Goal: Task Accomplishment & Management: Use online tool/utility

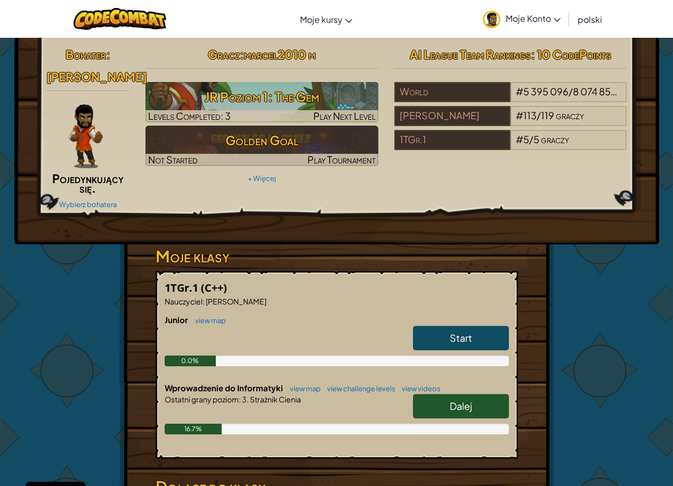
click at [447, 409] on link "Dalej" at bounding box center [461, 406] width 96 height 24
select select "pl"
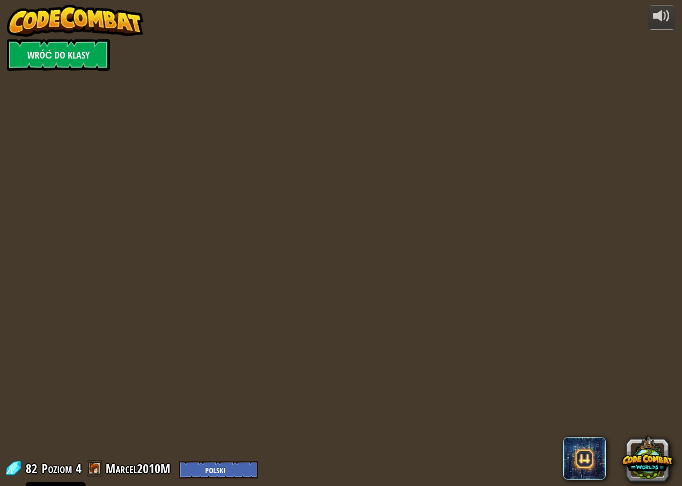
select select "pl"
click at [454, 311] on div at bounding box center [341, 243] width 682 height 446
click at [75, 47] on link "Wróć do klasy" at bounding box center [58, 55] width 103 height 32
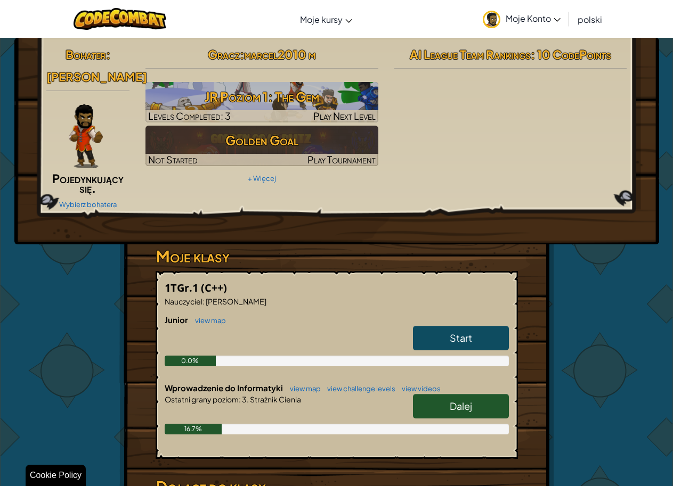
click at [454, 409] on span "Dalej" at bounding box center [460, 406] width 22 height 12
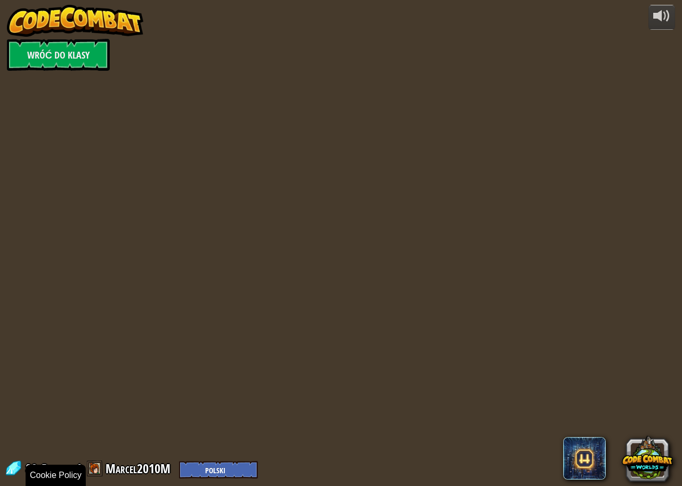
select select "pl"
click at [276, 110] on div at bounding box center [341, 243] width 682 height 446
click at [217, 473] on select "English (US) English (UK) 简体中文 繁體中文 русский español (ES) español (América Latin…" at bounding box center [218, 470] width 79 height 18
select select "pl"
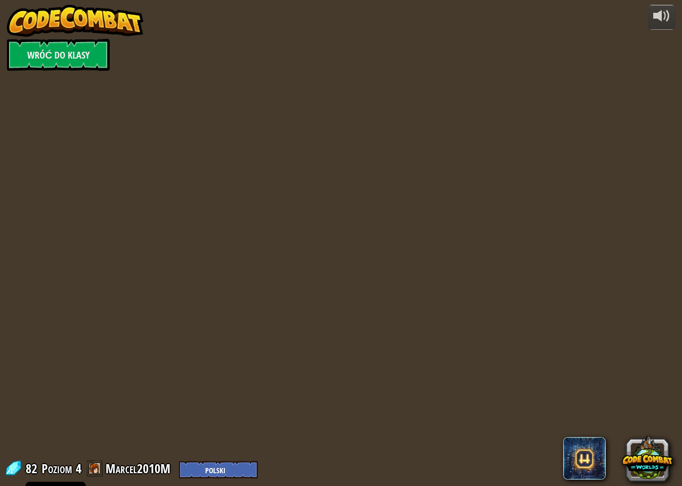
select select "pl"
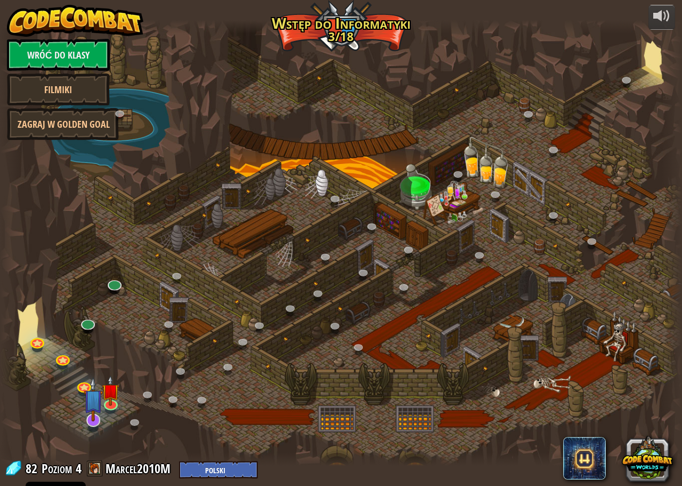
select select "pl"
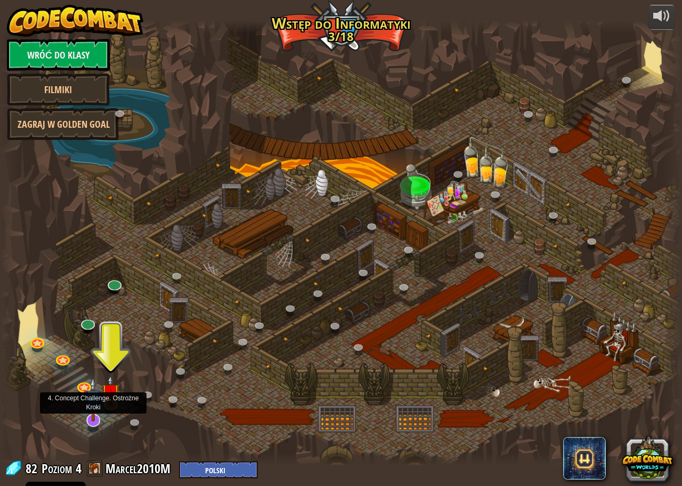
click at [94, 420] on img at bounding box center [94, 399] width 20 height 45
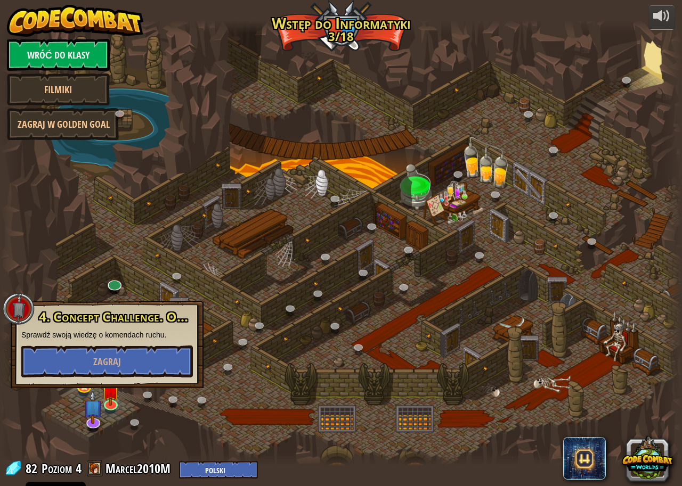
click at [223, 442] on div at bounding box center [341, 243] width 682 height 446
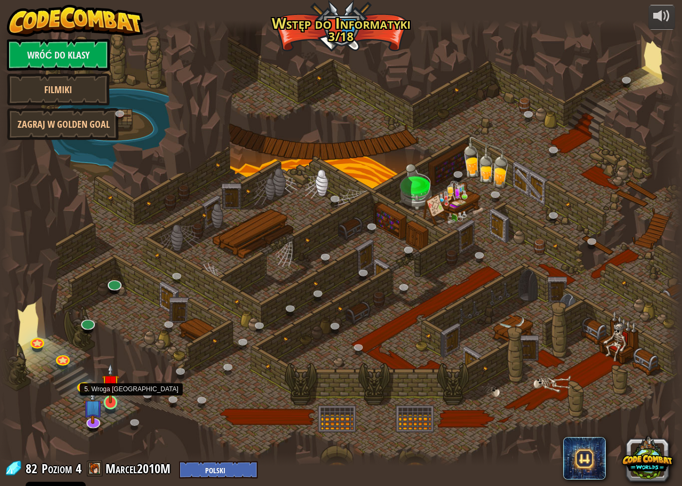
click at [112, 400] on img at bounding box center [111, 383] width 18 height 40
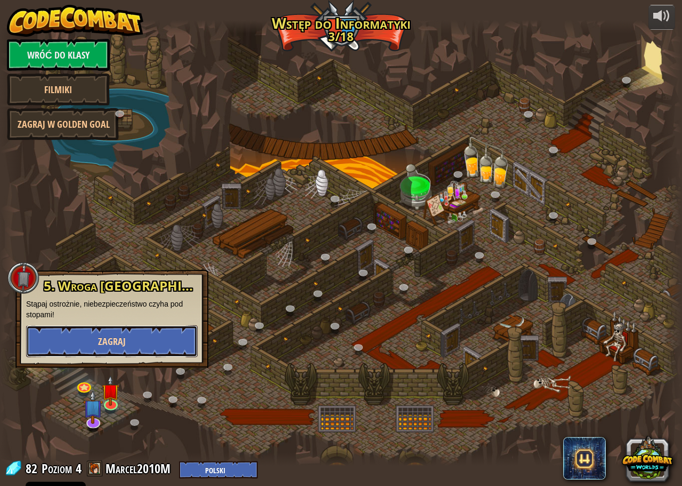
click at [137, 342] on button "Zagraj" at bounding box center [111, 341] width 171 height 32
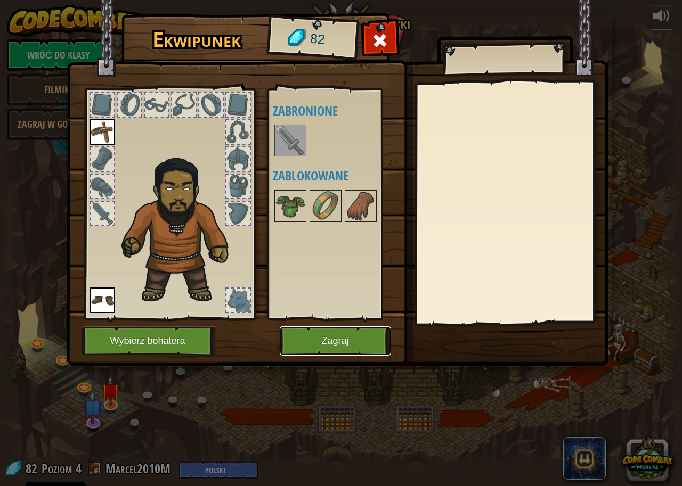
click at [337, 340] on button "Zagraj" at bounding box center [335, 340] width 111 height 29
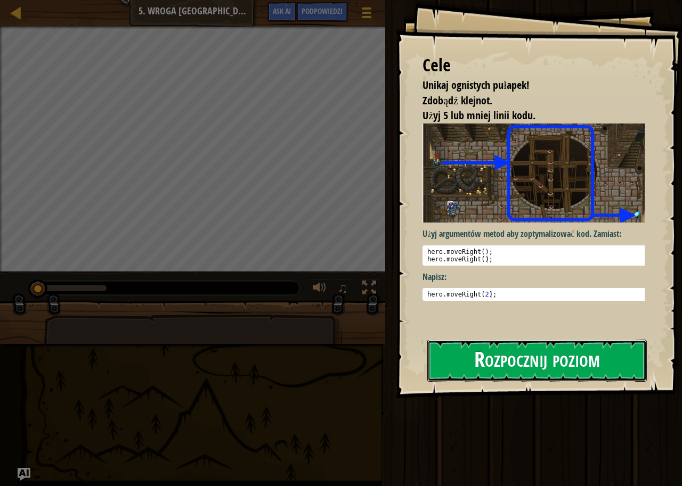
click at [508, 359] on button "Rozpocznij poziom" at bounding box center [536, 361] width 219 height 42
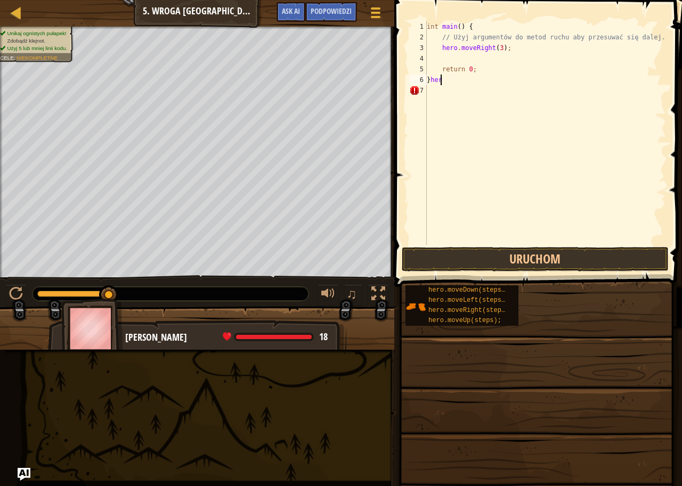
scroll to position [5, 1]
click at [457, 82] on div "int main ( ) { // Użyj argumentów do metod ruchu aby przesuwać się dalej. hero …" at bounding box center [544, 143] width 241 height 245
type textarea "}"
type textarea "return 0;"
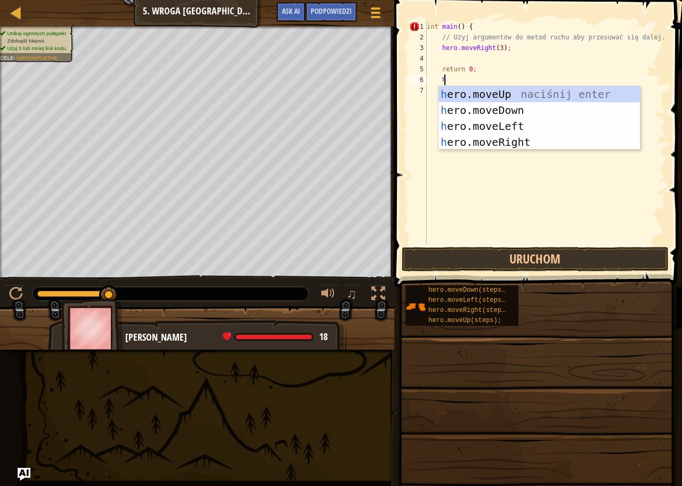
type textarea "he"
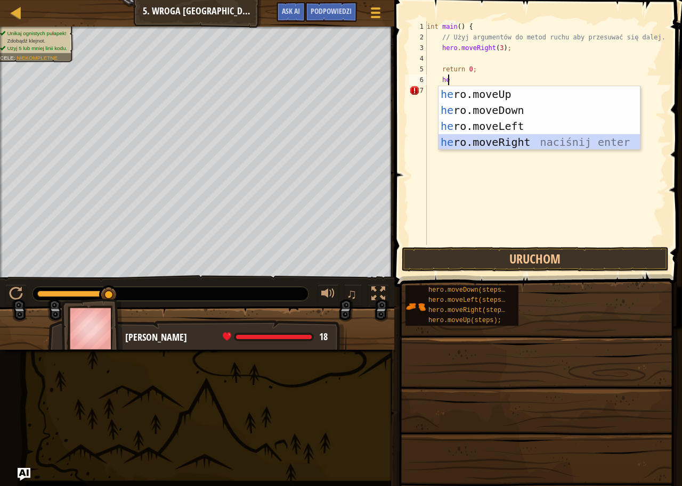
click at [500, 143] on div "he ro.moveUp naciśnij enter he ro.moveDown naciśnij enter he ro.moveLeft naciśn…" at bounding box center [538, 134] width 201 height 96
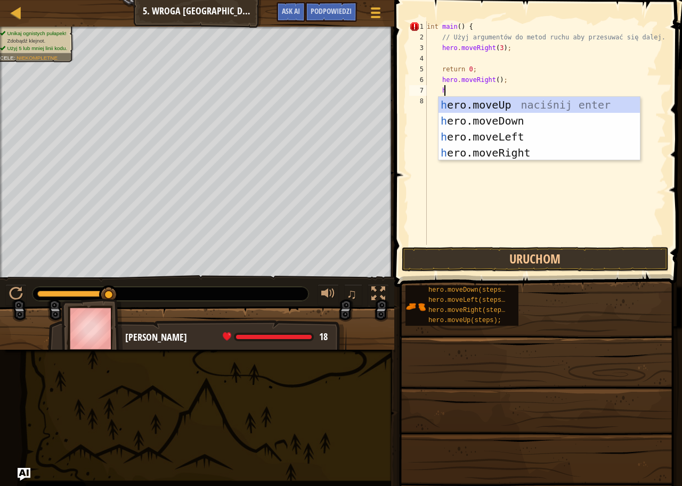
type textarea "he"
click at [514, 106] on div "he ro.moveUp naciśnij enter he ro.moveDown naciśnij enter he ro.moveLeft naciśn…" at bounding box center [538, 145] width 201 height 96
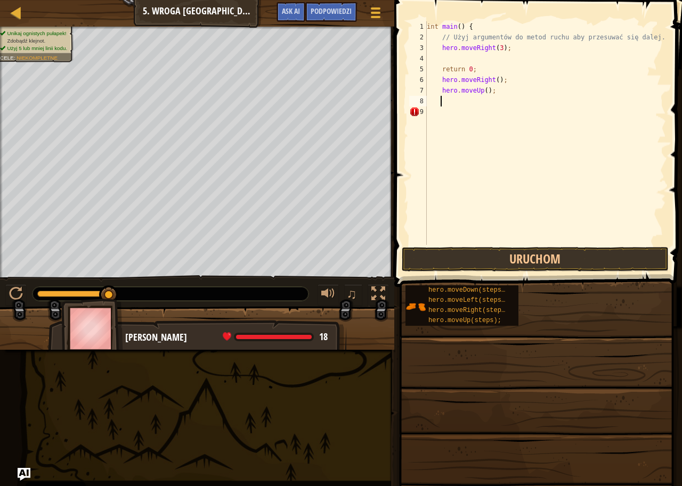
scroll to position [5, 1]
click at [502, 261] on button "Uruchom" at bounding box center [535, 259] width 267 height 24
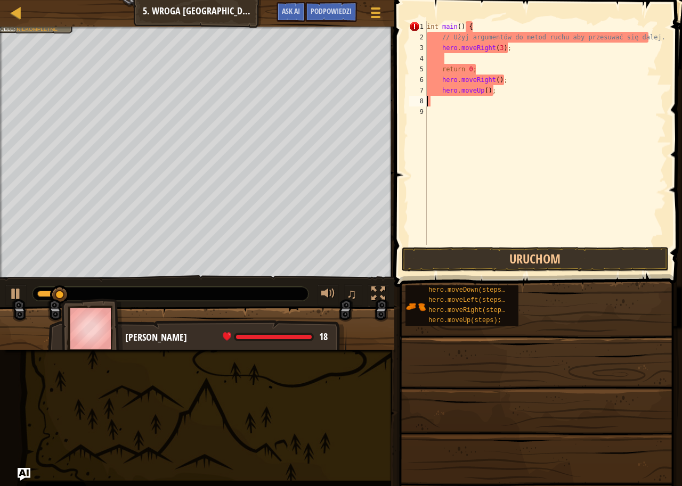
scroll to position [5, 0]
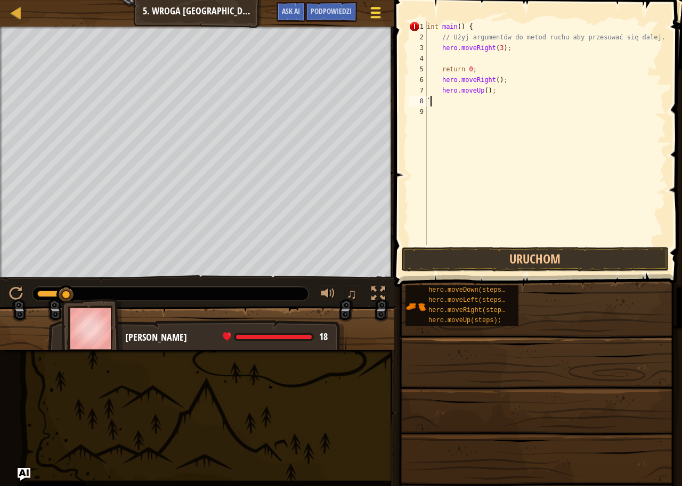
type textarea "`"
click at [367, 14] on button "Menu gry" at bounding box center [375, 15] width 28 height 26
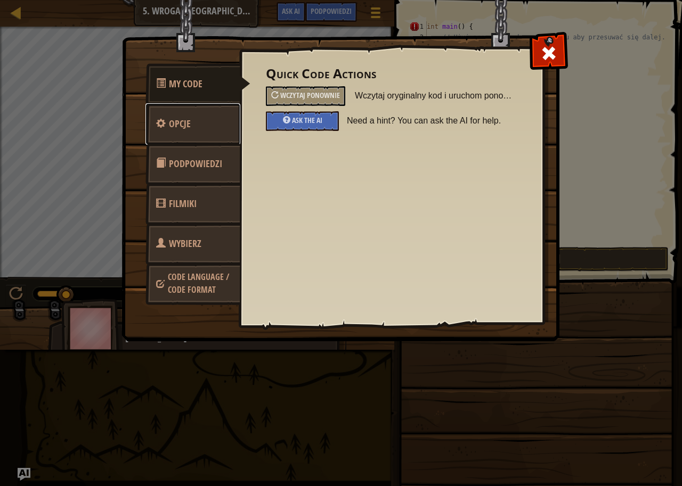
click at [192, 113] on link "Opcje" at bounding box center [192, 124] width 95 height 42
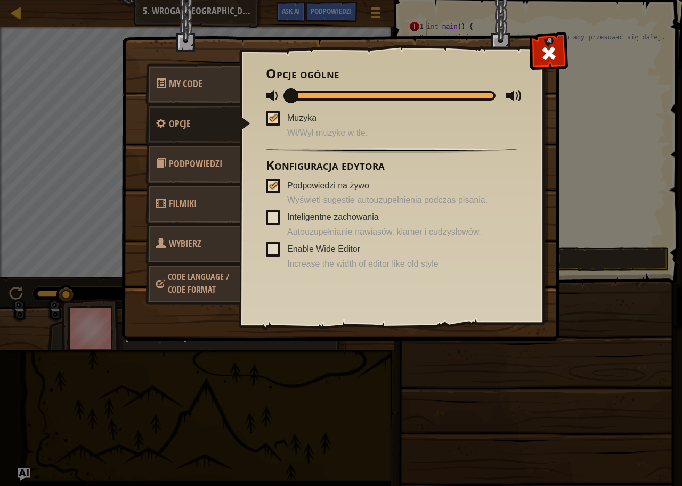
drag, startPoint x: 498, startPoint y: 95, endPoint x: 116, endPoint y: 105, distance: 382.5
click at [122, 102] on div "My Code Opcje Podpowiedzi Filmiki Wybierz bohatera Code Language / Code Format …" at bounding box center [340, 189] width 437 height 304
click at [187, 202] on span "Filmiki" at bounding box center [183, 203] width 28 height 13
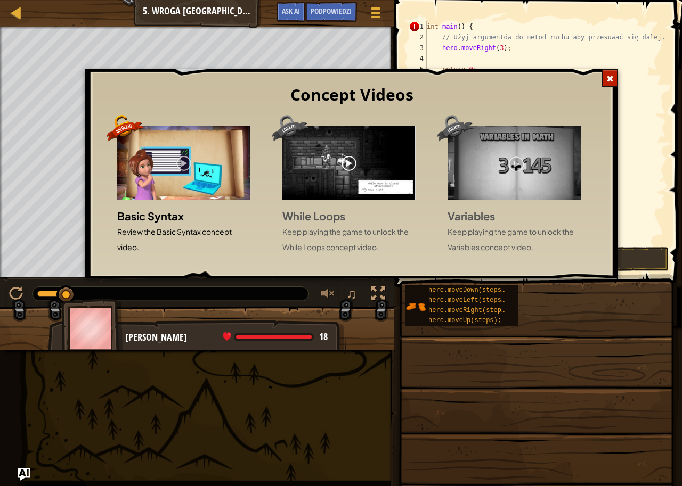
click at [603, 76] on div at bounding box center [610, 78] width 16 height 18
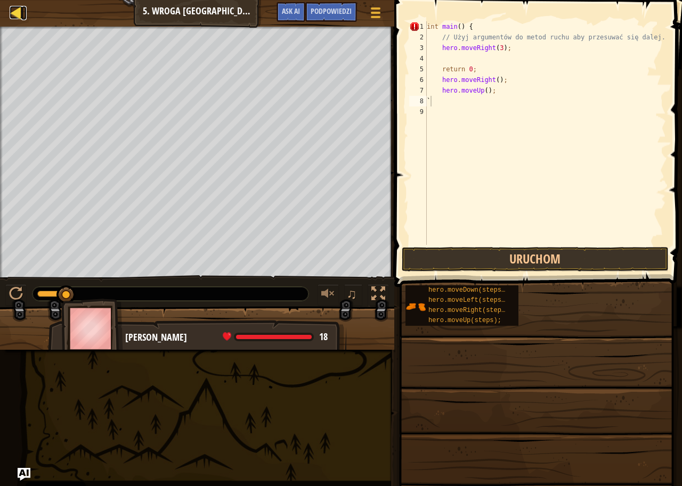
click at [10, 15] on div at bounding box center [16, 12] width 13 height 13
select select "pl"
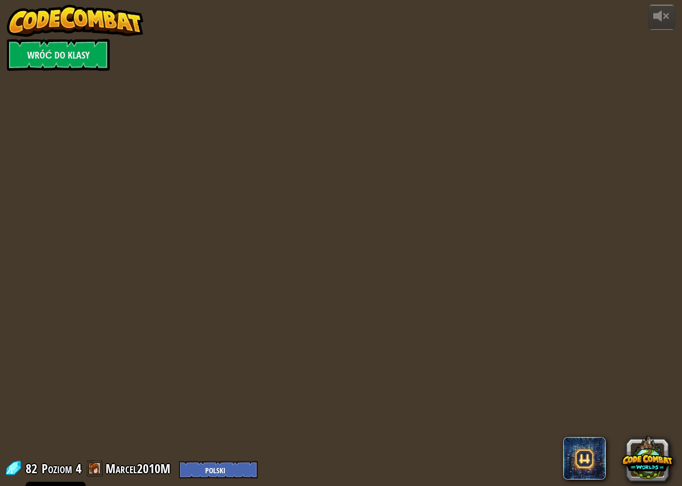
select select "pl"
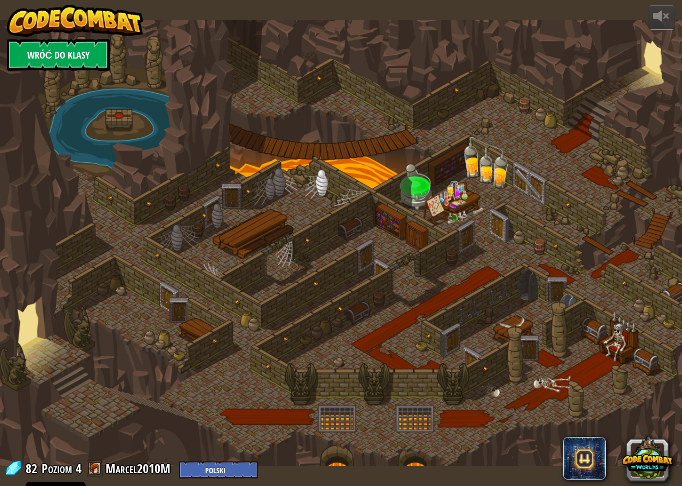
select select "pl"
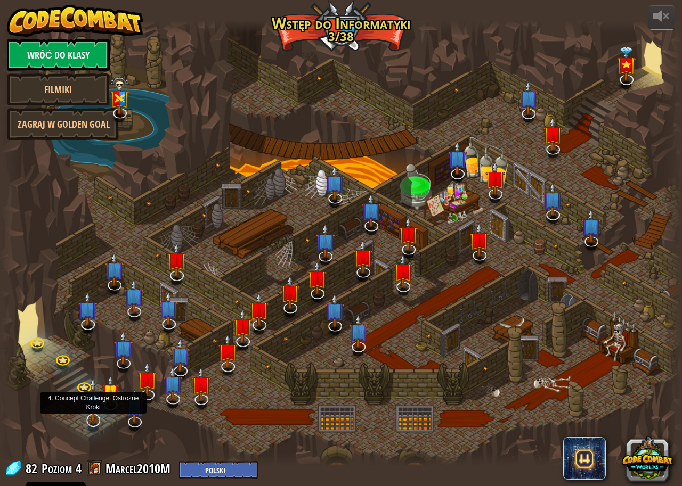
select select "pl"
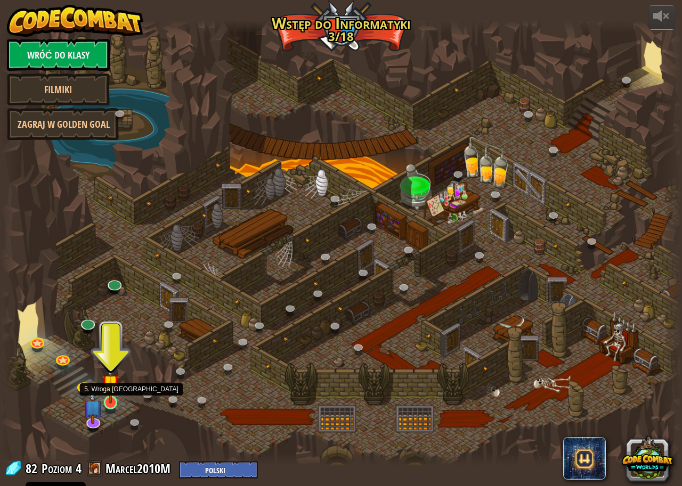
click at [115, 402] on img at bounding box center [111, 383] width 18 height 40
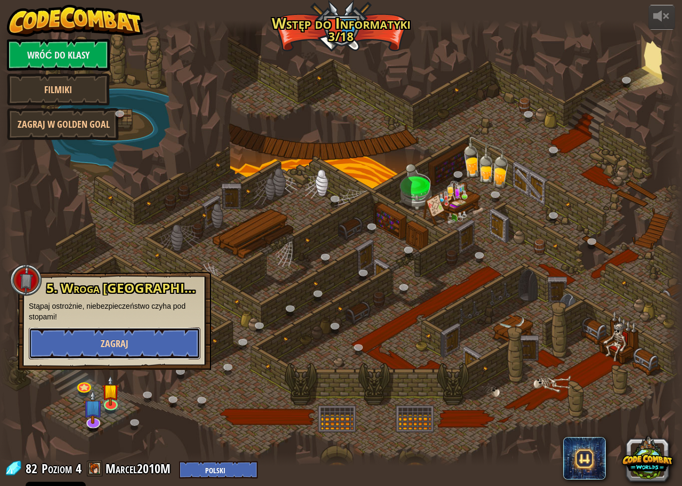
click at [147, 347] on button "Zagraj" at bounding box center [114, 344] width 171 height 32
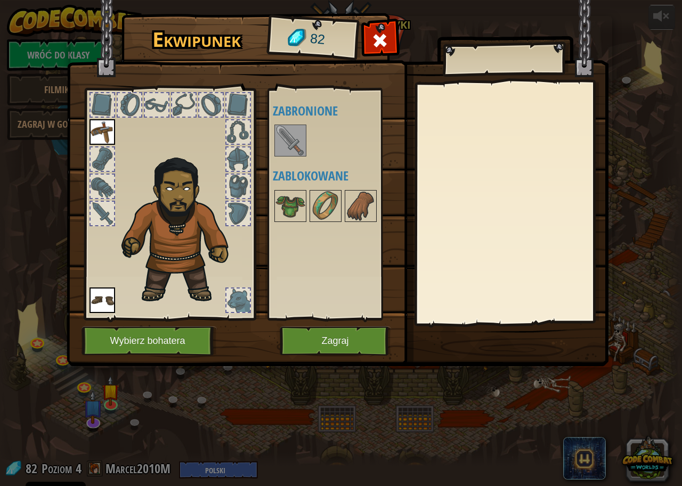
drag, startPoint x: 290, startPoint y: 211, endPoint x: 211, endPoint y: 210, distance: 78.8
click at [211, 210] on div "Ekwipunek 82 Dostępne Załóż Załóż (kliknij podwójnie, aby założyć) Zabronione Z…" at bounding box center [341, 192] width 542 height 352
click at [288, 208] on img at bounding box center [290, 206] width 30 height 30
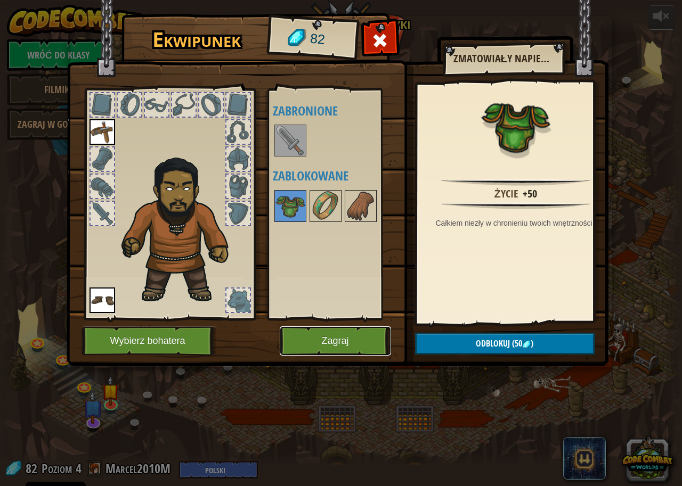
click at [321, 342] on button "Zagraj" at bounding box center [335, 340] width 111 height 29
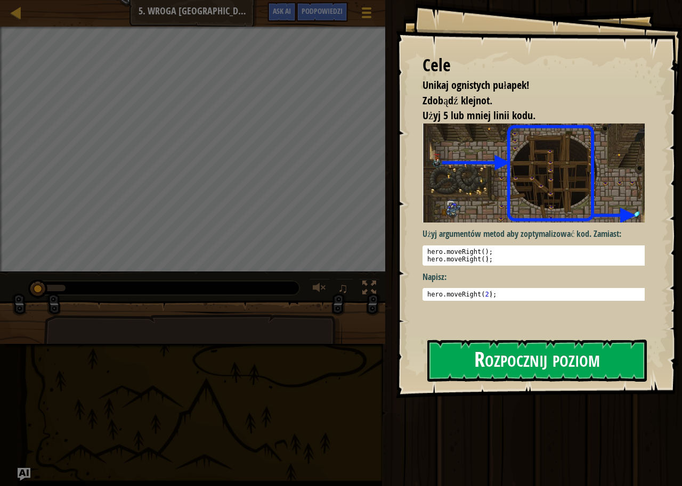
click at [473, 361] on button "Rozpocznij poziom" at bounding box center [536, 361] width 219 height 42
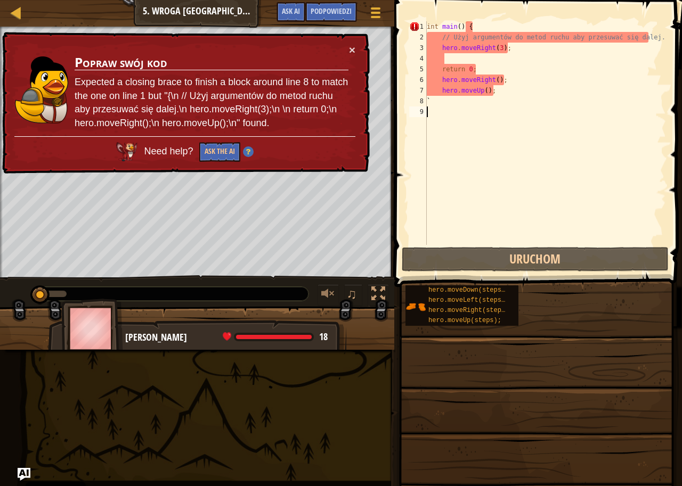
click at [472, 100] on div "int main ( ) { // Użyj argumentów do metod ruchu aby przesuwać się dalej. hero …" at bounding box center [544, 143] width 241 height 245
type textarea "`"
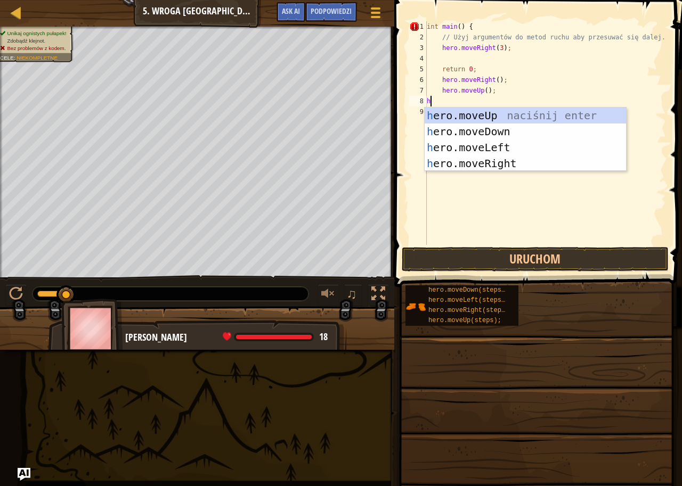
scroll to position [5, 0]
type textarea "he"
click at [503, 162] on div "he ro.moveUp naciśnij enter he ro.moveDown naciśnij enter he ro.moveLeft naciśn…" at bounding box center [524, 156] width 201 height 96
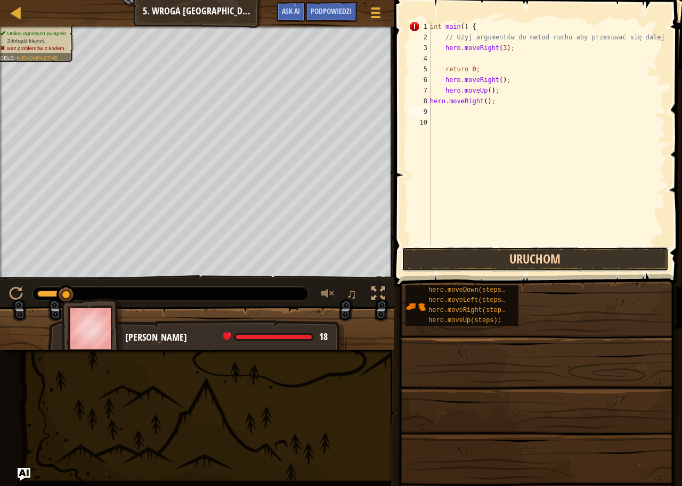
click at [484, 250] on button "Uruchom" at bounding box center [535, 259] width 267 height 24
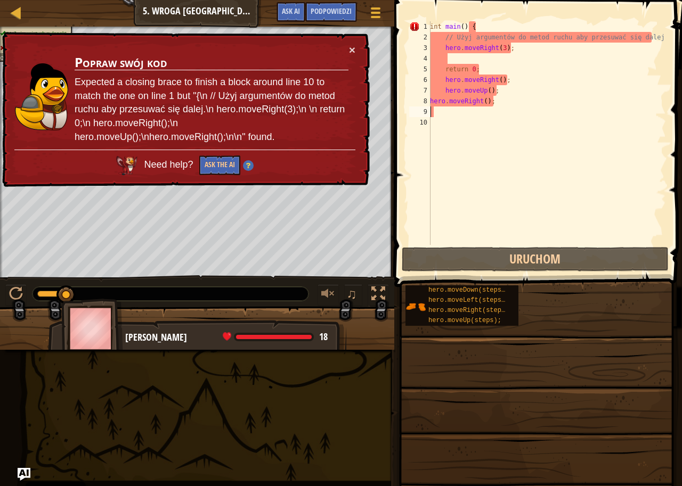
click at [465, 109] on div "int main ( ) { // Użyj argumentów do metod ruchu aby przesuwać się dalej. hero …" at bounding box center [547, 143] width 238 height 245
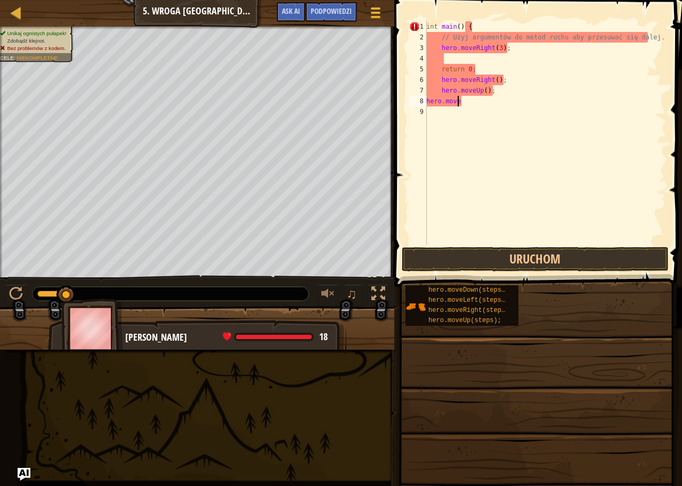
type textarea "h"
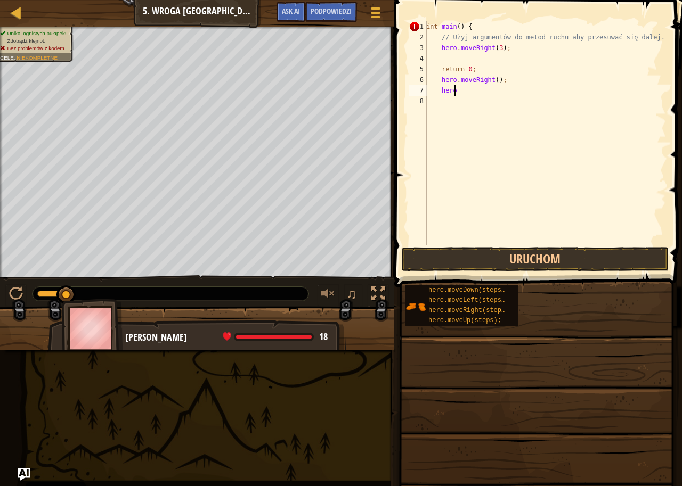
type textarea "h"
type textarea "r"
type textarea "h"
type textarea "/"
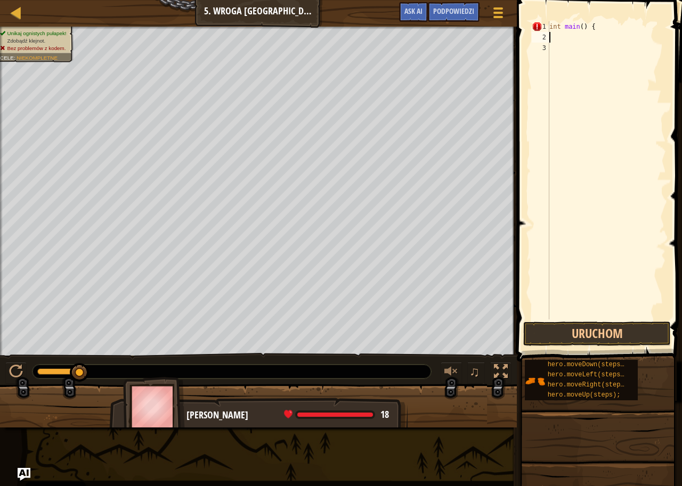
type textarea "h"
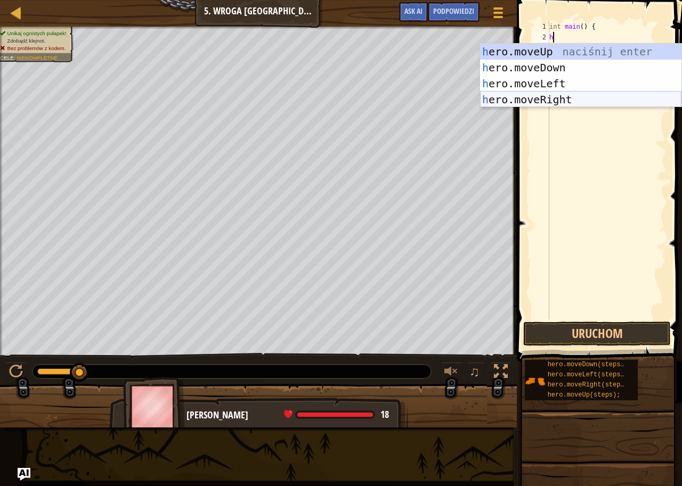
click at [569, 97] on div "h ero.moveUp naciśnij enter h ero.moveDown naciśnij enter h ero.moveLeft naciśn…" at bounding box center [580, 92] width 201 height 96
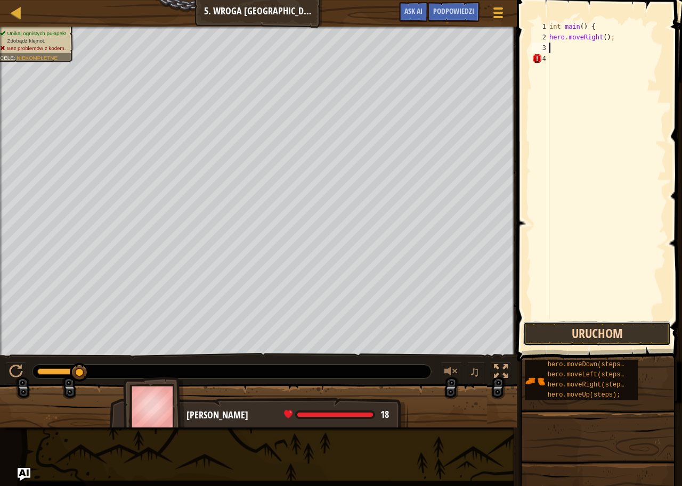
click at [556, 342] on button "Uruchom" at bounding box center [597, 334] width 148 height 24
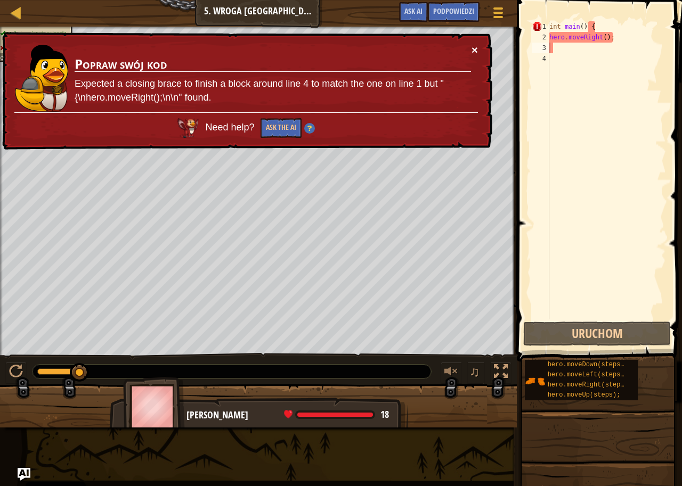
click at [473, 51] on button "×" at bounding box center [474, 49] width 6 height 11
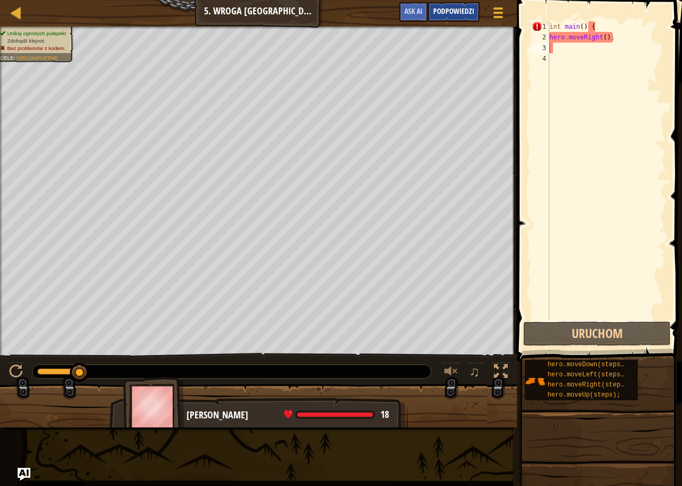
click at [465, 18] on div "Podpowiedzi" at bounding box center [454, 12] width 52 height 20
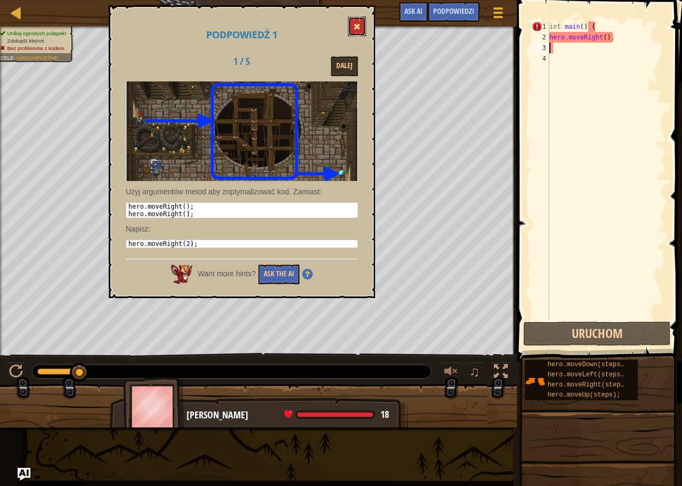
click at [357, 23] on span at bounding box center [356, 26] width 7 height 7
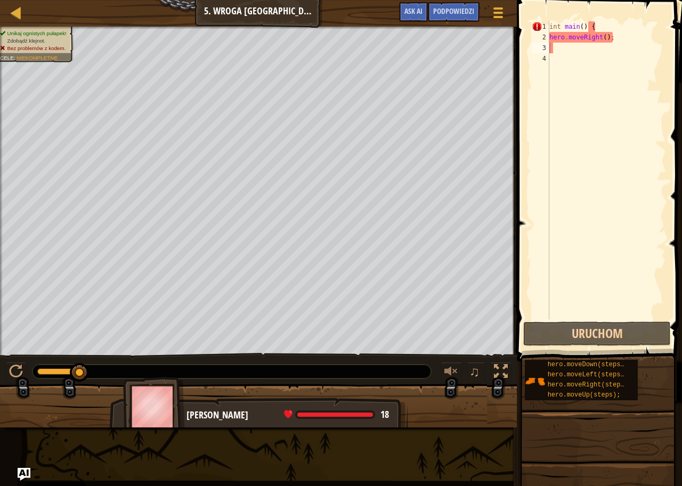
click at [573, 50] on div "int main ( ) { hero . moveRight ( ) ;" at bounding box center [606, 181] width 119 height 320
type textarea "h"
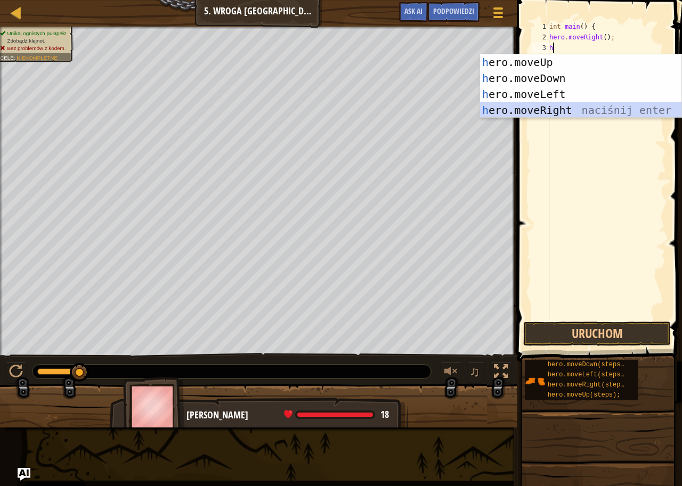
click at [556, 107] on div "h ero.moveUp naciśnij enter h ero.moveDown naciśnij enter h ero.moveLeft naciśn…" at bounding box center [580, 102] width 201 height 96
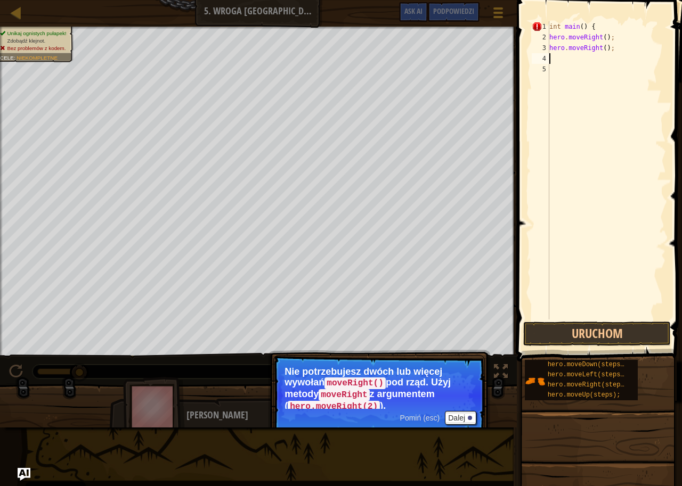
click at [613, 48] on div "int main ( ) { hero . moveRight ( ) ; hero . moveRight ( ) ;" at bounding box center [606, 181] width 119 height 320
type textarea "h"
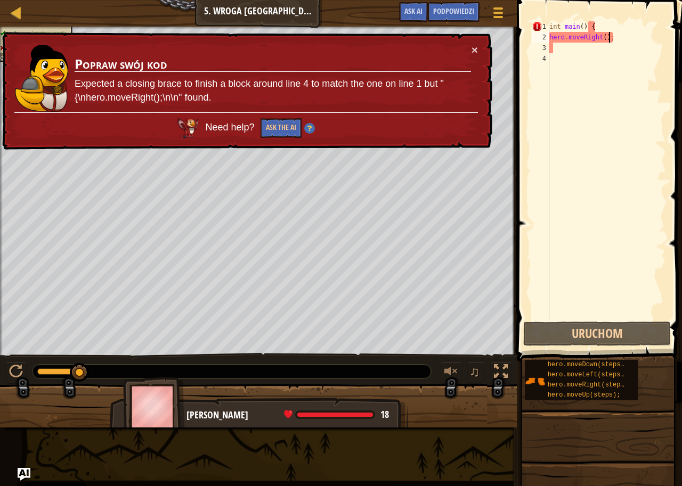
click at [601, 35] on div "int main ( ) { hero . moveRight ( ) ;" at bounding box center [606, 181] width 119 height 320
type textarea "hero.moveRight(2);"
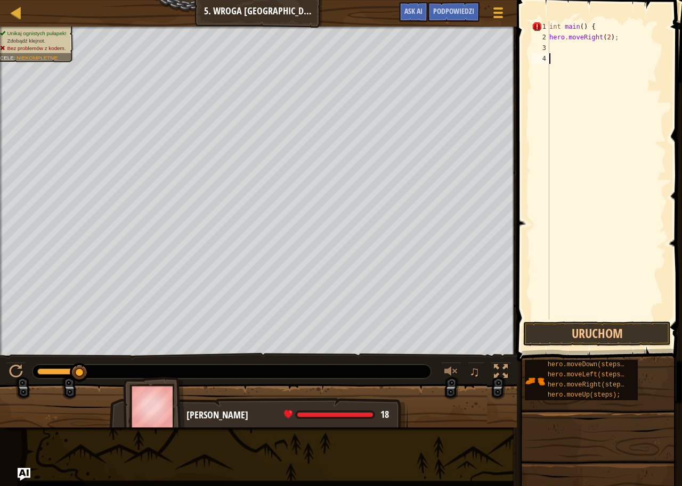
click at [563, 68] on div "int main ( ) { hero . moveRight ( 2 ) ;" at bounding box center [606, 181] width 119 height 320
click at [555, 49] on div "int main ( ) { hero . moveRight ( 2 ) ;" at bounding box center [606, 181] width 119 height 320
click at [635, 334] on button "Uruchom" at bounding box center [597, 334] width 148 height 24
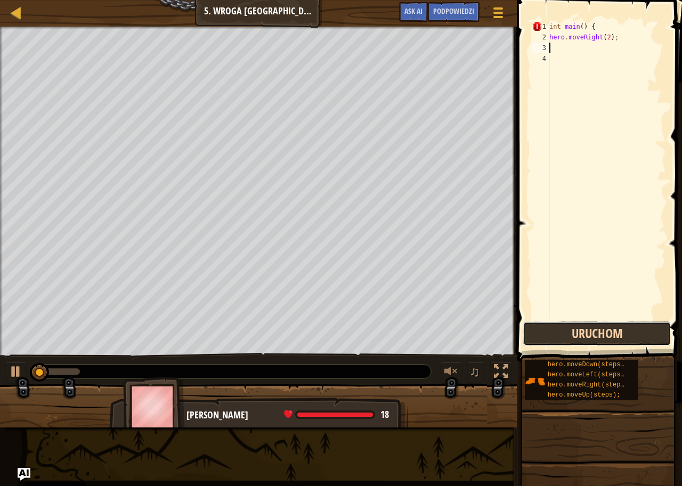
click at [635, 334] on button "Uruchom" at bounding box center [597, 334] width 148 height 24
click at [635, 334] on button "Wykonuję kod..." at bounding box center [597, 334] width 148 height 24
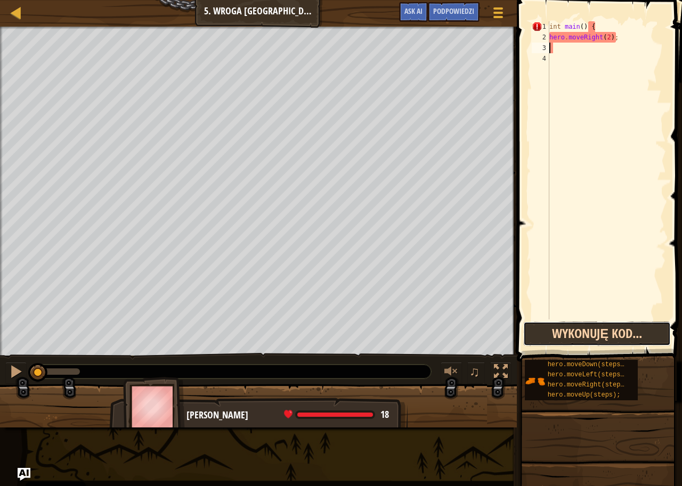
click at [635, 334] on button "Wykonuję kod..." at bounding box center [597, 334] width 148 height 24
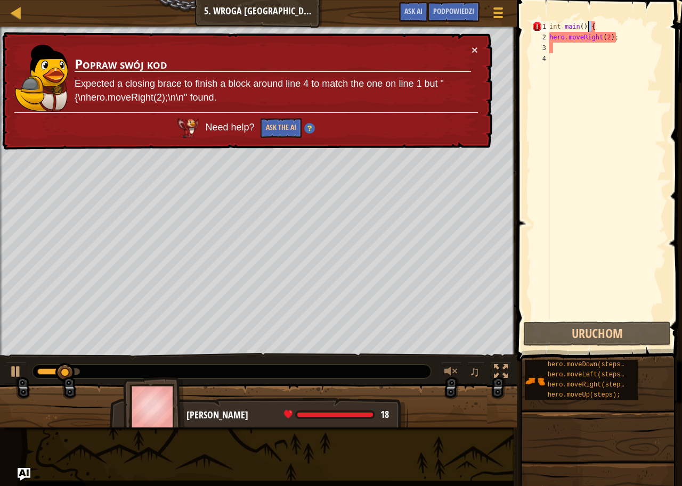
drag, startPoint x: 635, startPoint y: 31, endPoint x: 346, endPoint y: 55, distance: 289.7
click at [325, 62] on div "Mapa Wprowadzenie do Informatyki 5. Wroga Kopalnia Menu gry Zrobione Podpowiedz…" at bounding box center [341, 243] width 682 height 486
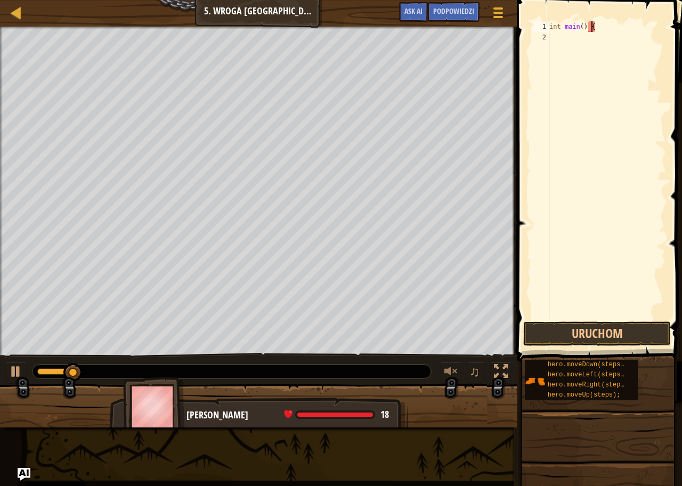
click at [468, 31] on div "Mapa Wprowadzenie do Informatyki 5. Wroga Kopalnia Menu gry Zrobione Podpowiedz…" at bounding box center [341, 243] width 682 height 486
type textarea "int main() {"
type textarea "h"
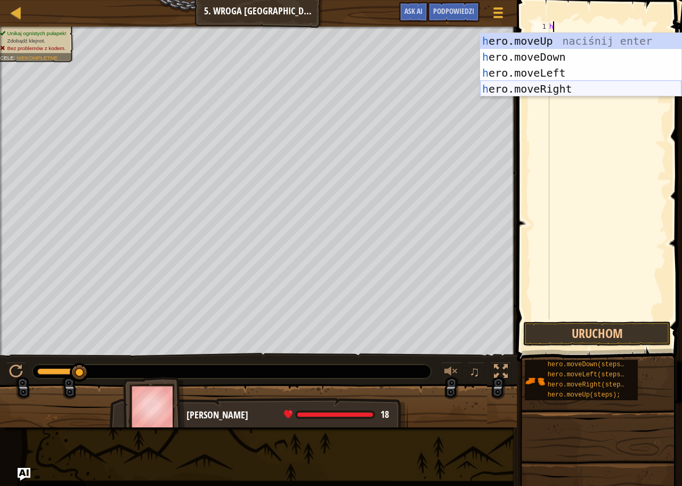
click at [562, 83] on div "h ero.moveUp naciśnij enter h ero.moveDown naciśnij enter h ero.moveLeft naciśn…" at bounding box center [580, 81] width 201 height 96
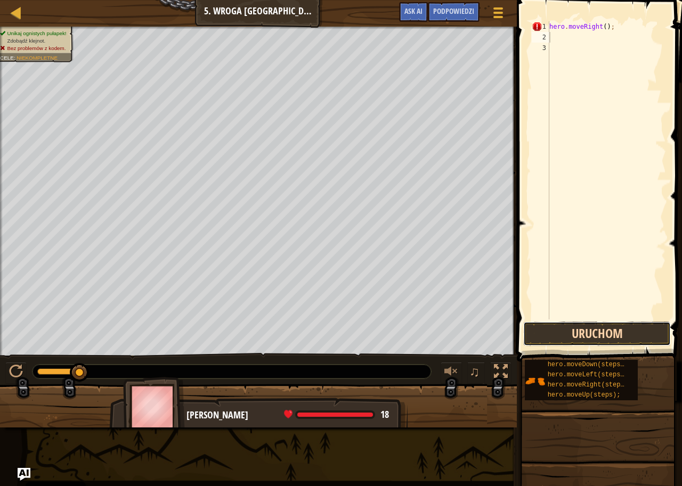
click at [562, 340] on button "Uruchom" at bounding box center [597, 334] width 148 height 24
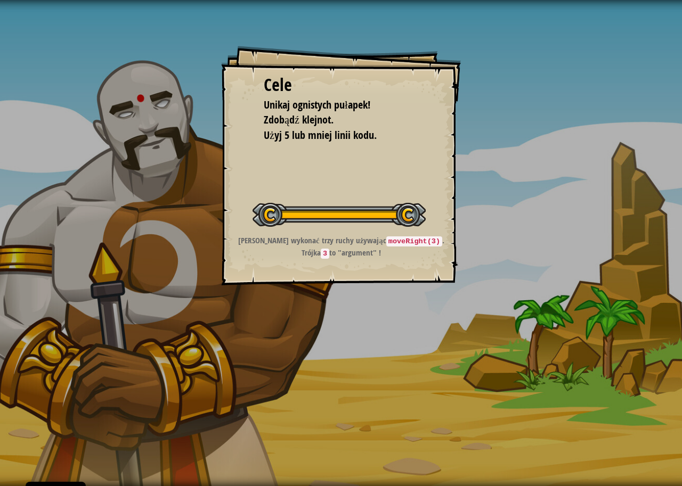
click at [397, 220] on div at bounding box center [338, 215] width 173 height 24
click at [503, 246] on div "Cele Unikaj ognistych pułapek! Zdobądź klejnot. Użyj 5 lub mniej linii kodu. Ro…" at bounding box center [341, 243] width 682 height 486
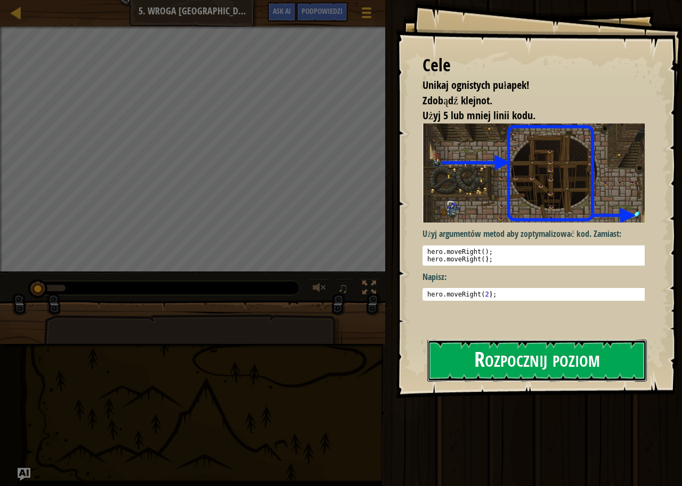
click at [481, 352] on button "Rozpocznij poziom" at bounding box center [536, 361] width 219 height 42
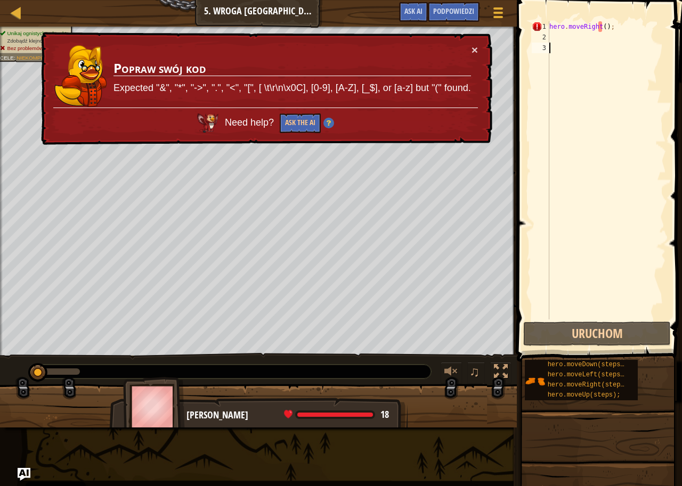
click at [479, 48] on div "× Popraw swój kod Expected "&", "*", "->", ".", "<", "[", [ \t\r\n\x0C], [0-9],…" at bounding box center [265, 88] width 453 height 113
drag, startPoint x: 634, startPoint y: 25, endPoint x: 447, endPoint y: 26, distance: 186.9
click at [450, 26] on div "Mapa Wprowadzenie do Informatyki 5. Wroga Kopalnia Menu gry Zrobione Podpowiedz…" at bounding box center [341, 243] width 682 height 486
type textarea "hero.moveRight();"
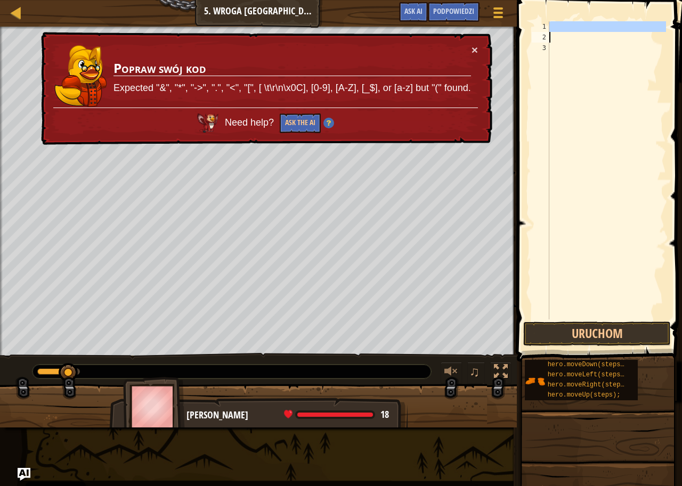
drag, startPoint x: 610, startPoint y: 27, endPoint x: 560, endPoint y: 32, distance: 50.3
click at [518, 38] on div "1 2 3 ההההההההההההההההההההההההההההההההההההההההההההההההההההההההההההההההההההההההה…" at bounding box center [597, 201] width 168 height 393
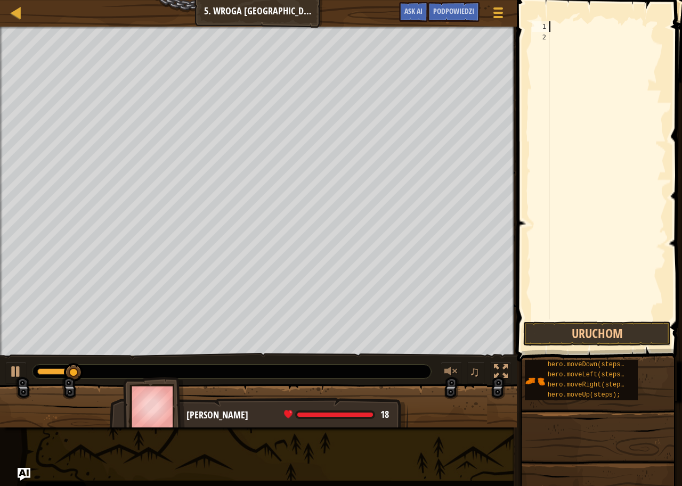
click at [495, 29] on div "Mapa Wprowadzenie do Informatyki 5. Wroga Kopalnia Menu gry Zrobione Podpowiedz…" at bounding box center [341, 243] width 682 height 486
drag, startPoint x: 567, startPoint y: 29, endPoint x: 545, endPoint y: 33, distance: 22.7
click at [519, 37] on div "1 2 ההההההההההההההההההההההההההההההההההההההההההההההההההההההההההההההההההההההההההה…" at bounding box center [597, 201] width 168 height 393
drag, startPoint x: 535, startPoint y: 38, endPoint x: 524, endPoint y: 38, distance: 11.2
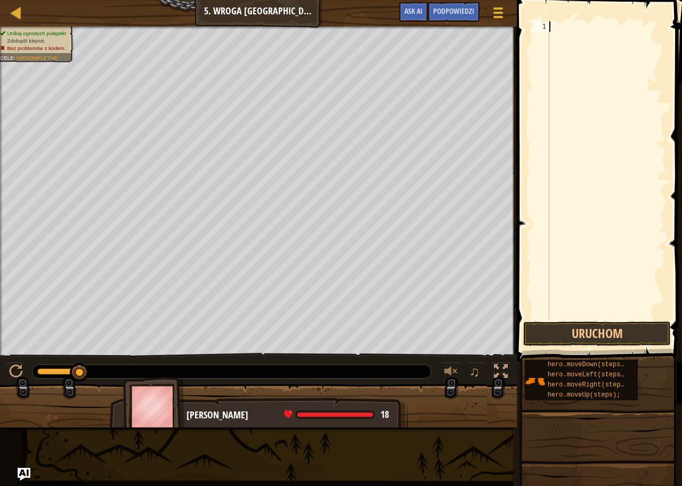
click at [524, 38] on div "1 ההההההההההההההההההההההההההההההההההההההההההההההההההההההההההההההההההההההההההההה…" at bounding box center [597, 201] width 168 height 393
drag, startPoint x: 559, startPoint y: 28, endPoint x: 528, endPoint y: 29, distance: 31.4
click at [528, 29] on div "1 ההההההההההההההההההההההההההההההההההההההההההההההההההההההההההההההההההההההההההההה…" at bounding box center [597, 201] width 168 height 393
drag, startPoint x: 549, startPoint y: 24, endPoint x: 542, endPoint y: 27, distance: 6.9
click at [532, 28] on div "1 ההההההההההההההההההההההההההההההההההההההההההההההההההההההההההההההההההההההההההההה…" at bounding box center [597, 170] width 136 height 298
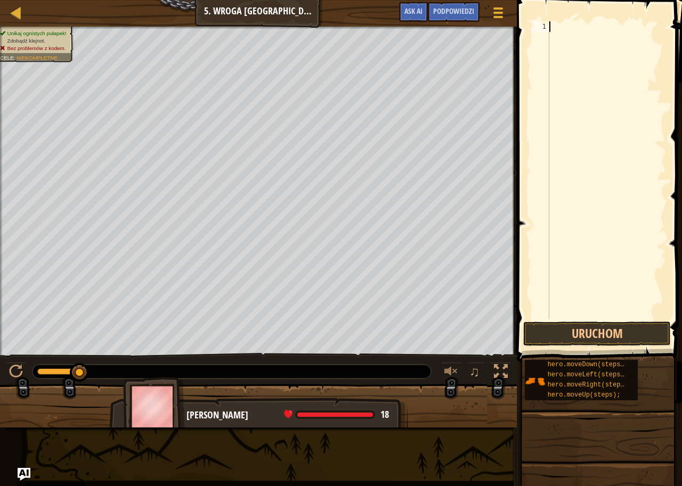
click at [542, 28] on div "1" at bounding box center [541, 26] width 18 height 11
click at [542, 26] on div "1" at bounding box center [541, 26] width 18 height 11
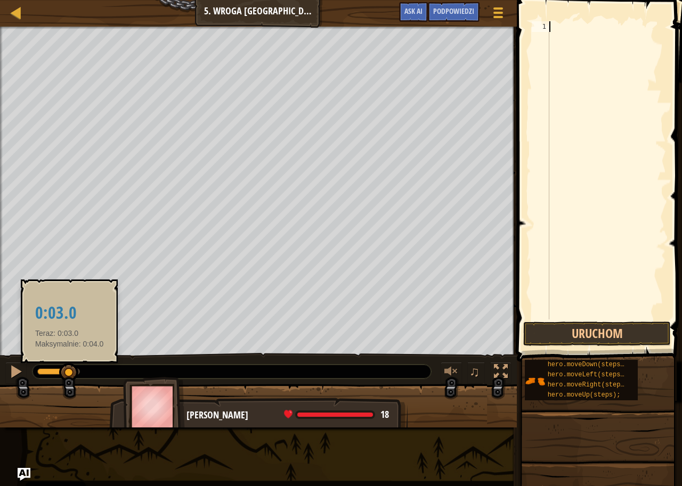
drag, startPoint x: 79, startPoint y: 366, endPoint x: 69, endPoint y: 366, distance: 9.6
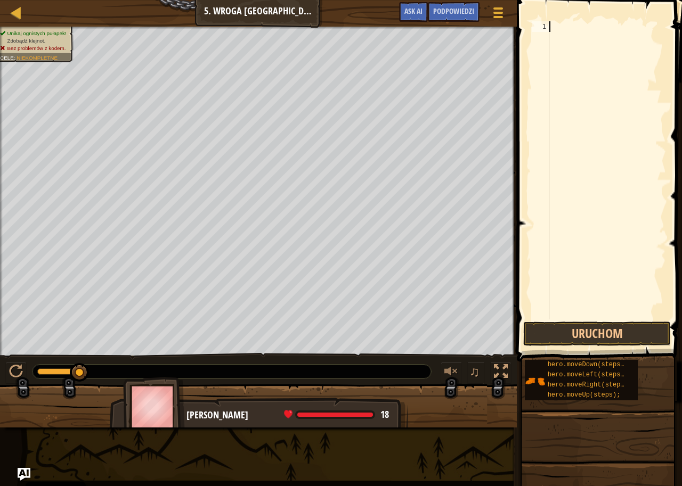
drag, startPoint x: 70, startPoint y: 366, endPoint x: 144, endPoint y: 368, distance: 74.0
click at [144, 368] on div at bounding box center [231, 372] width 398 height 14
click at [47, 369] on div at bounding box center [42, 372] width 10 height 6
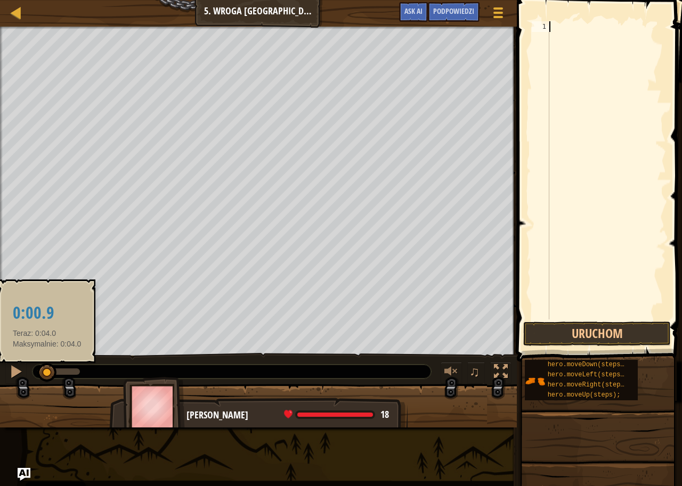
drag, startPoint x: 47, startPoint y: 369, endPoint x: 4, endPoint y: 372, distance: 42.8
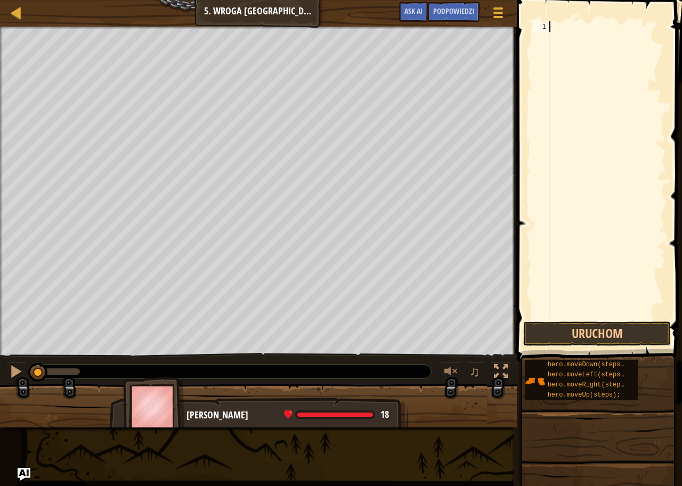
scroll to position [5, 0]
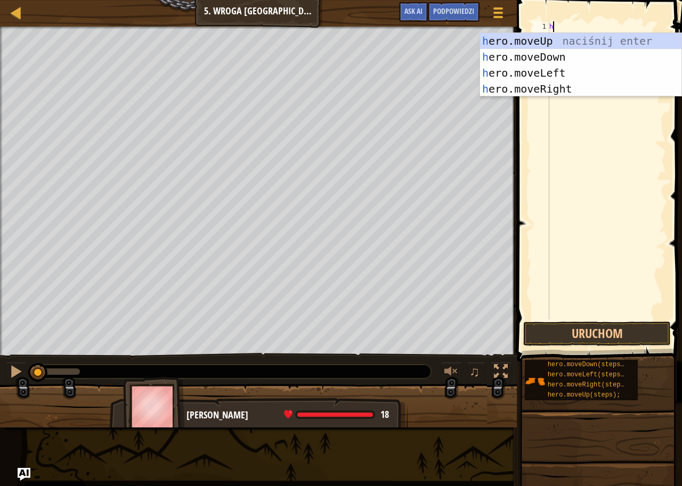
type textarea "he"
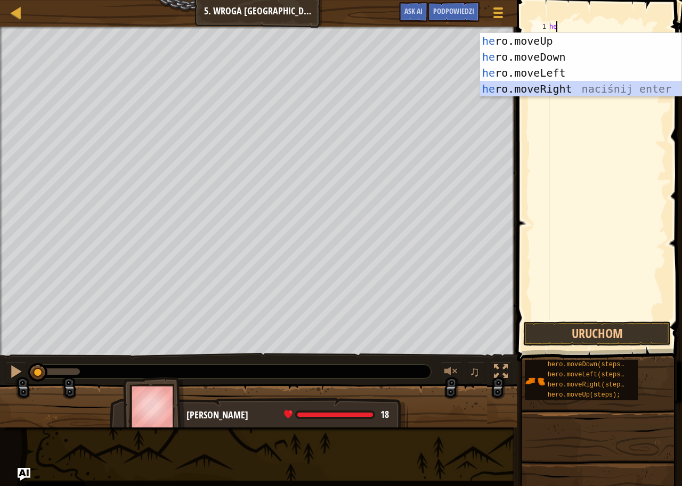
click at [568, 81] on div "he ro.moveUp naciśnij enter he ro.moveDown naciśnij enter he ro.moveLeft naciśn…" at bounding box center [580, 81] width 201 height 96
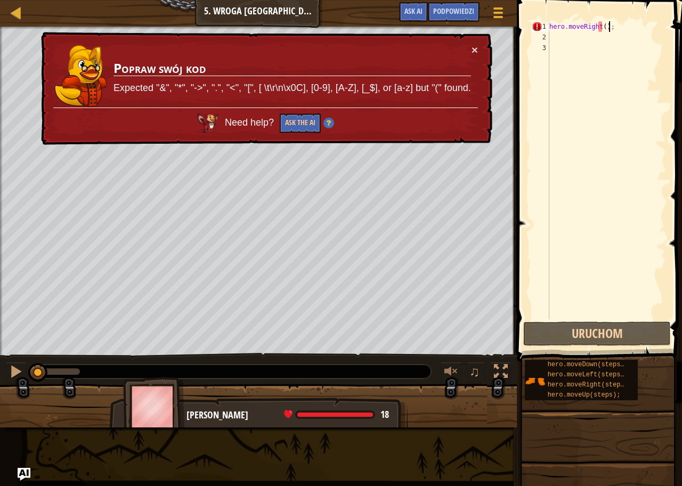
click at [614, 27] on div "hero . moveRight ( ) ;" at bounding box center [606, 181] width 119 height 320
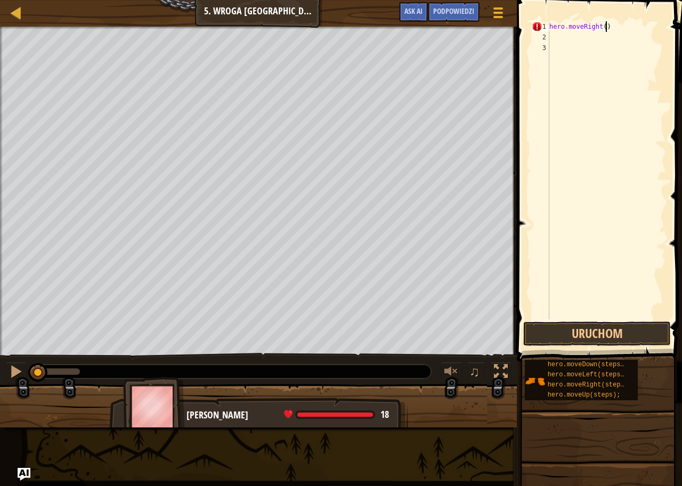
click at [601, 25] on div "hero . moveRight ( )" at bounding box center [606, 181] width 119 height 320
type textarea "hero.moveRight(2)"
click at [603, 48] on div "hero . moveRight ( 2 )" at bounding box center [606, 181] width 119 height 320
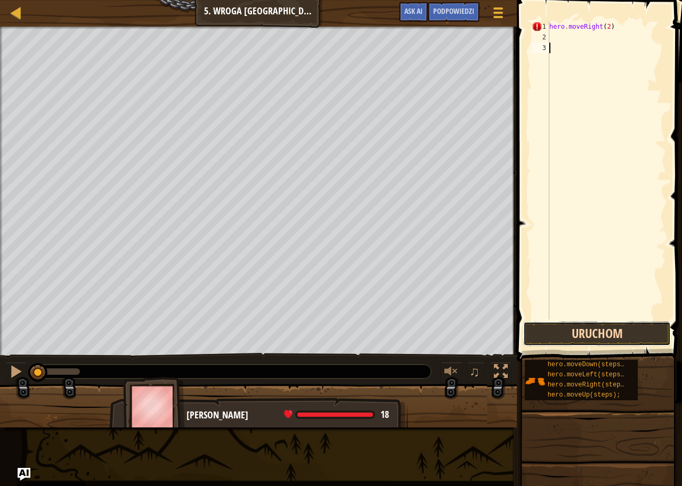
click at [540, 342] on button "Uruchom" at bounding box center [597, 334] width 148 height 24
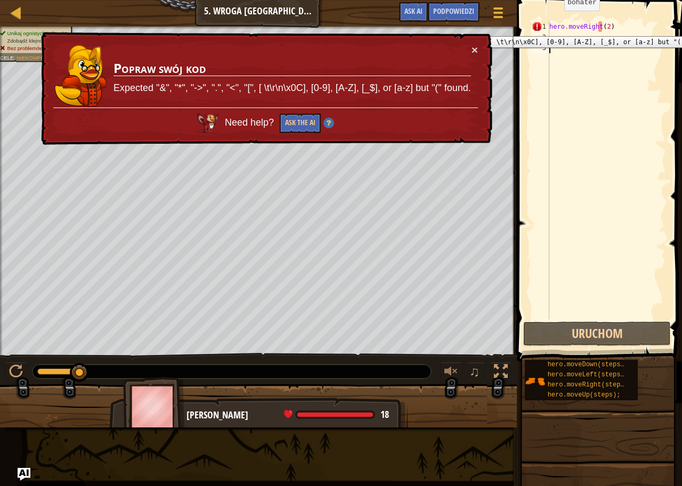
click at [536, 28] on div "1" at bounding box center [541, 26] width 18 height 11
type textarea "hero.moveRight(2)"
click at [473, 52] on button "×" at bounding box center [474, 49] width 6 height 11
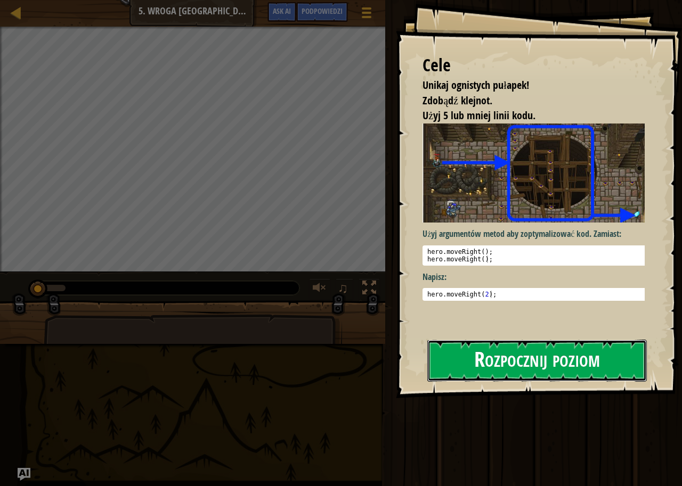
click at [475, 363] on button "Rozpocznij poziom" at bounding box center [536, 361] width 219 height 42
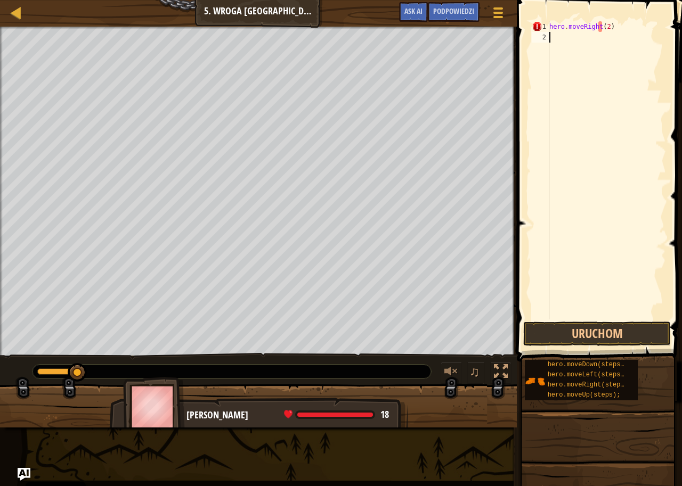
type textarea "hero.moveRight(2)"
click at [369, 40] on div "Mapa Wprowadzenie do Informatyki 5. Wroga Kopalnia Menu gry Zrobione Podpowiedz…" at bounding box center [341, 243] width 682 height 486
click at [331, 39] on div "Mapa Wprowadzenie do Informatyki 5. Wroga Kopalnia Menu gry Zrobione Podpowiedz…" at bounding box center [341, 243] width 682 height 486
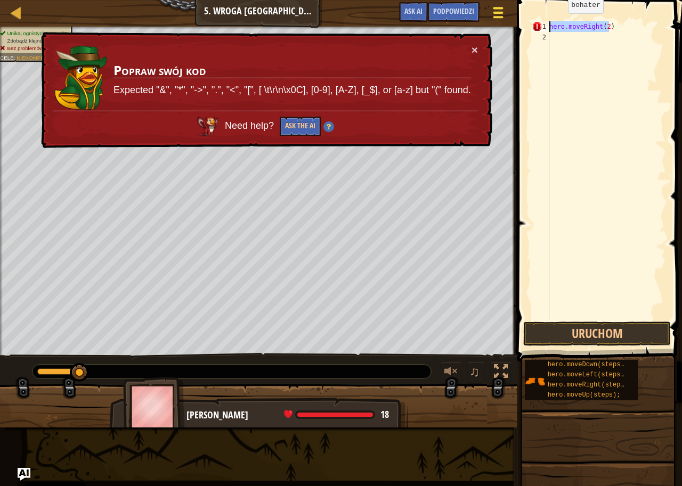
drag, startPoint x: 626, startPoint y: 23, endPoint x: 511, endPoint y: 23, distance: 115.6
click at [511, 23] on div "Mapa Wprowadzenie do Informatyki 5. Wroga Kopalnia Menu gry Zrobione Podpowiedz…" at bounding box center [341, 243] width 682 height 486
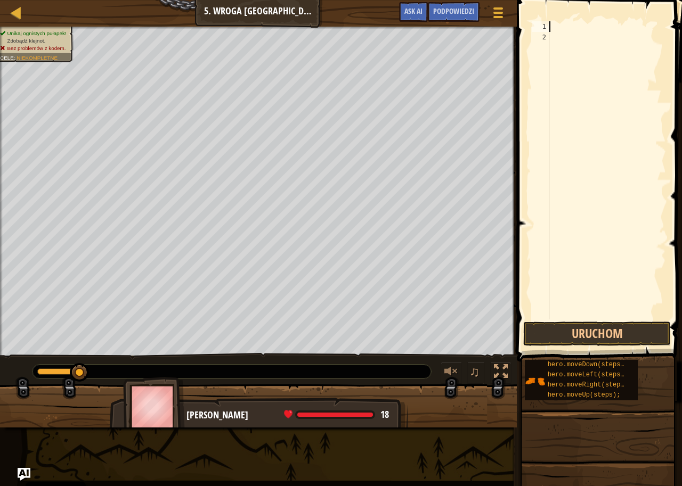
click at [545, 38] on div "2" at bounding box center [541, 37] width 18 height 11
drag, startPoint x: 551, startPoint y: 27, endPoint x: 532, endPoint y: 24, distance: 19.3
click at [532, 25] on div "1 ההההההההההההההההההההההההההההההההההההההההההההההההההההההההההההההההההההההההההההה…" at bounding box center [597, 170] width 136 height 298
click at [562, 28] on div at bounding box center [606, 181] width 119 height 320
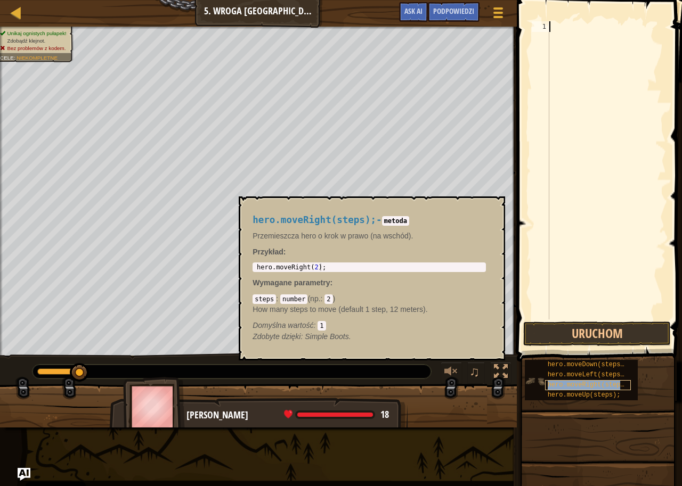
click at [584, 387] on span "hero.moveRight(steps);" at bounding box center [589, 384] width 84 height 7
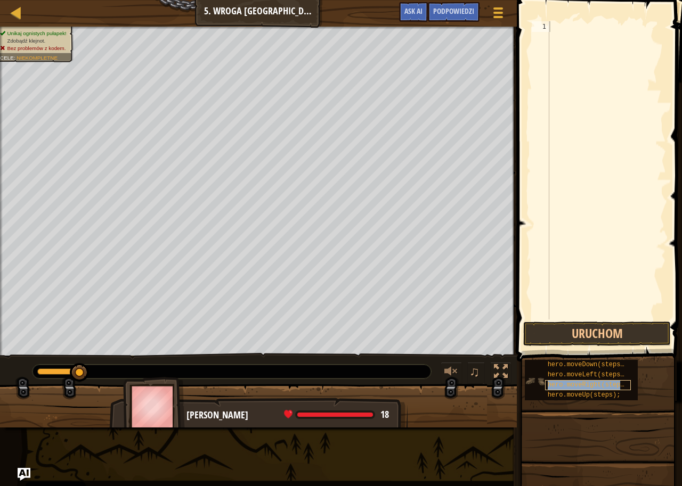
click at [584, 387] on span "hero.moveRight(steps);" at bounding box center [589, 384] width 84 height 7
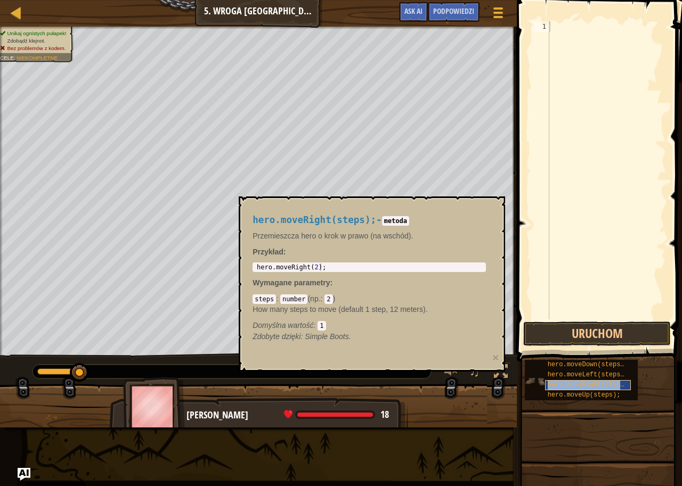
copy span "hero.moveRight(steps);"
click at [585, 14] on span at bounding box center [600, 165] width 174 height 393
click at [585, 19] on span at bounding box center [600, 165] width 174 height 393
click at [584, 24] on div at bounding box center [606, 181] width 119 height 320
paste textarea "hero.moveRight(steps);"
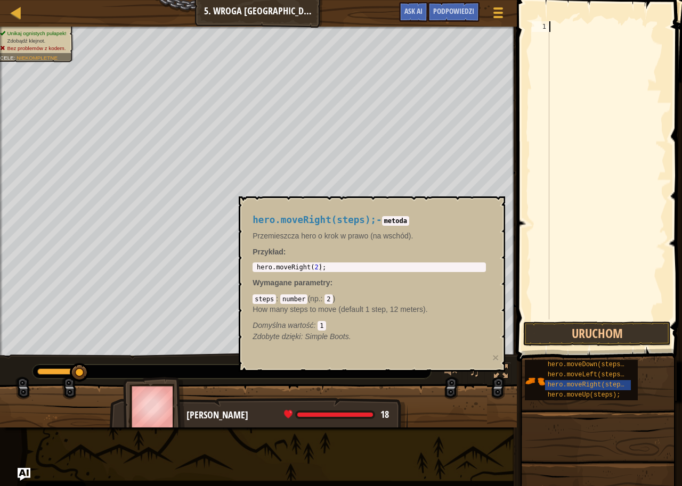
type textarea "hero.moveRight(steps);"
click at [562, 36] on div "hero . moveRight ( steps ) ;" at bounding box center [606, 181] width 119 height 320
click at [580, 332] on button "Uruchom" at bounding box center [597, 334] width 148 height 24
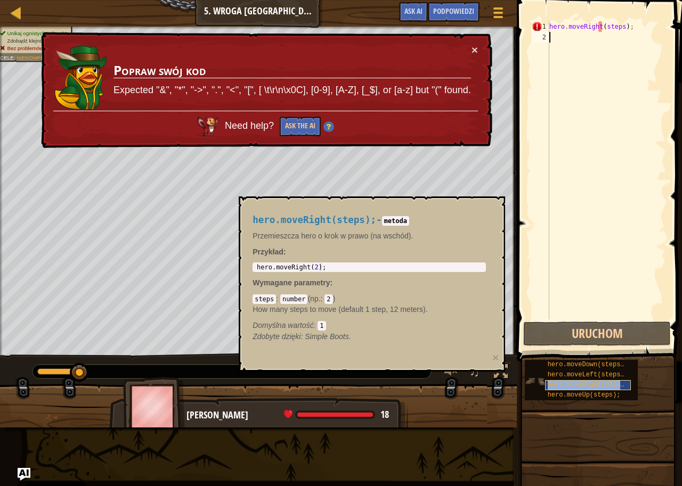
click at [588, 387] on span "hero.moveRight(steps);" at bounding box center [589, 384] width 84 height 7
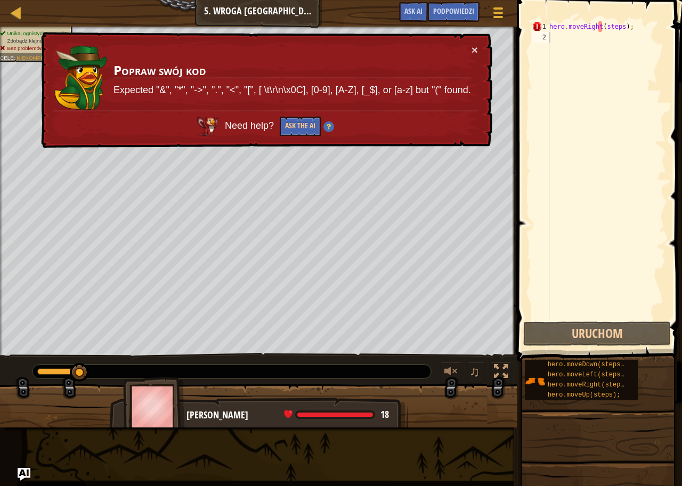
drag, startPoint x: 114, startPoint y: 89, endPoint x: 480, endPoint y: 91, distance: 365.9
click at [647, 63] on div "Mapa Wprowadzenie do Informatyki 5. Wroga Kopalnia Menu gry Zrobione Podpowiedz…" at bounding box center [341, 243] width 682 height 486
click at [599, 25] on div "hero . moveRight ( steps ) ;" at bounding box center [606, 181] width 119 height 320
click at [601, 25] on div "hero . moveRight ( steps ) ;" at bounding box center [606, 181] width 119 height 320
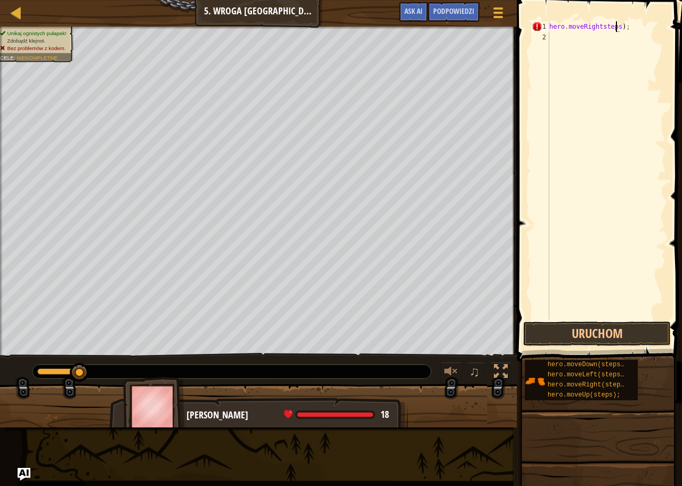
click at [617, 25] on div "hero . moveRightsteps ) ;" at bounding box center [606, 181] width 119 height 320
click at [619, 26] on div "hero . moveRightsteps ) ;" at bounding box center [606, 181] width 119 height 320
click at [578, 324] on button "Uruchom" at bounding box center [597, 334] width 148 height 24
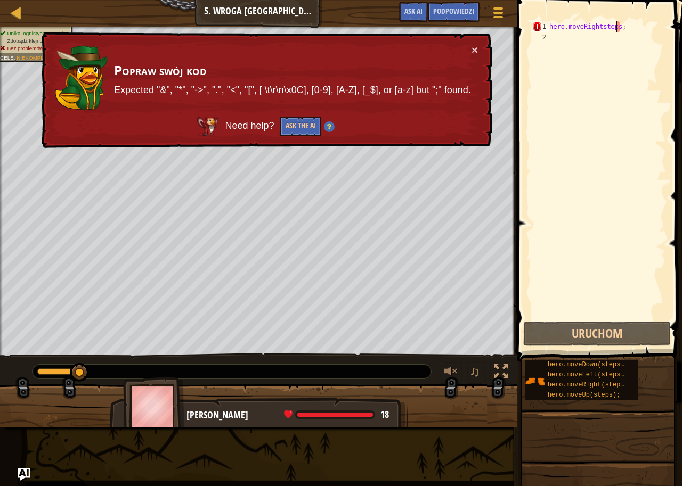
click at [626, 22] on div "hero . moveRightsteps ;" at bounding box center [606, 181] width 119 height 320
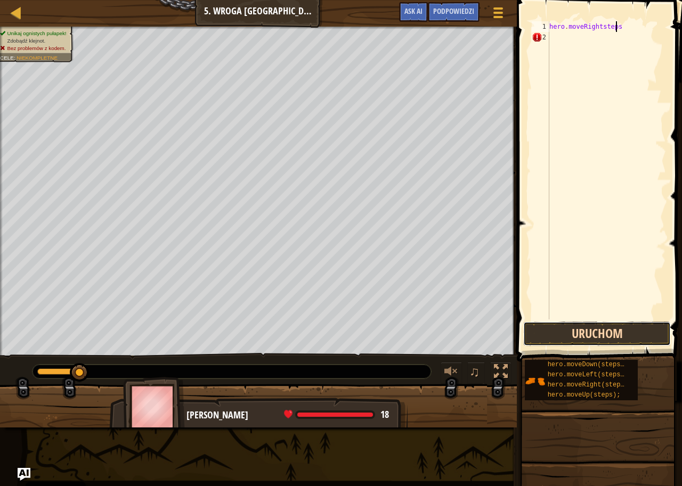
click at [587, 330] on button "Uruchom" at bounding box center [597, 334] width 148 height 24
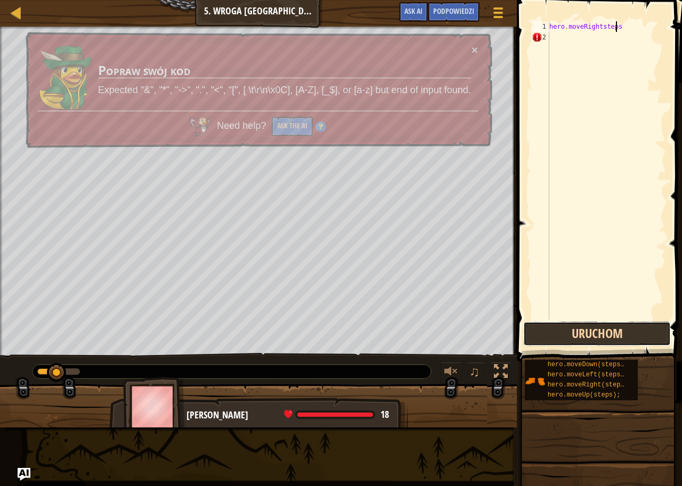
click at [587, 330] on button "Uruchom" at bounding box center [597, 334] width 148 height 24
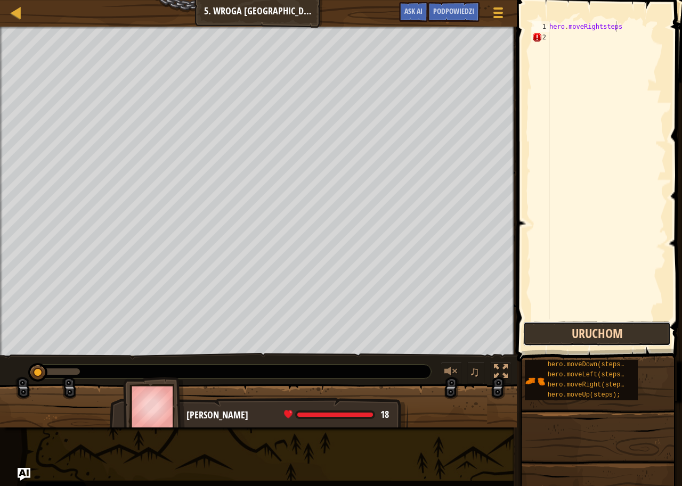
click at [587, 330] on button "Uruchom" at bounding box center [597, 334] width 148 height 24
click at [587, 330] on button "Wykonuję kod..." at bounding box center [597, 334] width 148 height 24
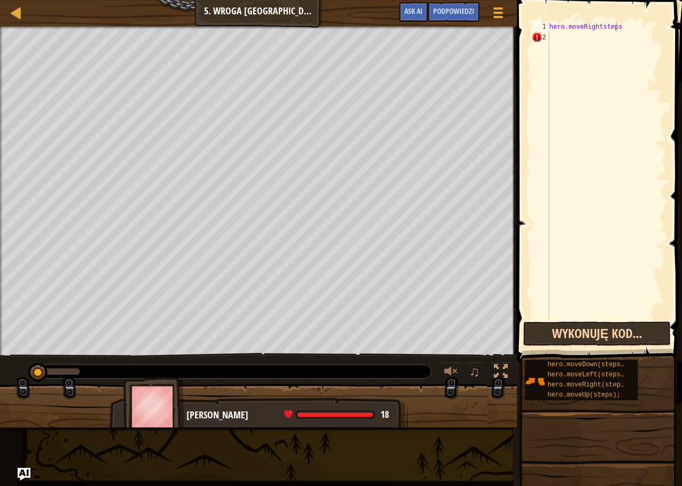
click at [587, 330] on button "Wykonuję kod..." at bounding box center [597, 334] width 148 height 24
click at [587, 330] on button "Uruchom" at bounding box center [597, 334] width 148 height 24
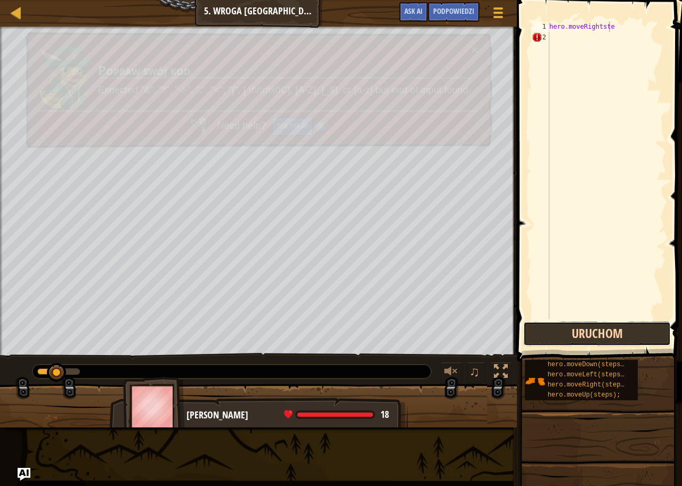
click at [587, 330] on button "Uruchom" at bounding box center [597, 334] width 148 height 24
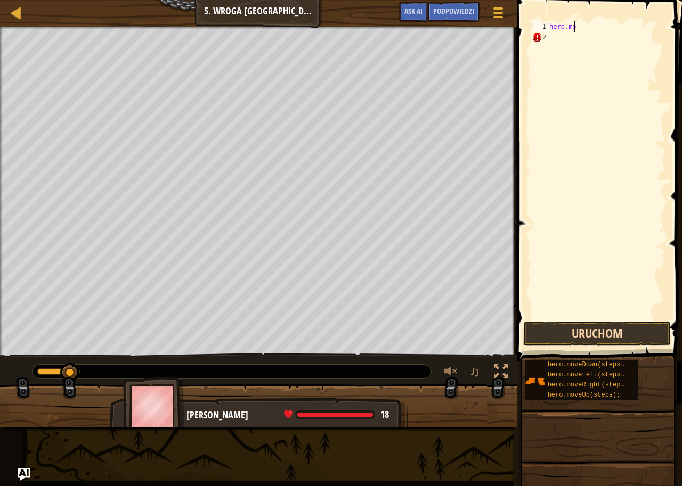
type textarea "h"
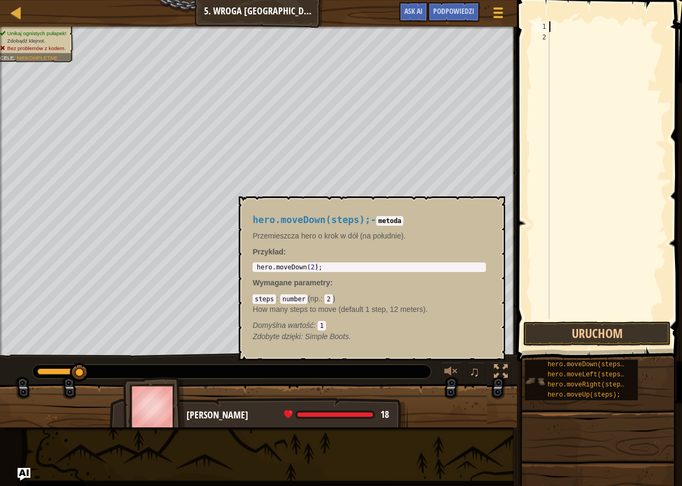
click at [534, 384] on img at bounding box center [535, 381] width 20 height 20
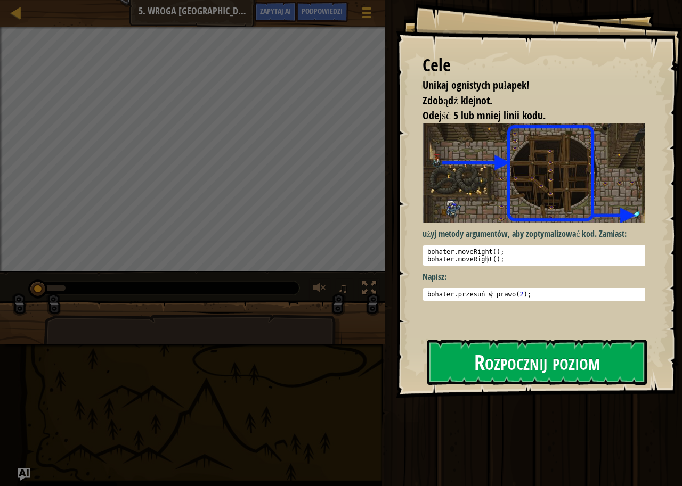
click at [502, 359] on font "Rozpocznij poziom" at bounding box center [537, 362] width 126 height 29
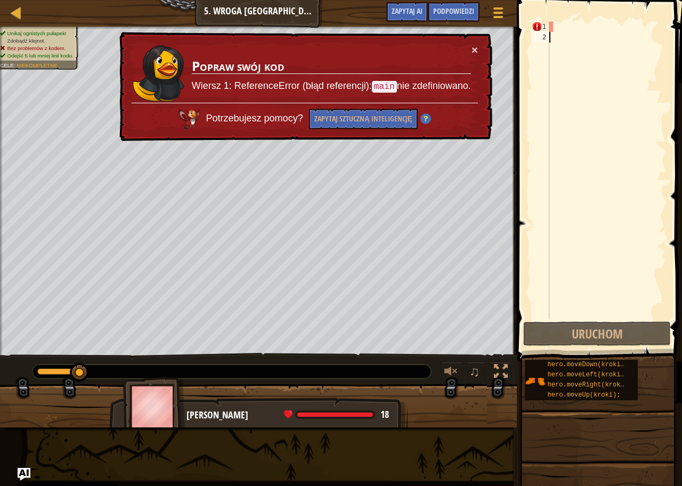
click at [559, 22] on div at bounding box center [606, 181] width 119 height 320
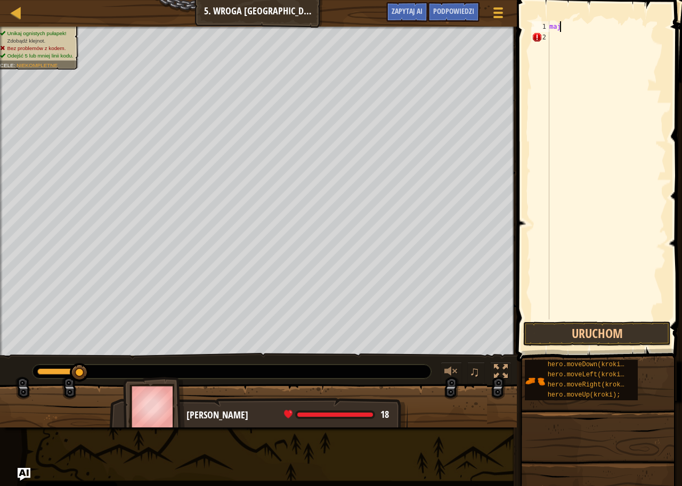
scroll to position [5, 0]
type textarea "m"
type textarea "main"
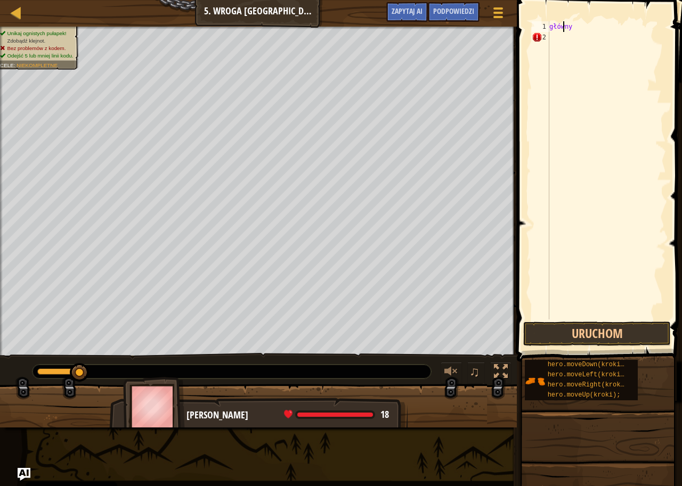
scroll to position [5, 0]
type textarea "h"
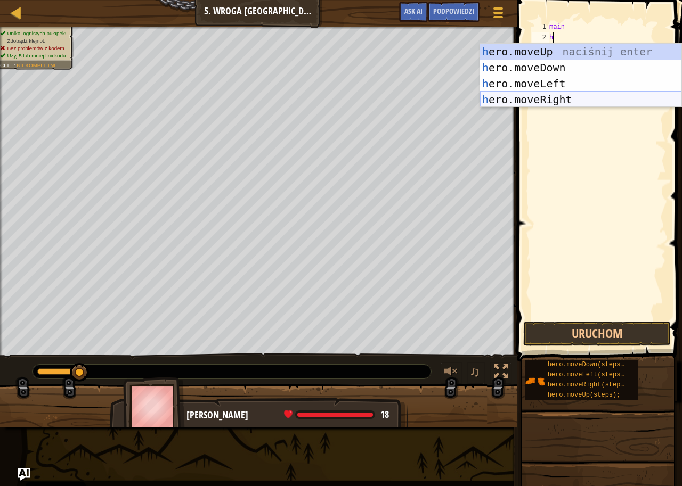
click at [555, 103] on div "h ero.moveUp naciśnij enter h ero.moveDown naciśnij enter h ero.moveLeft naciśn…" at bounding box center [580, 92] width 201 height 96
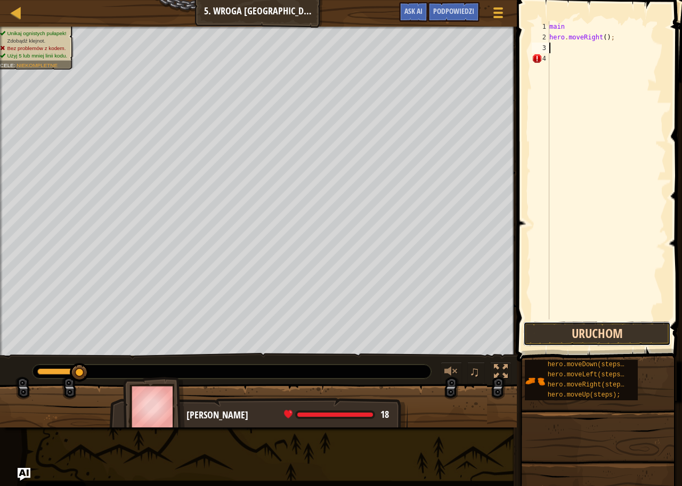
click at [570, 326] on button "Uruchom" at bounding box center [597, 334] width 148 height 24
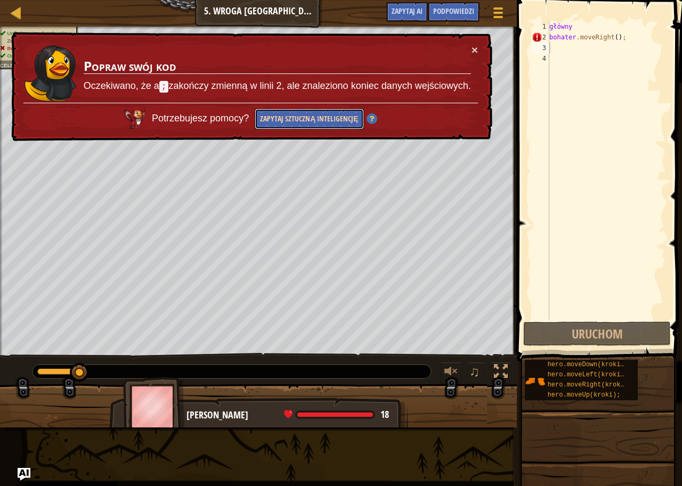
click at [300, 119] on font "Zapytaj sztuczną inteligencję" at bounding box center [309, 118] width 98 height 10
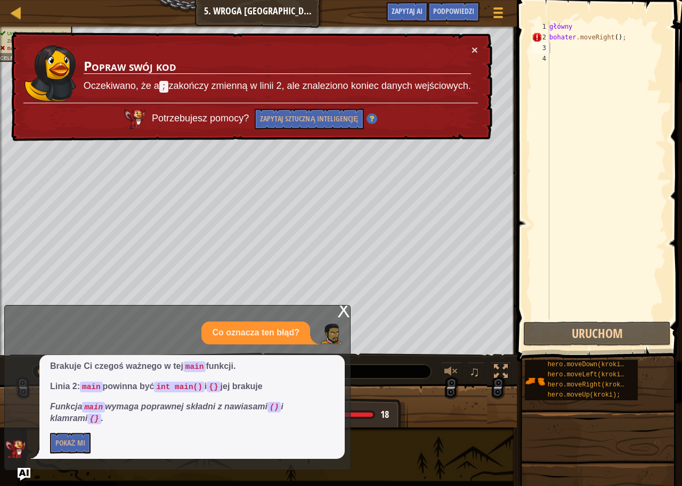
drag, startPoint x: 160, startPoint y: 386, endPoint x: 189, endPoint y: 386, distance: 29.3
click at [189, 386] on code "int main()" at bounding box center [179, 387] width 50 height 11
click at [473, 50] on font "×" at bounding box center [474, 50] width 6 height 12
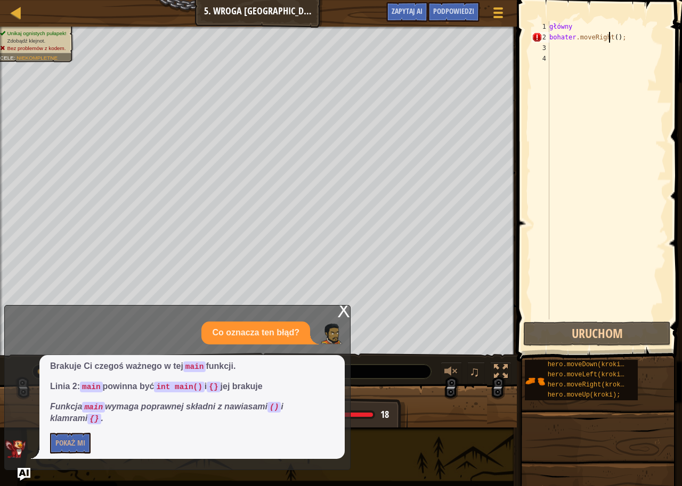
drag, startPoint x: 641, startPoint y: 36, endPoint x: 620, endPoint y: 37, distance: 20.8
click at [619, 37] on div "główny bohater .moveRight ( ) ; ​" at bounding box center [606, 181] width 119 height 320
click at [607, 333] on button "Uruchom" at bounding box center [597, 334] width 148 height 24
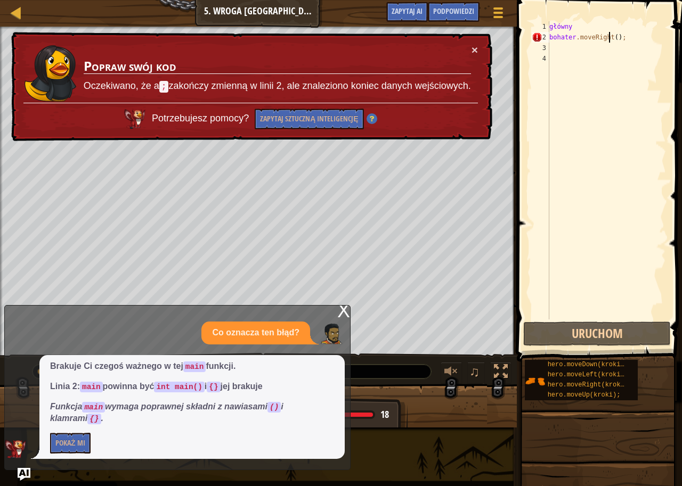
drag, startPoint x: 649, startPoint y: 38, endPoint x: 643, endPoint y: 36, distance: 6.2
click at [643, 36] on div "główny bohater .moveRight ( ) ; ​" at bounding box center [606, 181] width 119 height 320
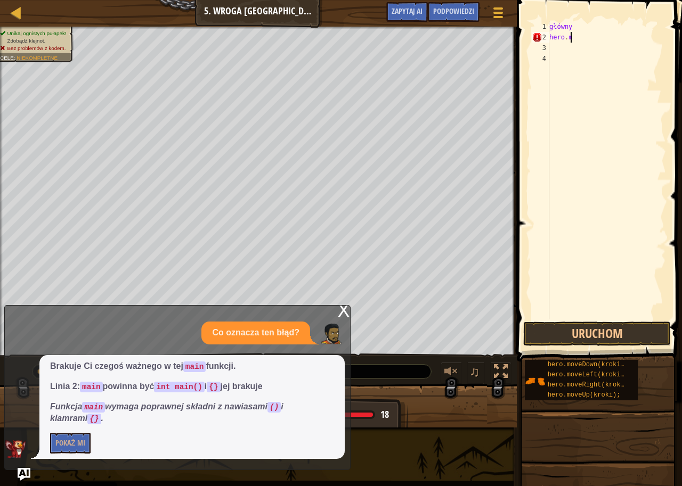
click at [643, 36] on div "główny hero . m" at bounding box center [606, 181] width 119 height 320
type textarea "h"
click at [579, 24] on div "główny" at bounding box center [606, 181] width 119 height 320
click at [581, 24] on div "maj" at bounding box center [606, 181] width 119 height 320
type textarea "m"
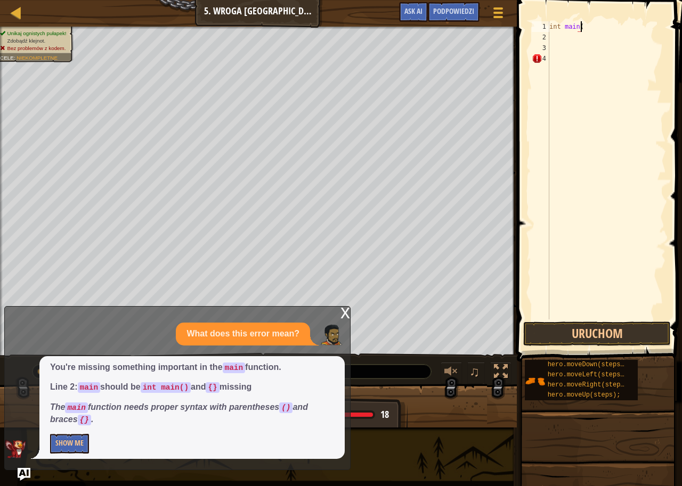
scroll to position [5, 3]
type textarea "int main()"
click at [51, 440] on button "Show Me" at bounding box center [69, 444] width 39 height 20
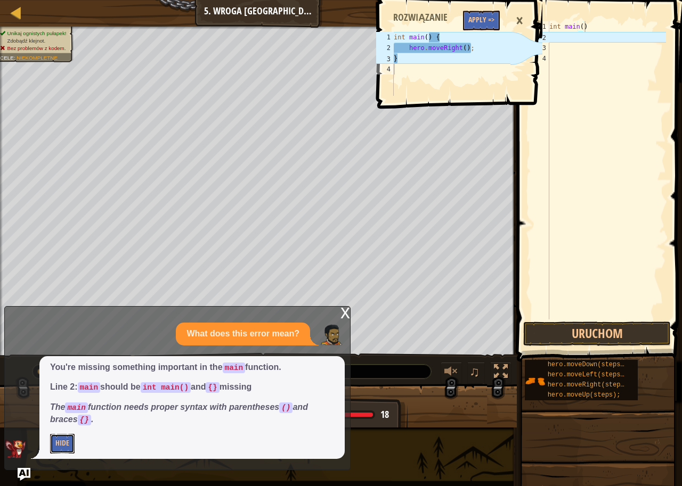
click at [50, 434] on button "Hide" at bounding box center [62, 444] width 24 height 20
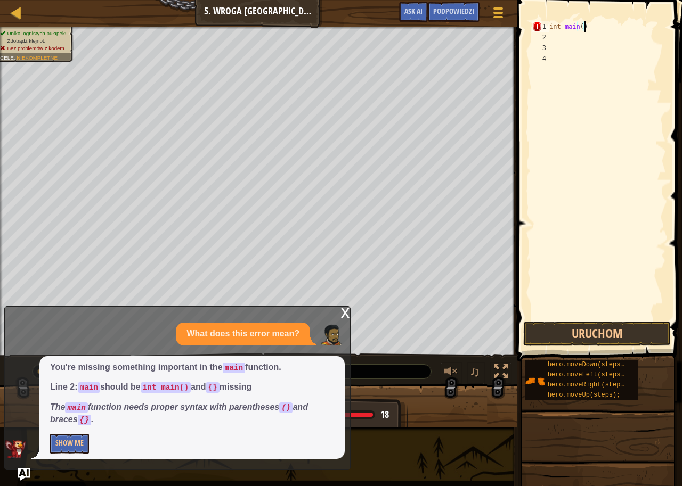
click at [603, 29] on div "int main ( )" at bounding box center [606, 181] width 119 height 320
type textarea "int main() ;"
click at [566, 33] on div "int main ( ) ;" at bounding box center [606, 181] width 119 height 320
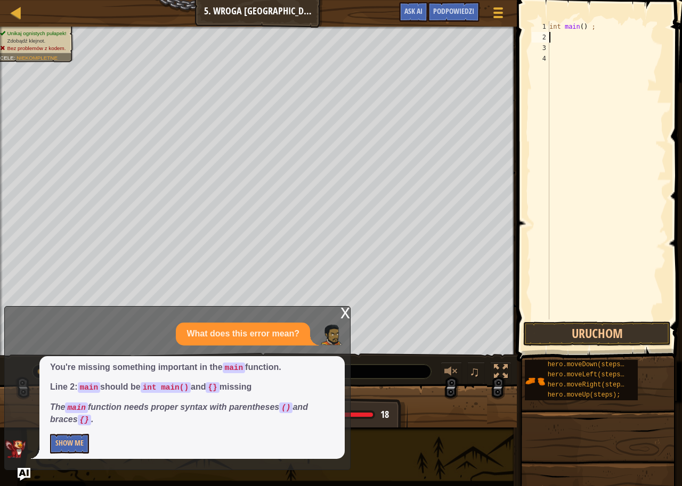
type textarea "h"
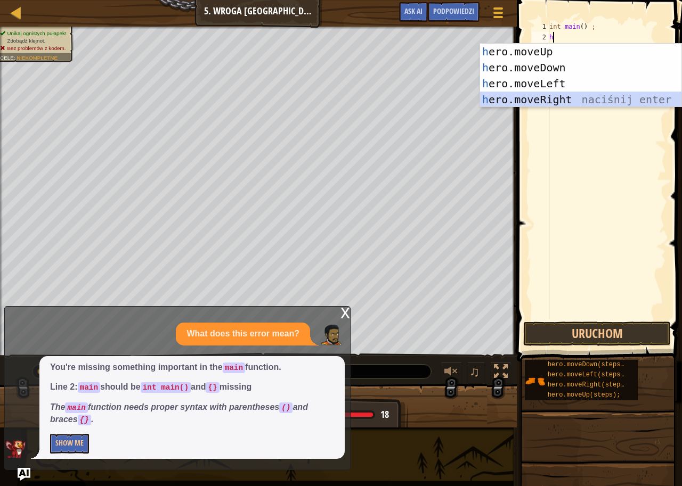
click at [576, 94] on div "h ero.moveUp naciśnij enter h ero.moveDown naciśnij enter h ero.moveLeft naciśn…" at bounding box center [580, 92] width 201 height 96
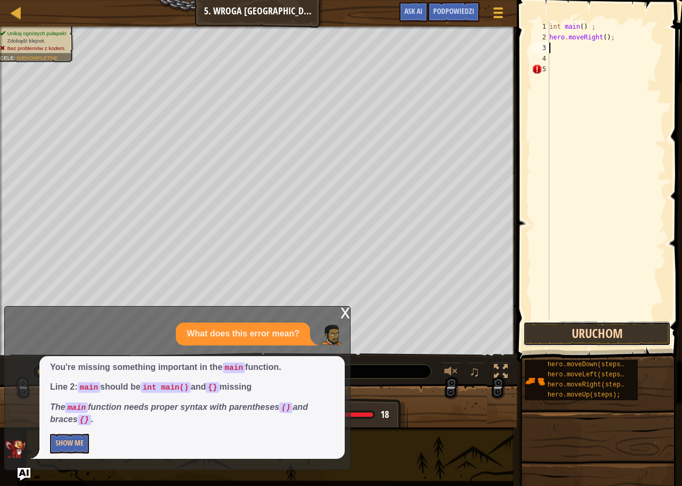
click at [564, 337] on button "Uruchom" at bounding box center [597, 334] width 148 height 24
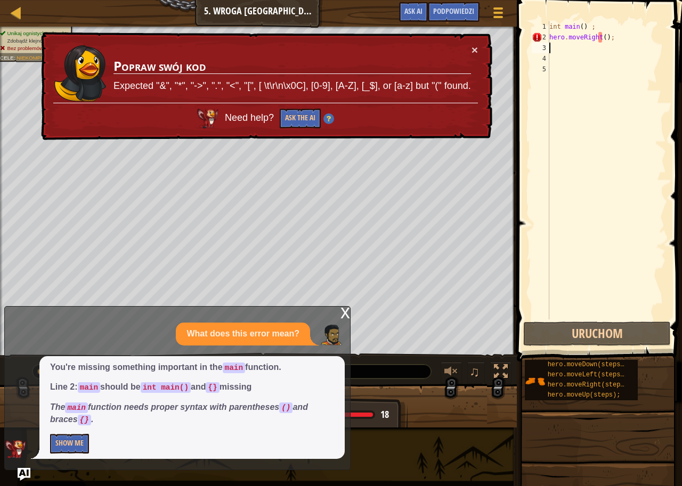
click at [617, 35] on div "int main ( ) ; hero . moveRight ( ) ;" at bounding box center [606, 181] width 119 height 320
click at [476, 45] on button "×" at bounding box center [474, 49] width 6 height 11
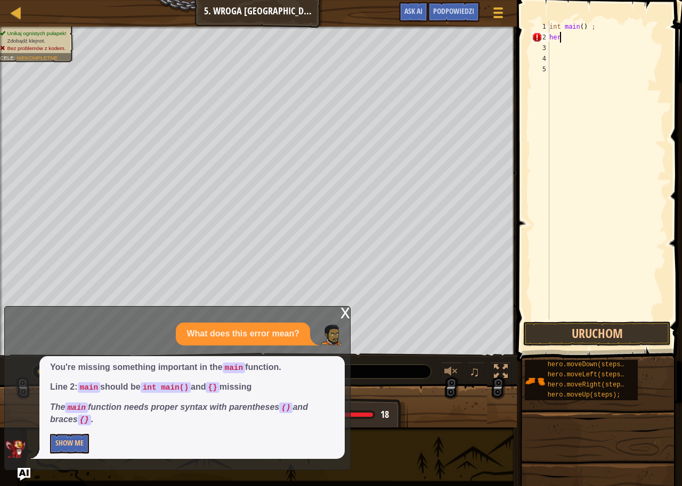
type textarea "h"
drag, startPoint x: 536, startPoint y: 58, endPoint x: 540, endPoint y: 62, distance: 6.1
click at [538, 61] on div "4" at bounding box center [541, 58] width 18 height 11
drag, startPoint x: 546, startPoint y: 63, endPoint x: 547, endPoint y: 101, distance: 38.4
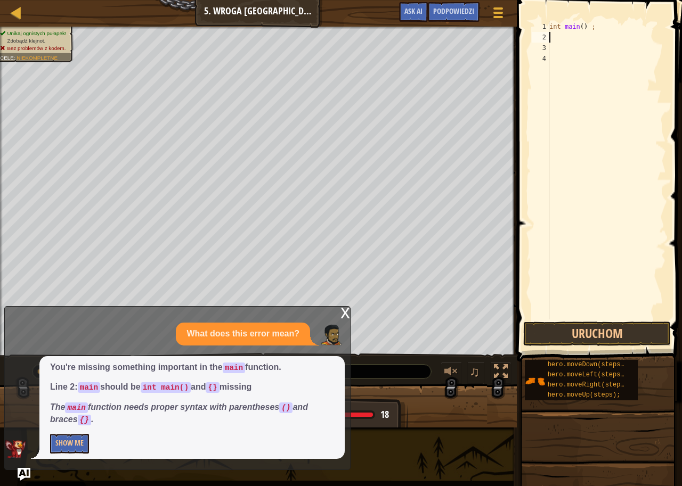
drag, startPoint x: 551, startPoint y: 40, endPoint x: 549, endPoint y: 71, distance: 30.9
click at [550, 71] on div "int main ( ) ;" at bounding box center [606, 181] width 119 height 320
click at [59, 442] on button "Show Me" at bounding box center [69, 444] width 39 height 20
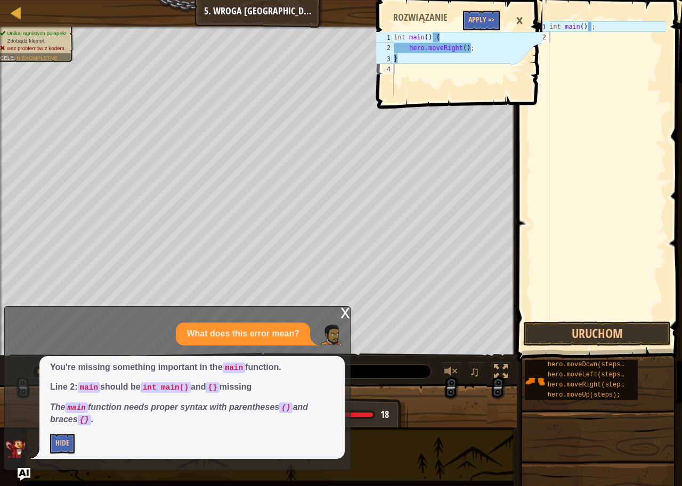
type textarea "int main() {"
drag, startPoint x: 441, startPoint y: 36, endPoint x: 394, endPoint y: 37, distance: 46.9
click at [394, 37] on div "int main ( ) { hero . moveRight ( ) ; }" at bounding box center [450, 74] width 119 height 85
type textarea "int main() ;"
click at [626, 26] on div "int main ( ) ;" at bounding box center [606, 181] width 119 height 320
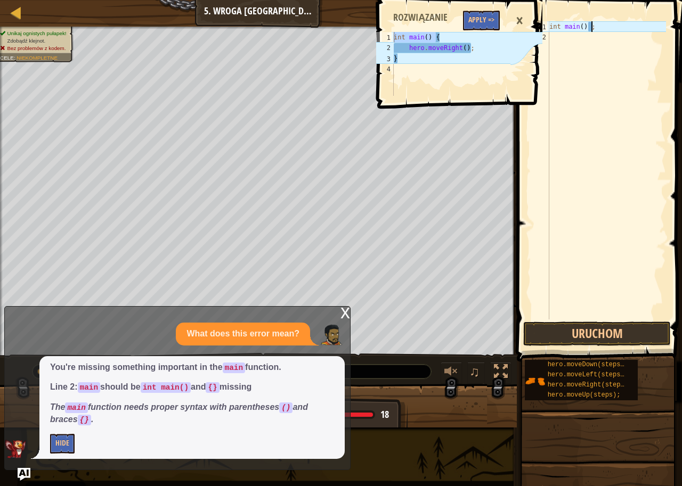
click at [470, 48] on div "int main ( ) { hero . moveRight ( ) ; }" at bounding box center [450, 74] width 119 height 85
drag, startPoint x: 475, startPoint y: 48, endPoint x: 393, endPoint y: 55, distance: 81.7
click at [393, 55] on div "hero.moveRight(); 1 2 3 4 int main ( ) { hero . moveRight ( ) ; } ההההההההההההה…" at bounding box center [442, 64] width 136 height 64
click at [398, 44] on div "int main ( ) { hero . moveRight ( ) ; }" at bounding box center [450, 74] width 119 height 85
click at [394, 45] on div "int main ( ) { hero . moveRight ( ) ; }" at bounding box center [450, 74] width 119 height 85
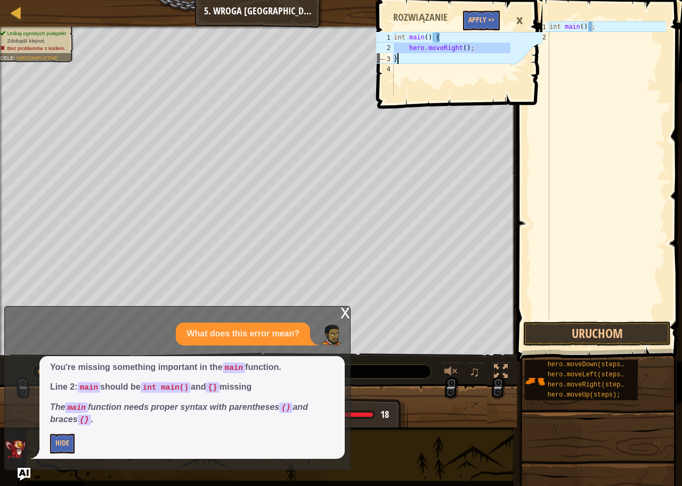
drag, startPoint x: 394, startPoint y: 45, endPoint x: 429, endPoint y: 56, distance: 37.1
click at [429, 56] on div "int main ( ) { hero . moveRight ( ) ; }" at bounding box center [450, 74] width 119 height 85
type textarea "hero.moveRight(); }"
click at [592, 61] on div "int main ( ) ;" at bounding box center [606, 181] width 119 height 320
paste textarea "}"
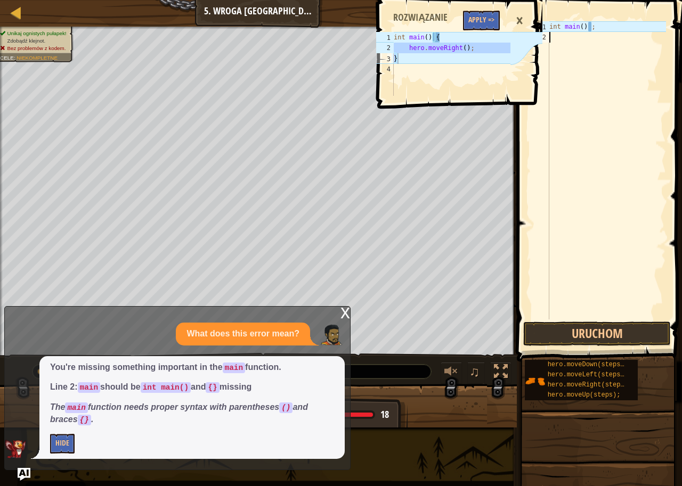
type textarea "}"
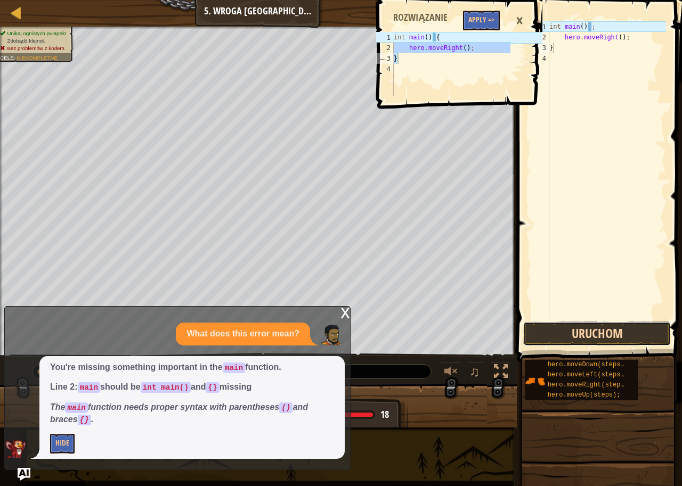
click at [565, 326] on button "Uruchom" at bounding box center [597, 334] width 148 height 24
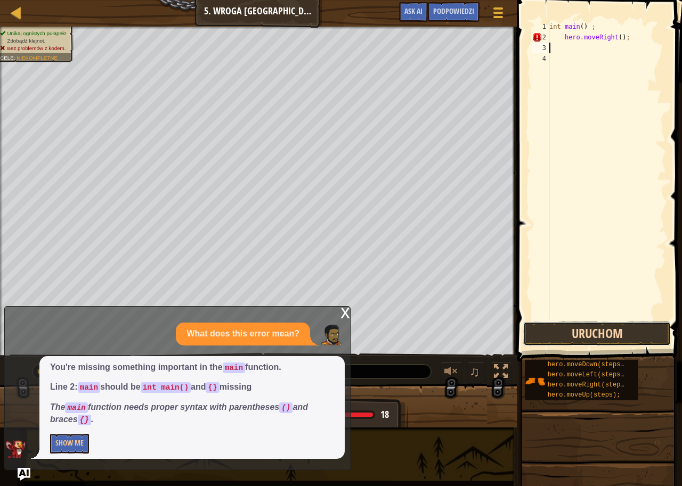
click at [577, 332] on button "Uruchom" at bounding box center [597, 334] width 148 height 24
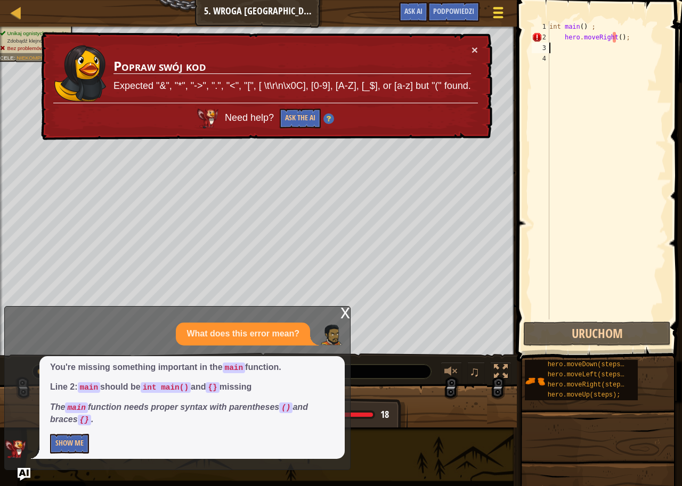
click at [495, 14] on div at bounding box center [498, 12] width 14 height 15
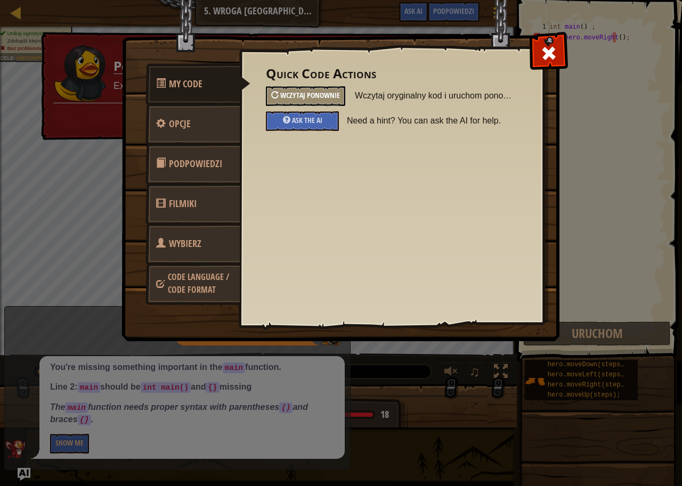
click at [305, 99] on span "Wczytaj ponownie" at bounding box center [310, 95] width 60 height 10
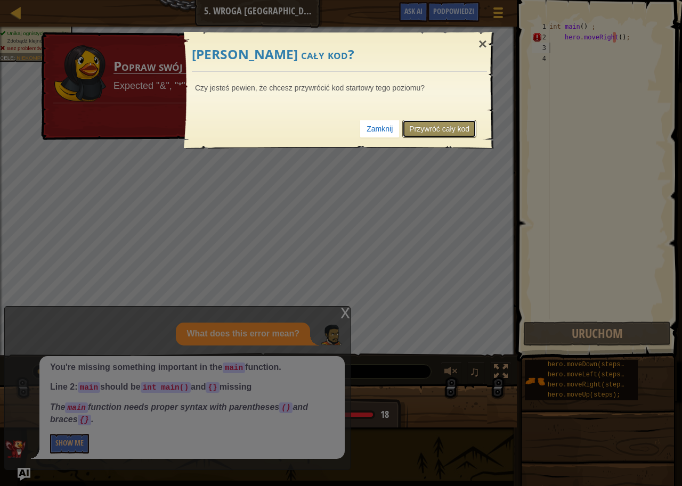
click at [430, 127] on link "Przywróć cały kod" at bounding box center [439, 129] width 74 height 18
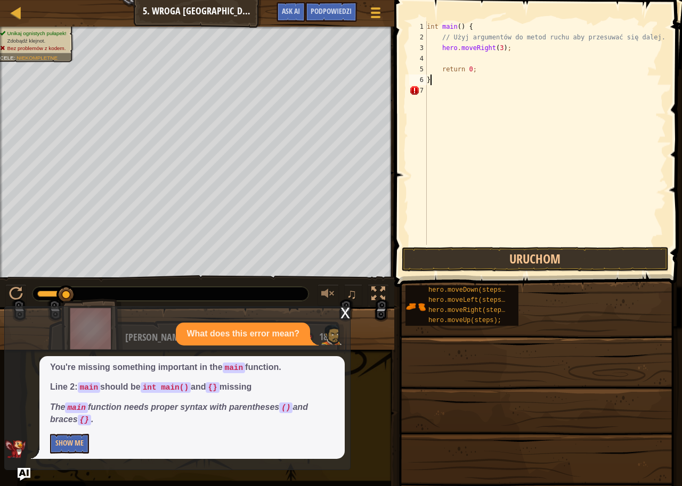
type textarea "}"
type textarea "h"
click at [446, 80] on div "int main ( ) { // Użyj argumentów do metod ruchu aby przesuwać się dalej. hero …" at bounding box center [544, 143] width 241 height 245
type textarea "}"
click at [436, 59] on div "int main ( ) { // Użyj argumentów do metod ruchu aby przesuwać się dalej. hero …" at bounding box center [544, 143] width 241 height 245
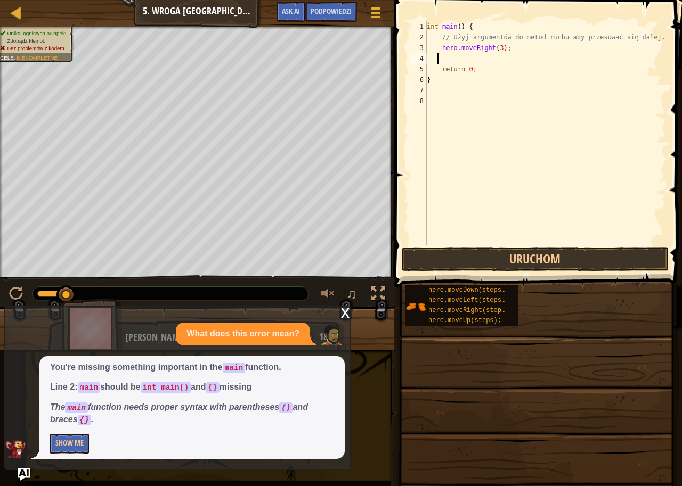
type textarea "h"
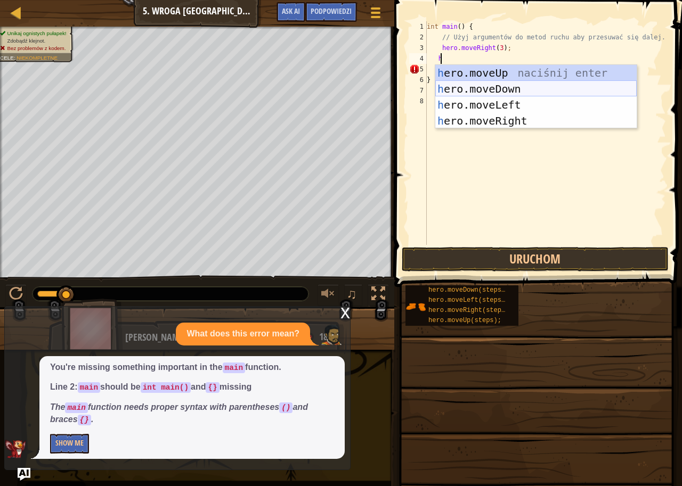
click at [480, 87] on div "h ero.moveUp naciśnij enter h ero.moveDown naciśnij enter h ero.moveLeft naciśn…" at bounding box center [535, 113] width 201 height 96
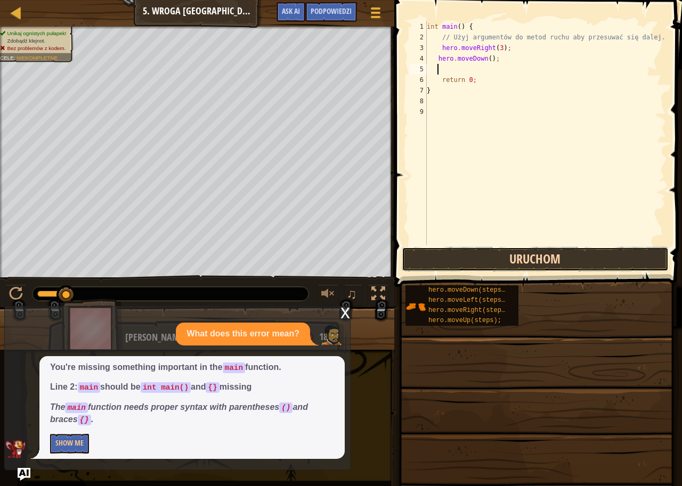
click at [459, 255] on button "Uruchom" at bounding box center [535, 259] width 267 height 24
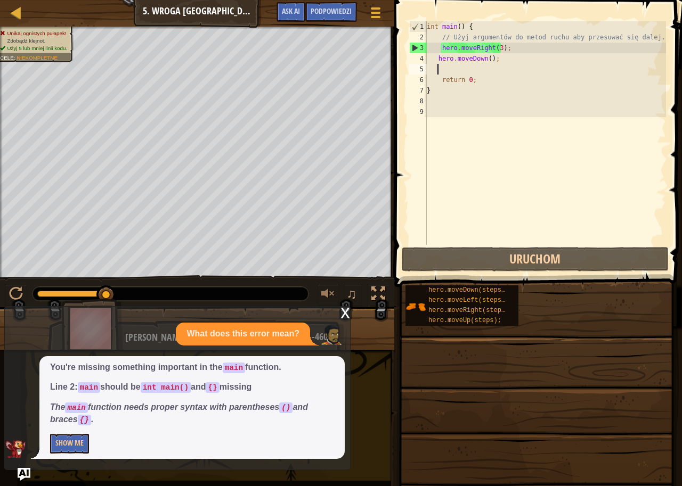
type textarea "h"
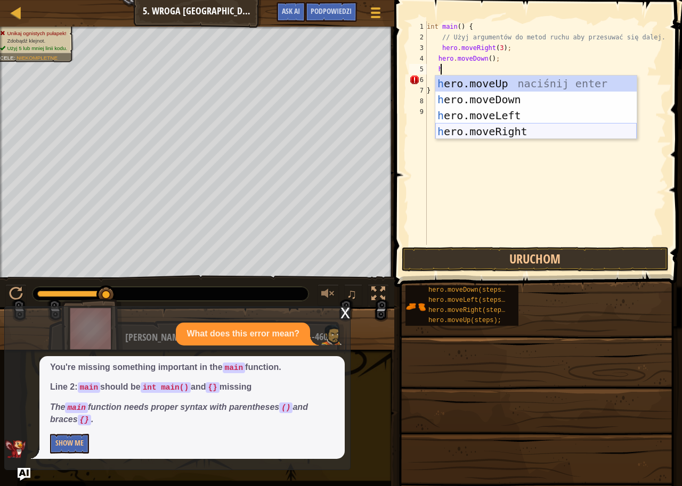
click at [504, 126] on div "h ero.moveUp naciśnij enter h ero.moveDown naciśnij enter h ero.moveLeft naciśn…" at bounding box center [535, 124] width 201 height 96
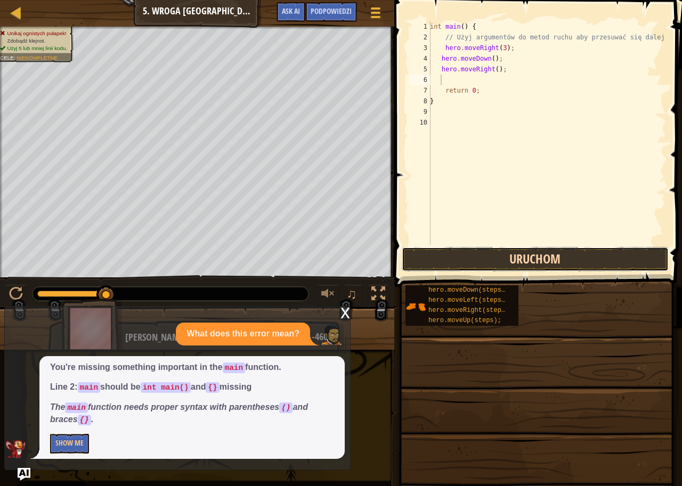
click at [437, 261] on button "Uruchom" at bounding box center [535, 259] width 267 height 24
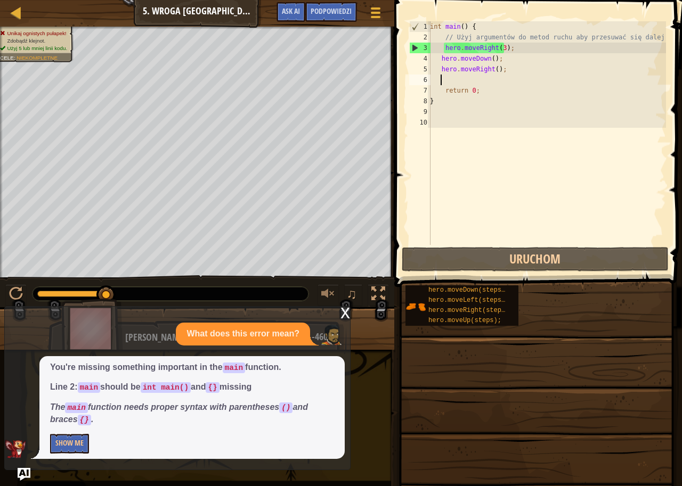
click at [516, 69] on div "int main ( ) { // Użyj argumentów do metod ruchu aby przesuwać się dalej. hero …" at bounding box center [547, 143] width 238 height 245
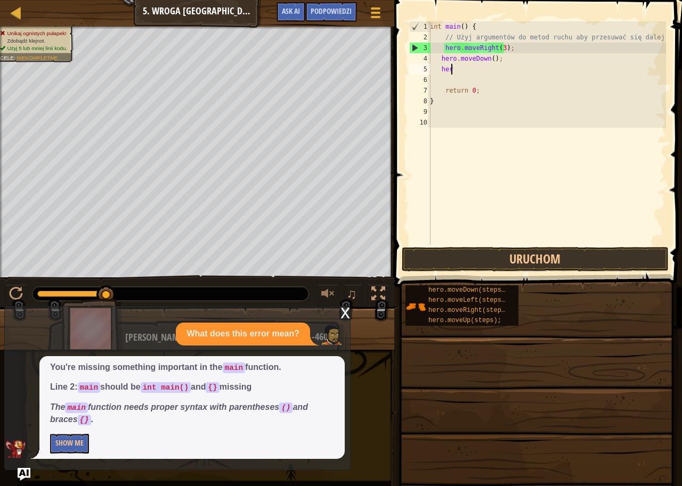
type textarea "h"
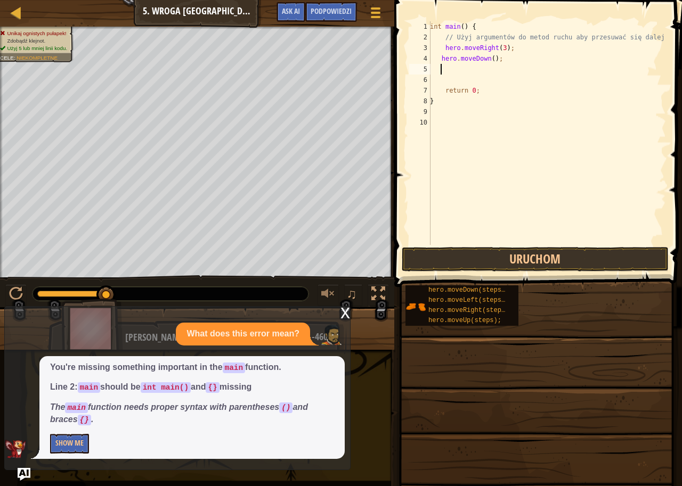
click at [498, 60] on div "int main ( ) { // Użyj argumentów do metod ruchu aby przesuwać się dalej. hero …" at bounding box center [547, 143] width 238 height 245
type textarea "h"
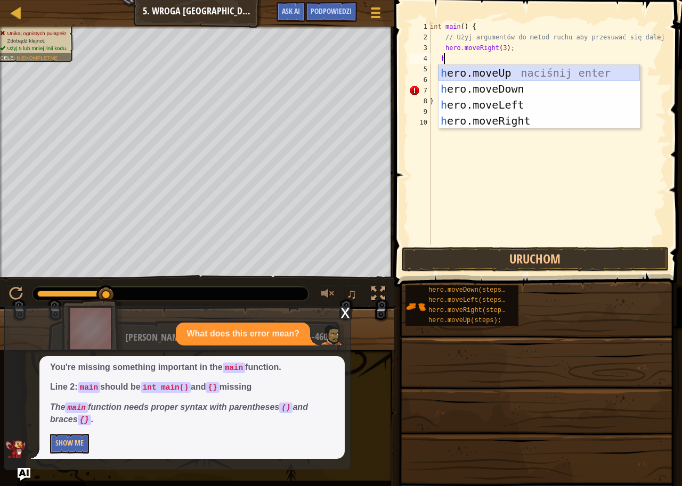
click at [497, 73] on div "h ero.moveUp naciśnij enter h ero.moveDown naciśnij enter h ero.moveLeft naciśn…" at bounding box center [538, 113] width 201 height 96
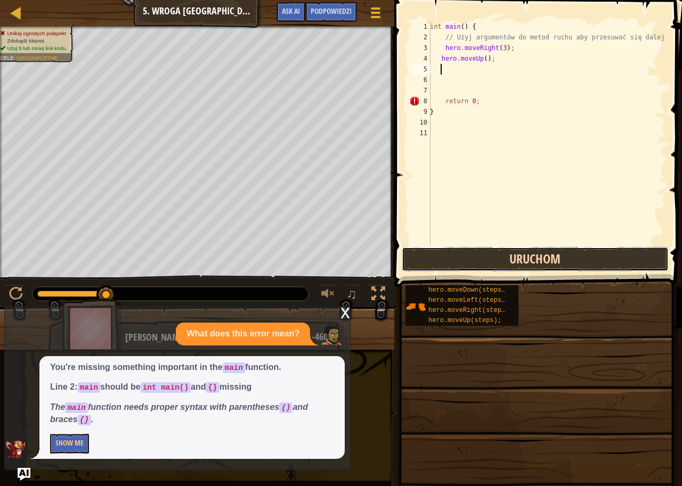
click at [460, 264] on button "Uruchom" at bounding box center [535, 259] width 267 height 24
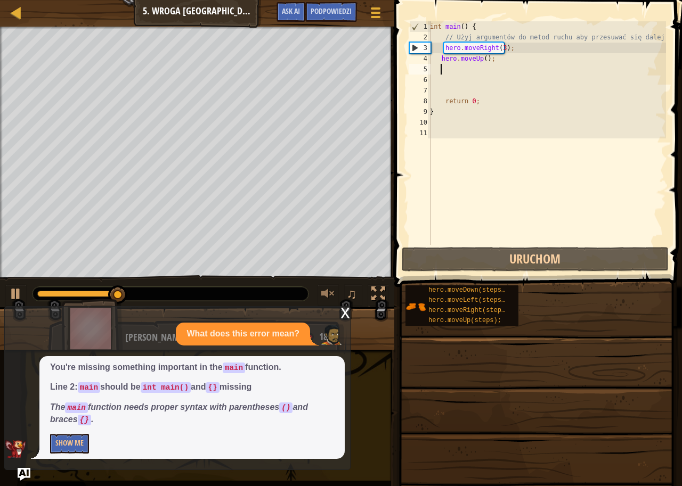
type textarea "h"
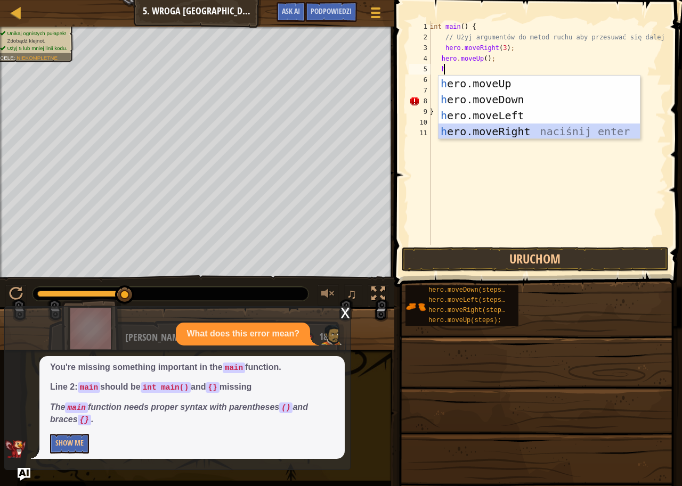
click at [481, 129] on div "h ero.moveUp naciśnij enter h ero.moveDown naciśnij enter h ero.moveLeft naciśn…" at bounding box center [538, 124] width 201 height 96
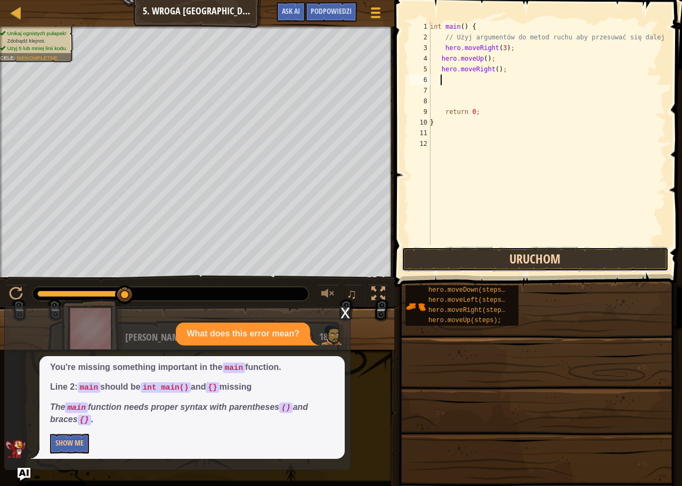
click at [455, 265] on button "Uruchom" at bounding box center [535, 259] width 267 height 24
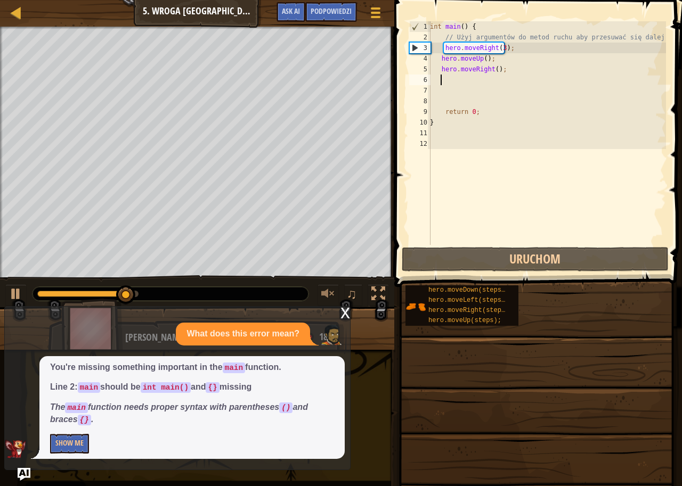
type textarea "h"
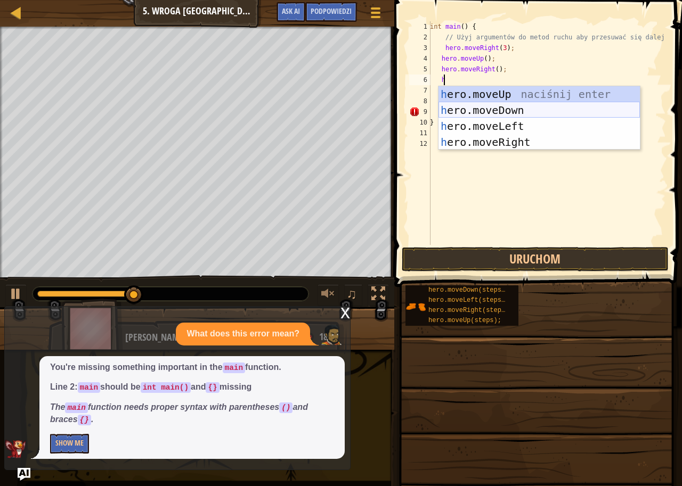
click at [483, 104] on div "h ero.moveUp naciśnij enter h ero.moveDown naciśnij enter h ero.moveLeft naciśn…" at bounding box center [538, 134] width 201 height 96
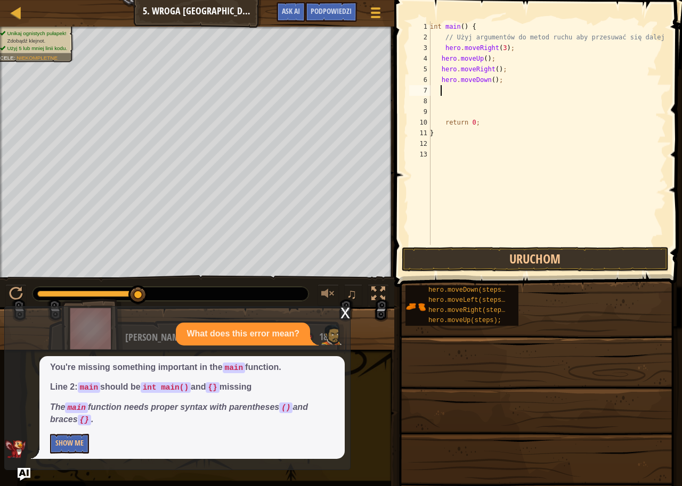
click at [489, 78] on div "int main ( ) { // Użyj argumentów do metod ruchu aby przesuwać się dalej. hero …" at bounding box center [547, 143] width 238 height 245
type textarea "hero.moveDown(3);"
click at [455, 272] on span at bounding box center [539, 128] width 296 height 318
click at [456, 259] on button "Uruchom" at bounding box center [535, 259] width 267 height 24
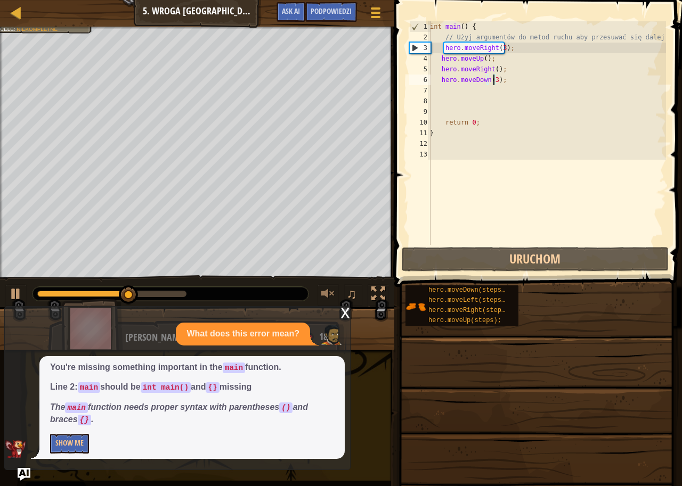
click at [446, 89] on div "int main ( ) { // Użyj argumentów do metod ruchu aby przesuwać się dalej. hero …" at bounding box center [547, 143] width 238 height 245
type textarea "h"
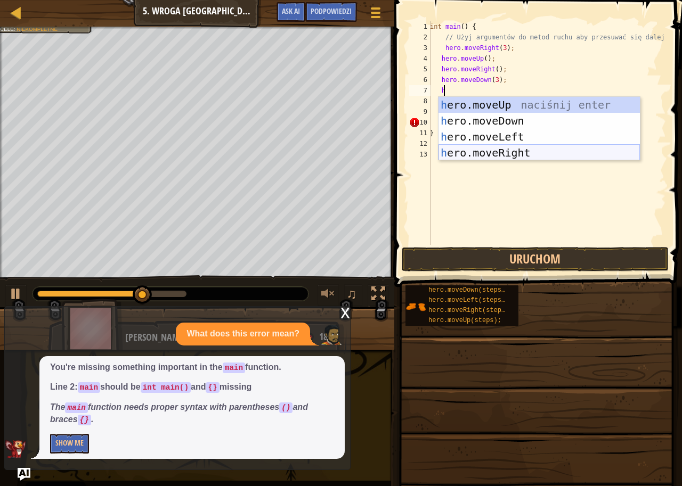
click at [487, 149] on div "h ero.moveUp naciśnij enter h ero.moveDown naciśnij enter h ero.moveLeft naciśn…" at bounding box center [538, 145] width 201 height 96
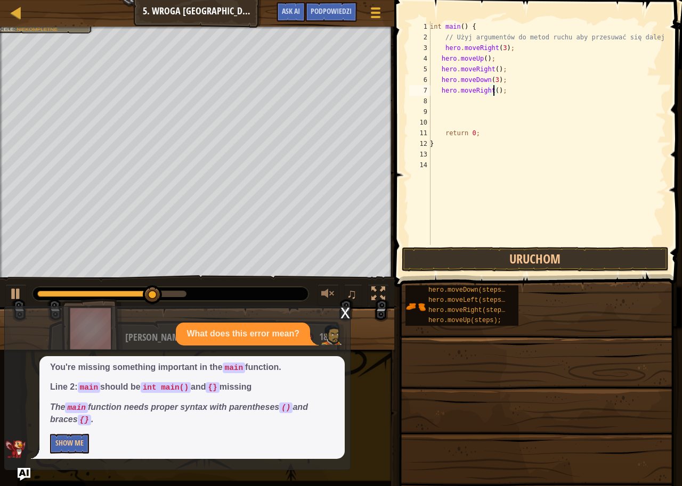
click at [493, 88] on div "int main ( ) { // Użyj argumentów do metod ruchu aby przesuwać się dalej. hero …" at bounding box center [547, 143] width 238 height 245
type textarea "hero.moveRight(3);"
click at [461, 257] on button "Uruchom" at bounding box center [535, 259] width 267 height 24
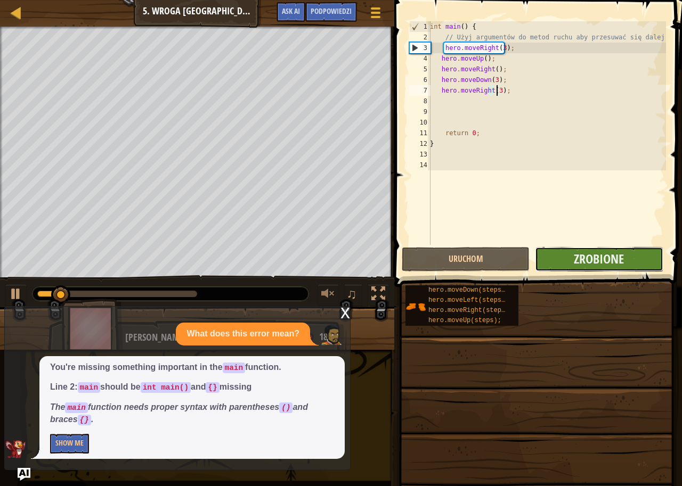
click at [573, 254] on button "Zrobione" at bounding box center [599, 259] width 128 height 24
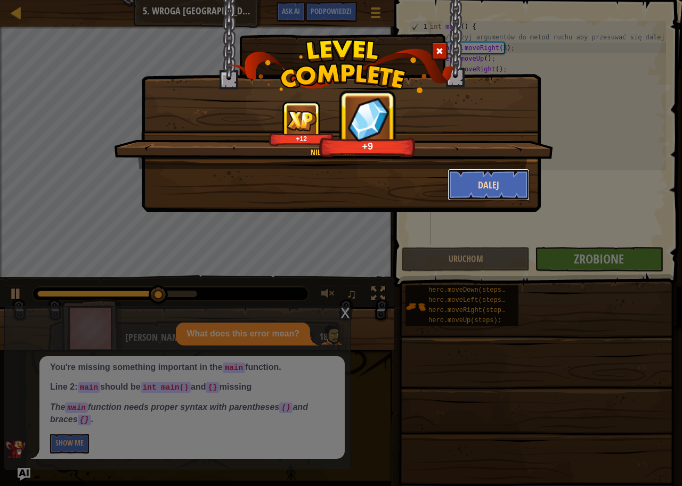
click at [499, 184] on button "Dalej" at bounding box center [488, 185] width 83 height 32
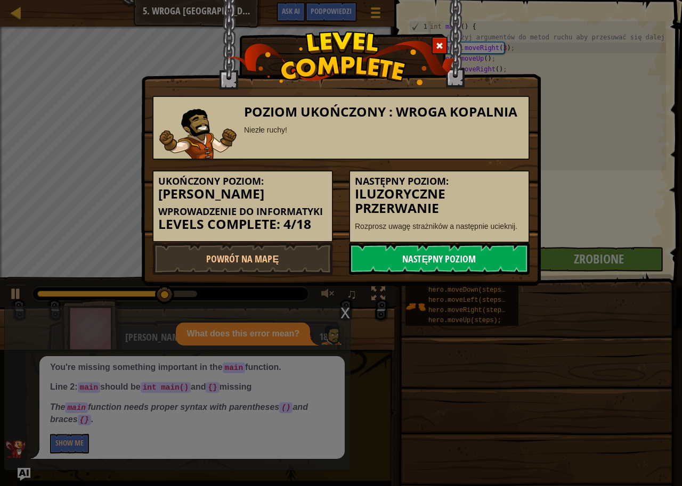
click at [437, 256] on link "Następny poziom" at bounding box center [439, 259] width 181 height 32
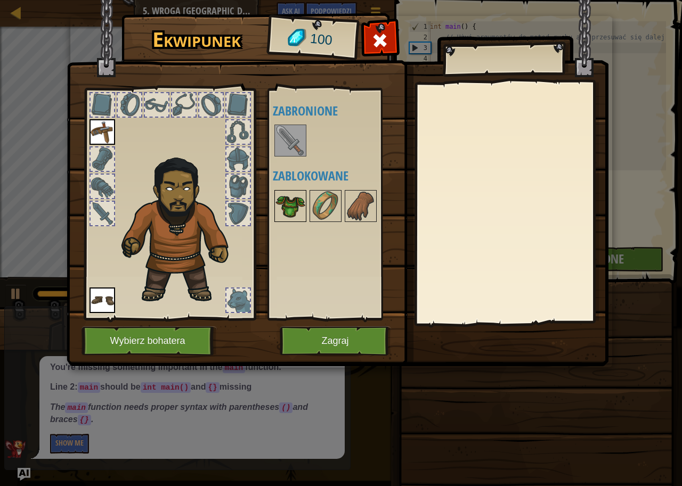
click at [297, 208] on img at bounding box center [290, 206] width 30 height 30
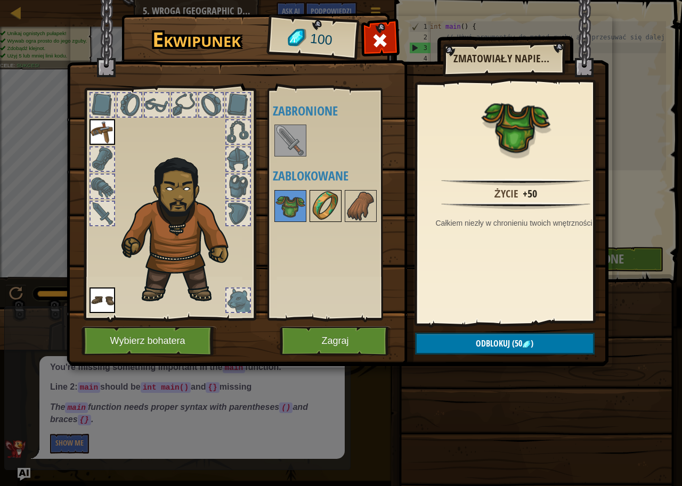
click at [335, 208] on img at bounding box center [325, 206] width 30 height 30
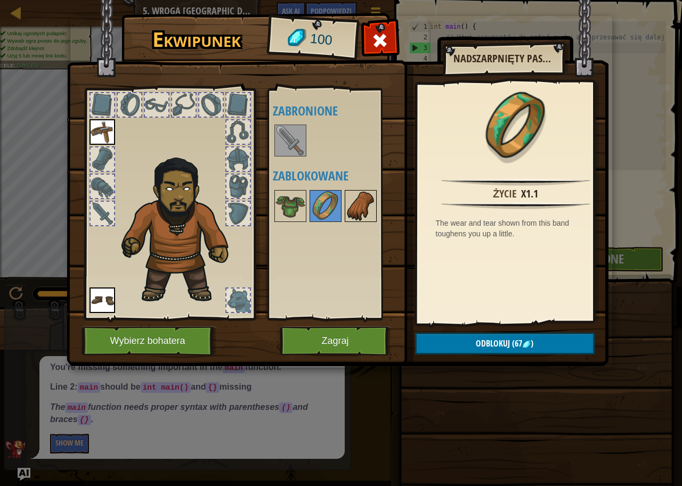
click at [357, 200] on img at bounding box center [361, 206] width 30 height 30
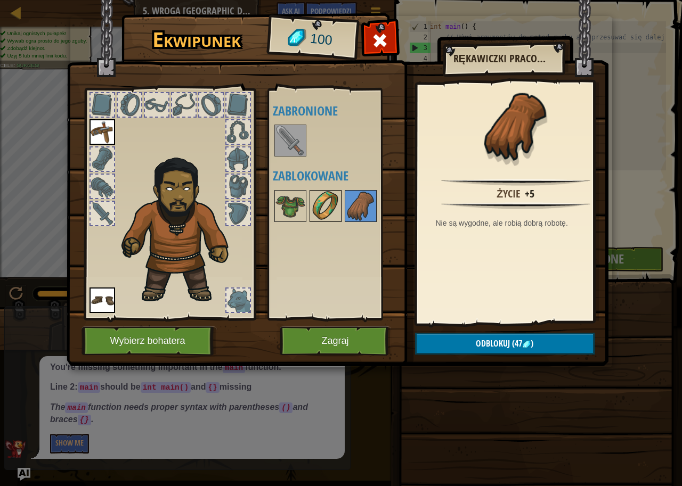
click at [324, 214] on img at bounding box center [325, 206] width 30 height 30
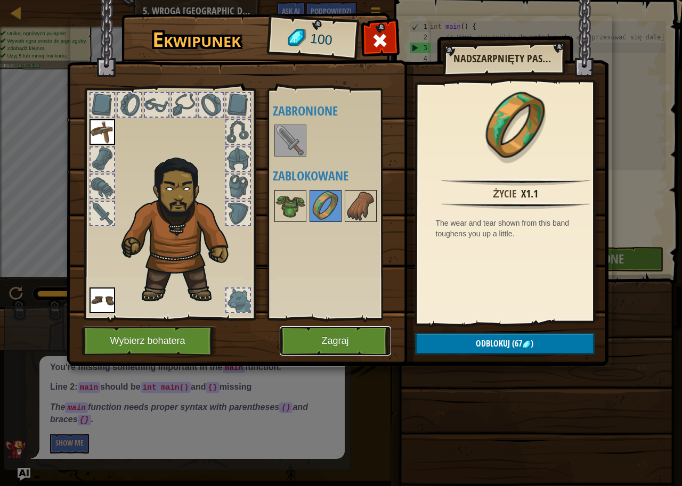
click at [388, 344] on button "Zagraj" at bounding box center [335, 340] width 111 height 29
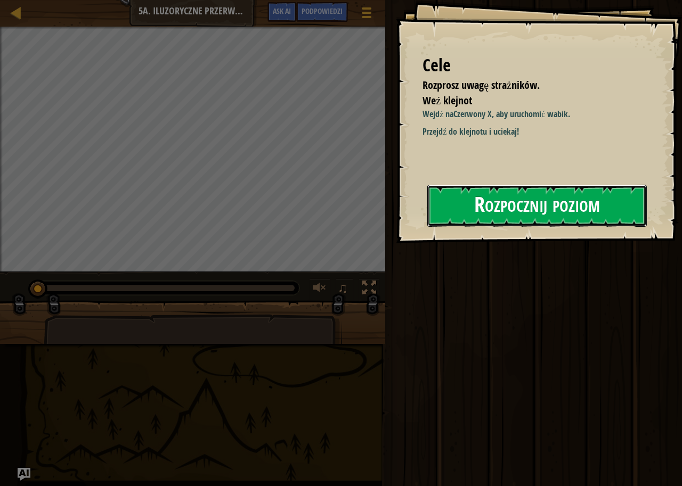
click at [501, 201] on button "Rozpocznij poziom" at bounding box center [536, 206] width 219 height 42
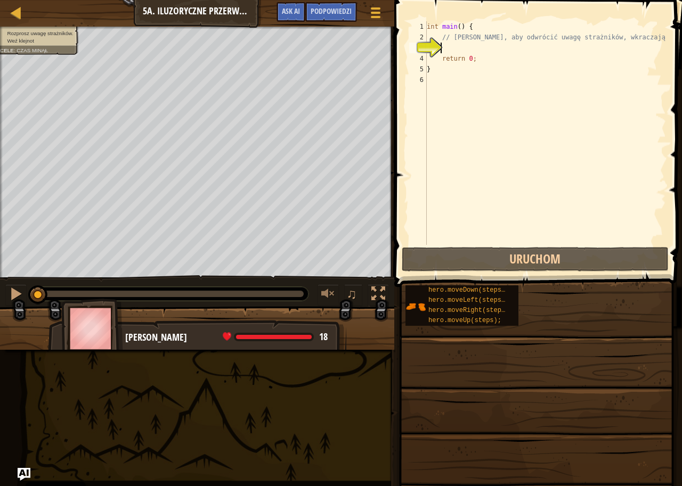
type textarea "h"
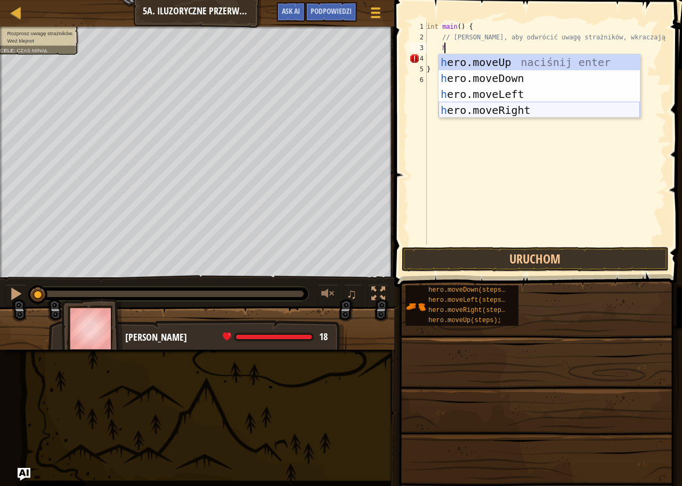
click at [509, 111] on div "h ero.moveUp naciśnij enter h ero.moveDown naciśnij enter h ero.moveLeft naciśn…" at bounding box center [538, 102] width 201 height 96
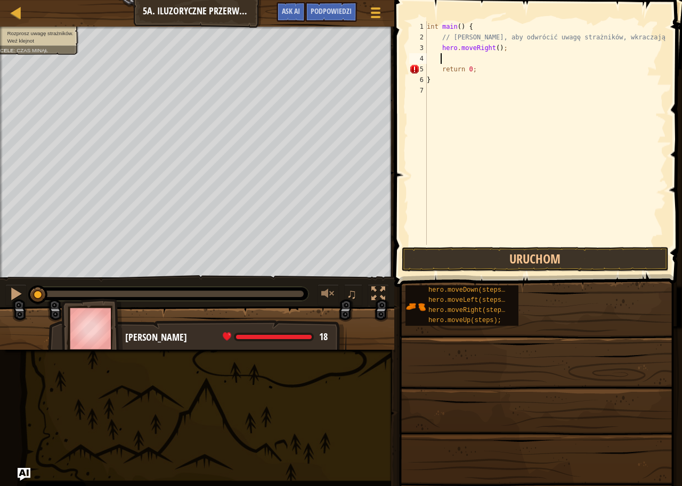
type textarea "h"
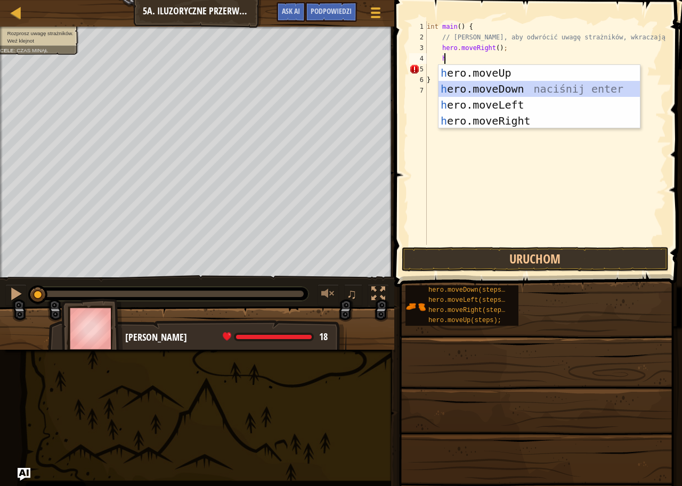
click at [502, 91] on div "h ero.moveUp naciśnij enter h ero.moveDown naciśnij enter h ero.moveLeft naciśn…" at bounding box center [538, 113] width 201 height 96
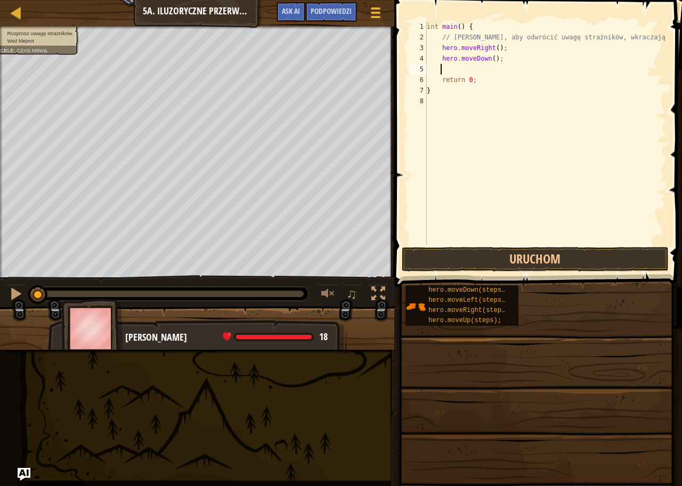
type textarea "h"
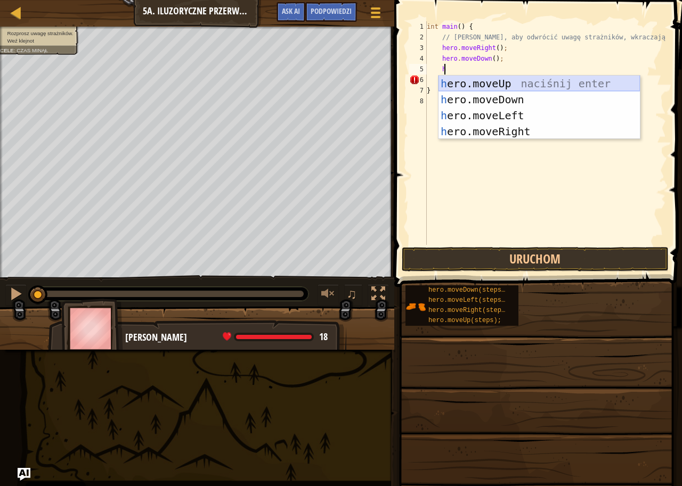
click at [520, 84] on div "h ero.moveUp naciśnij enter h ero.moveDown naciśnij enter h ero.moveLeft naciśn…" at bounding box center [538, 124] width 201 height 96
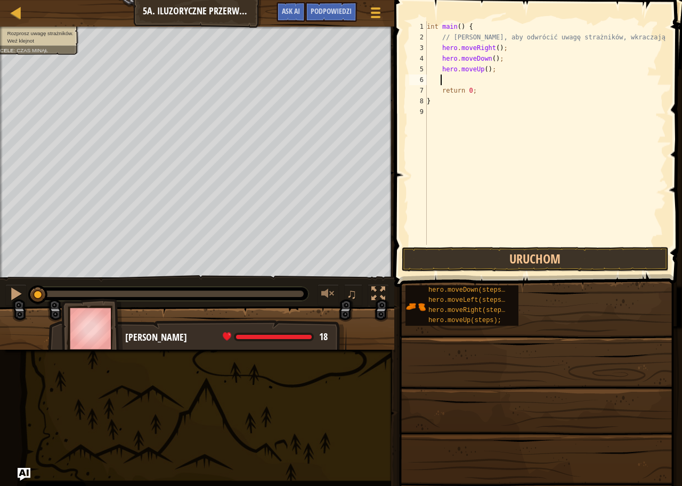
click at [482, 69] on div "int main ( ) { // [PERSON_NAME], aby odwrócić uwagę strażników, wkraczając na X…" at bounding box center [544, 143] width 241 height 245
type textarea "hero.moveUp(2);"
click at [446, 79] on div "int main ( ) { // [PERSON_NAME], aby odwrócić uwagę strażników, wkraczając na X…" at bounding box center [544, 143] width 241 height 245
type textarea "h"
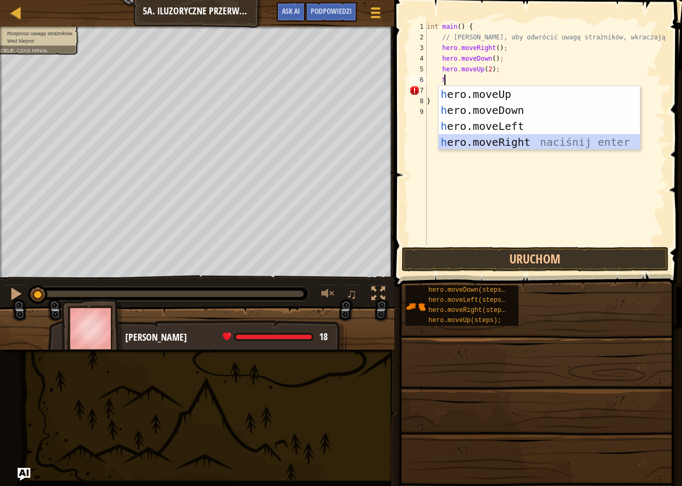
click at [481, 137] on div "h ero.moveUp naciśnij enter h ero.moveDown naciśnij enter h ero.moveLeft naciśn…" at bounding box center [538, 134] width 201 height 96
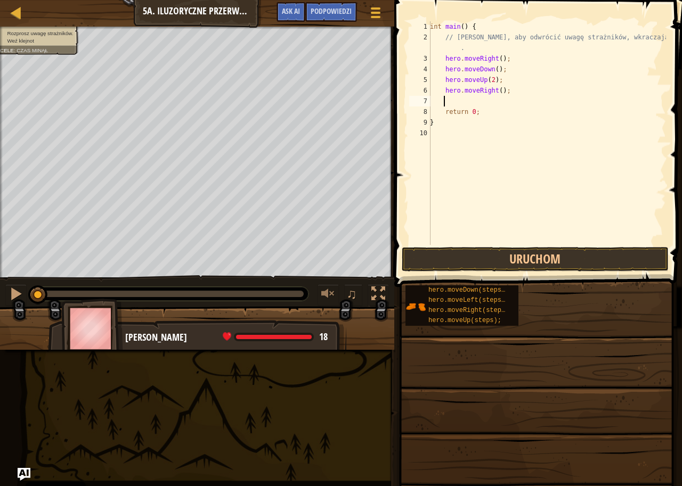
click at [497, 91] on div "int main ( ) { // [PERSON_NAME], aby odwrócić uwagę strażników, wkraczając na X…" at bounding box center [547, 143] width 238 height 245
click at [438, 265] on button "Uruchom" at bounding box center [535, 259] width 267 height 24
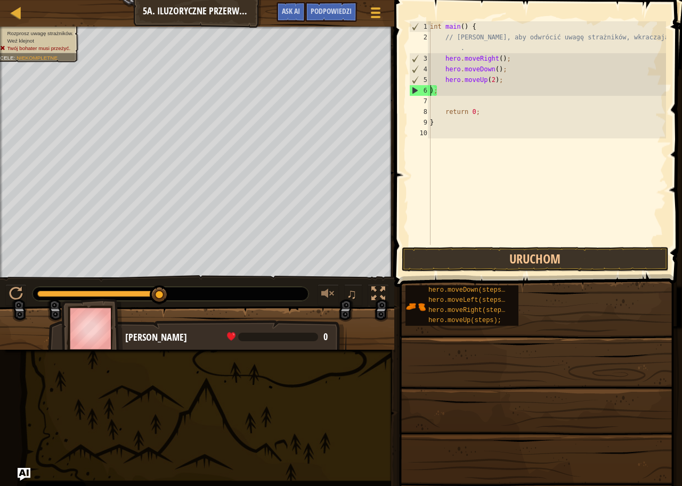
scroll to position [5, 0]
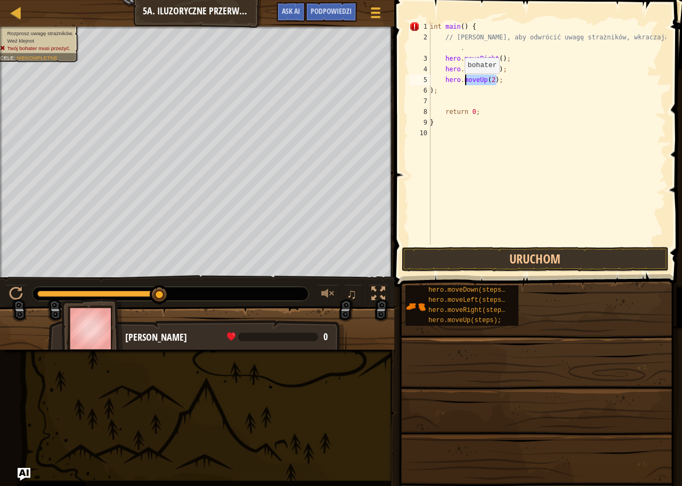
drag, startPoint x: 519, startPoint y: 80, endPoint x: 410, endPoint y: 83, distance: 108.7
click at [423, 85] on div "); 1 2 3 4 5 6 7 8 9 10 int main ( ) { // Użyj Wabika, aby odwrócić uwagę straż…" at bounding box center [536, 133] width 259 height 224
type textarea "hero.moveUp(2);"
click at [496, 69] on div "int main ( ) { // [PERSON_NAME], aby odwrócić uwagę strażników, wkraczając na X…" at bounding box center [547, 143] width 238 height 245
click at [493, 69] on div "int main ( ) { // [PERSON_NAME], aby odwrócić uwagę strażników, wkraczając na X…" at bounding box center [547, 143] width 238 height 245
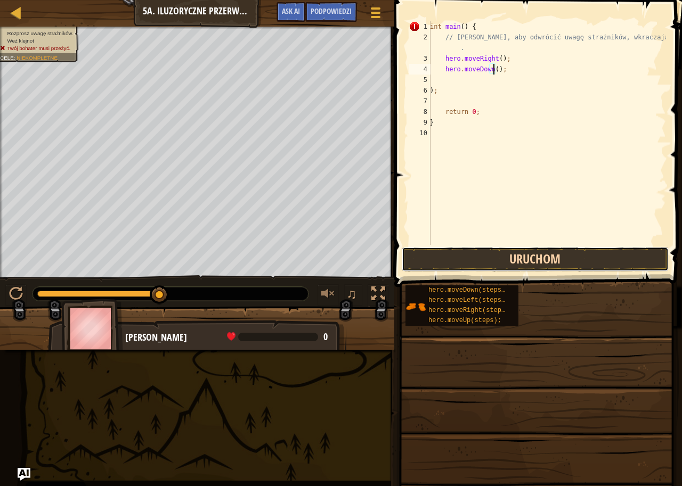
click at [474, 255] on button "Uruchom" at bounding box center [535, 259] width 267 height 24
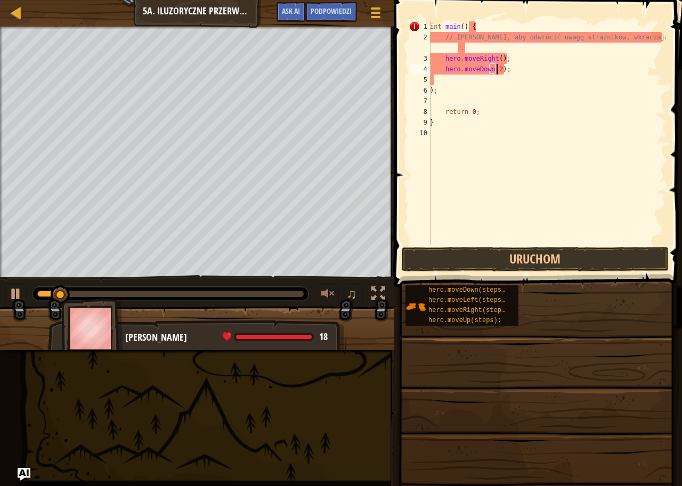
scroll to position [5, 5]
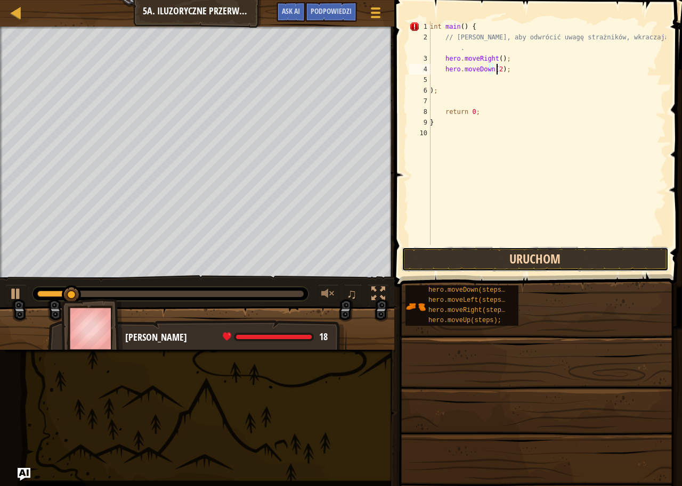
click at [496, 252] on button "Uruchom" at bounding box center [535, 259] width 267 height 24
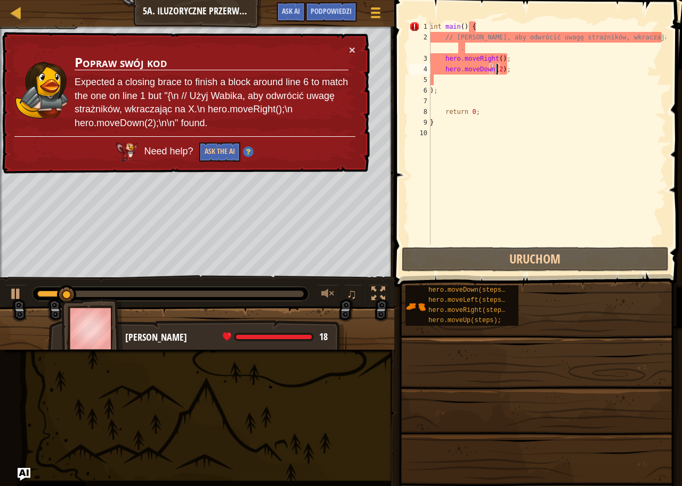
type textarea "hero.moveDown();"
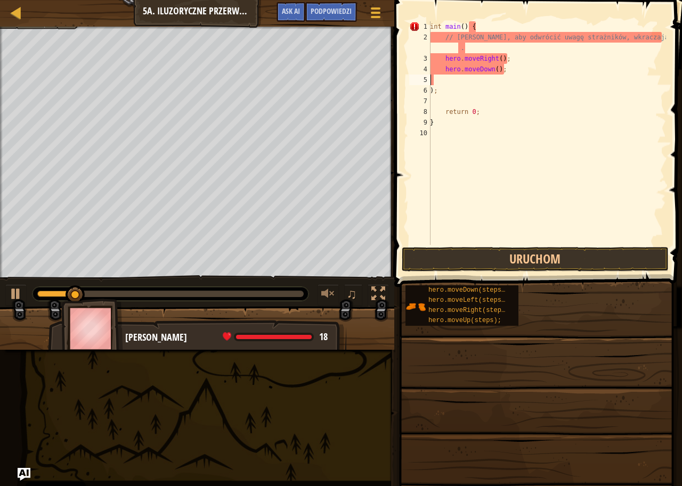
drag, startPoint x: 517, startPoint y: 76, endPoint x: 434, endPoint y: 79, distance: 83.7
click at [446, 75] on div "int main ( ) { // [PERSON_NAME], aby odwrócić uwagę strażników, wkraczając na X…" at bounding box center [547, 143] width 238 height 245
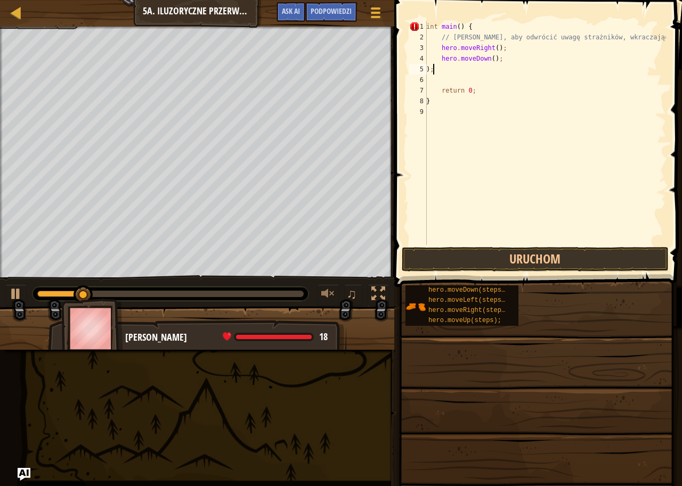
drag, startPoint x: 498, startPoint y: 64, endPoint x: 514, endPoint y: 52, distance: 20.6
click at [475, 63] on div "int main ( ) { // [PERSON_NAME], aby odwrócić uwagę strażników, wkraczając na X…" at bounding box center [545, 143] width 242 height 245
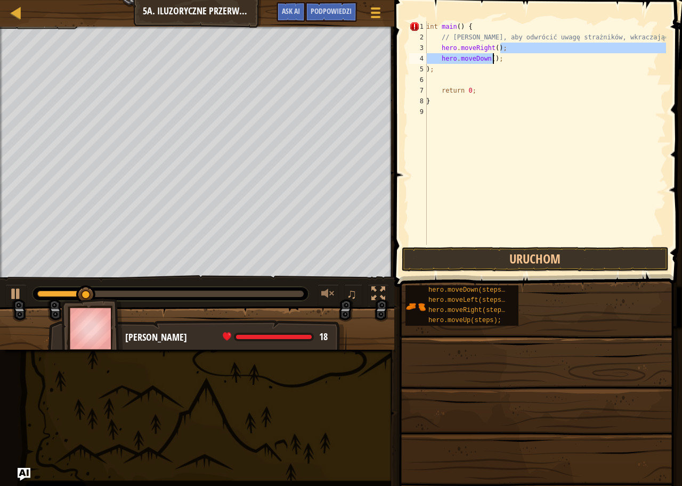
drag, startPoint x: 515, startPoint y: 52, endPoint x: 495, endPoint y: 57, distance: 20.8
click at [494, 57] on div "int main ( ) { // [PERSON_NAME], aby odwrócić uwagę strażników, wkraczając na X…" at bounding box center [545, 143] width 242 height 245
click at [496, 57] on div "int main ( ) { // [PERSON_NAME], aby odwrócić uwagę strażników, wkraczając na X…" at bounding box center [545, 143] width 242 height 245
type textarea "hero.moveDown();"
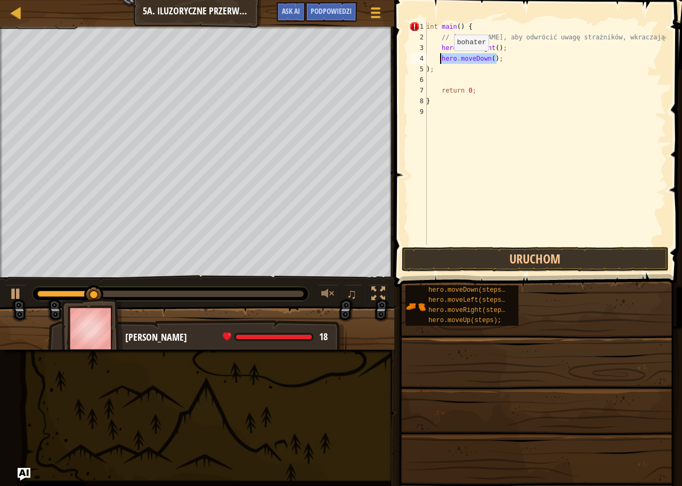
drag, startPoint x: 496, startPoint y: 58, endPoint x: 444, endPoint y: 61, distance: 52.3
click at [444, 61] on div "int main ( ) { // [PERSON_NAME], aby odwrócić uwagę strażników, wkraczając na X…" at bounding box center [545, 143] width 242 height 245
type textarea "h"
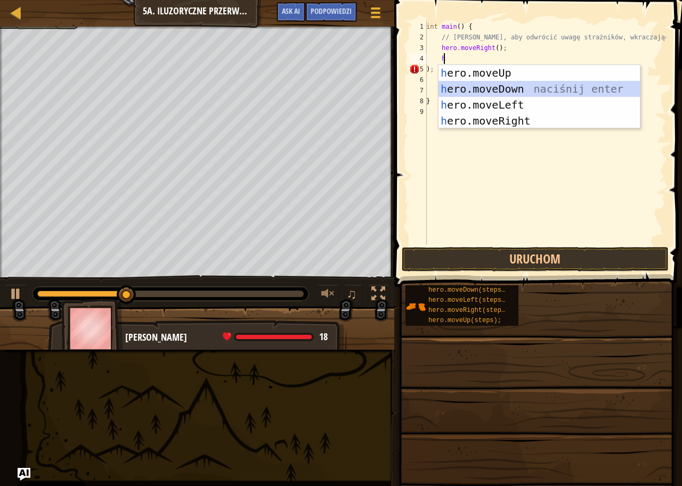
click at [519, 87] on div "h ero.moveUp naciśnij enter h ero.moveDown naciśnij enter h ero.moveLeft naciśn…" at bounding box center [538, 113] width 201 height 96
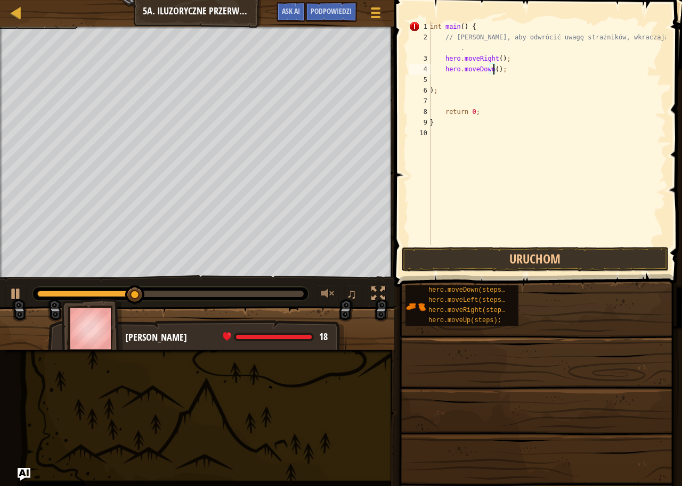
click at [493, 67] on div "int main ( ) { // [PERSON_NAME], aby odwrócić uwagę strażników, wkraczając na X…" at bounding box center [547, 143] width 238 height 245
click at [476, 253] on button "Uruchom" at bounding box center [535, 259] width 267 height 24
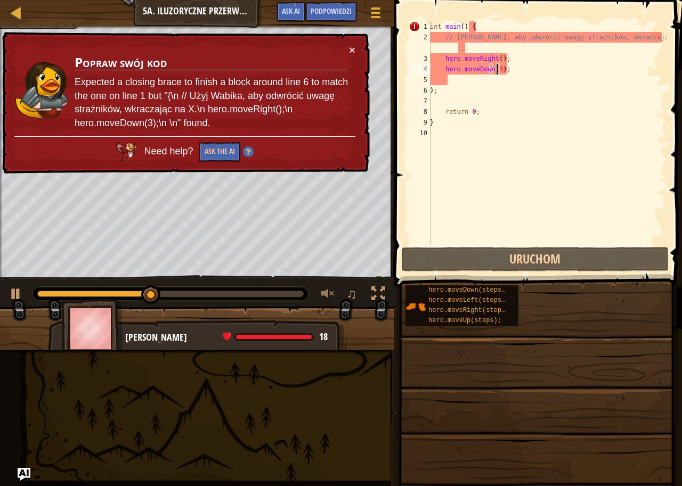
click at [517, 69] on div "int main ( ) { // [PERSON_NAME], aby odwrócić uwagę strażników, wkraczając na X…" at bounding box center [547, 143] width 238 height 245
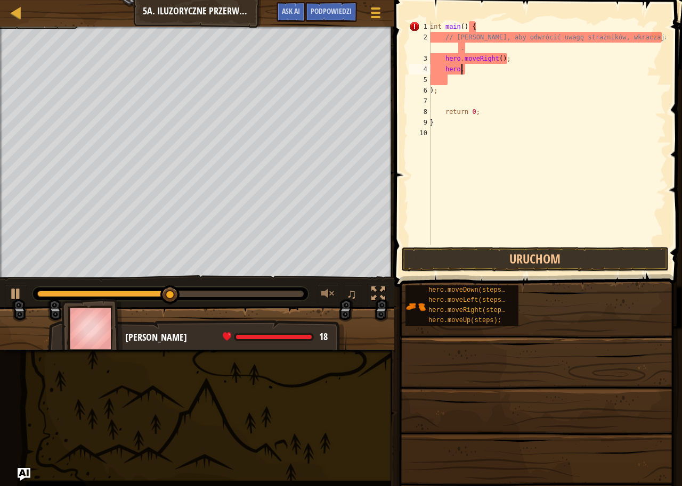
type textarea "h"
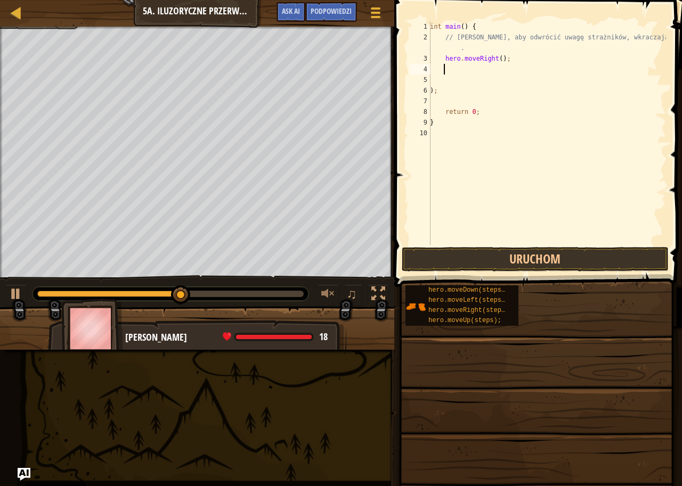
scroll to position [5, 0]
type textarea "hero.moveRight();"
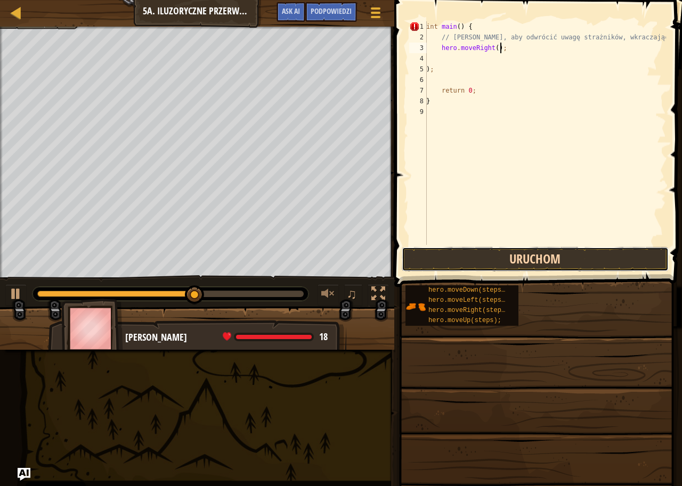
click at [432, 261] on button "Uruchom" at bounding box center [535, 259] width 267 height 24
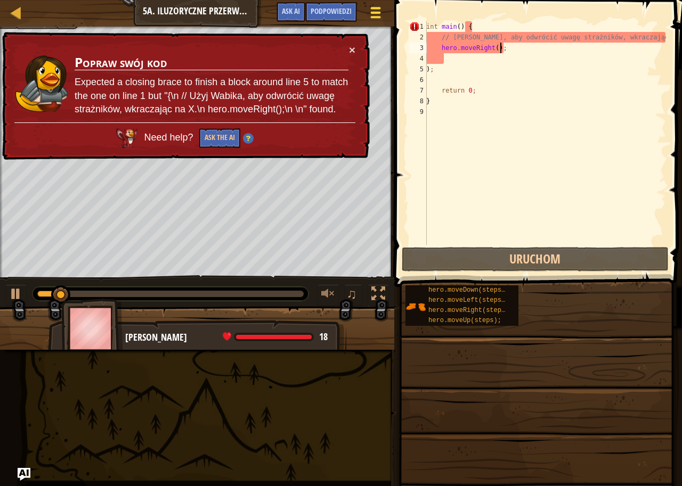
click at [367, 11] on button "Menu gry" at bounding box center [375, 15] width 28 height 26
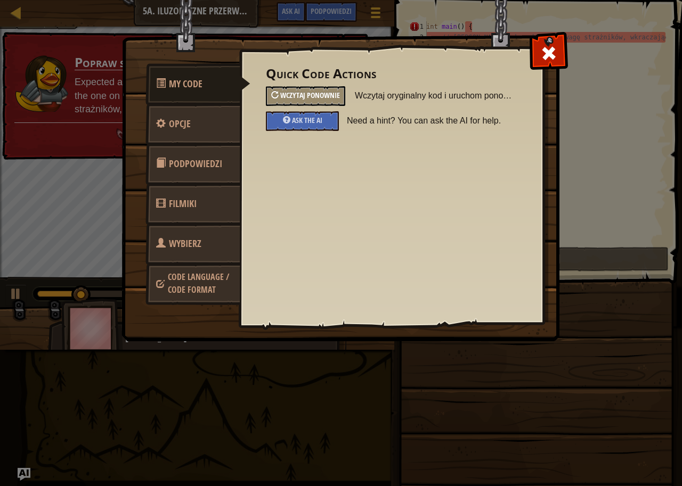
click at [306, 93] on span "Wczytaj ponownie" at bounding box center [310, 95] width 60 height 10
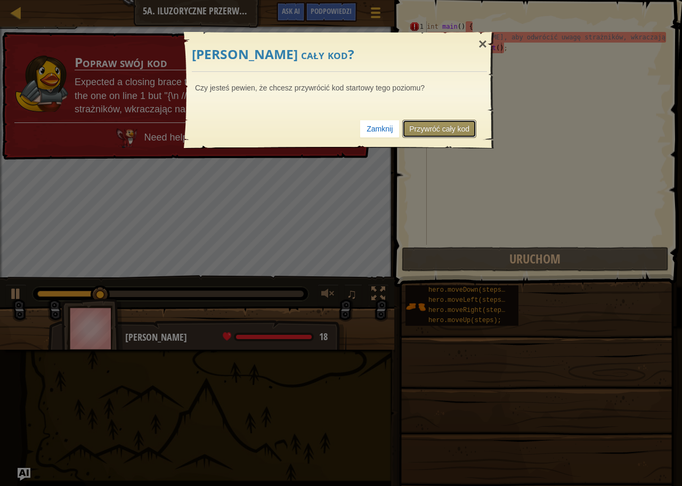
click at [461, 129] on link "Przywróć cały kod" at bounding box center [439, 129] width 74 height 18
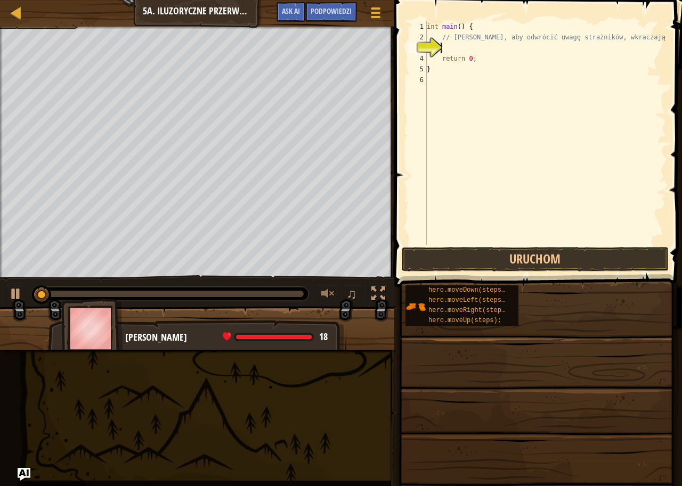
type textarea "h"
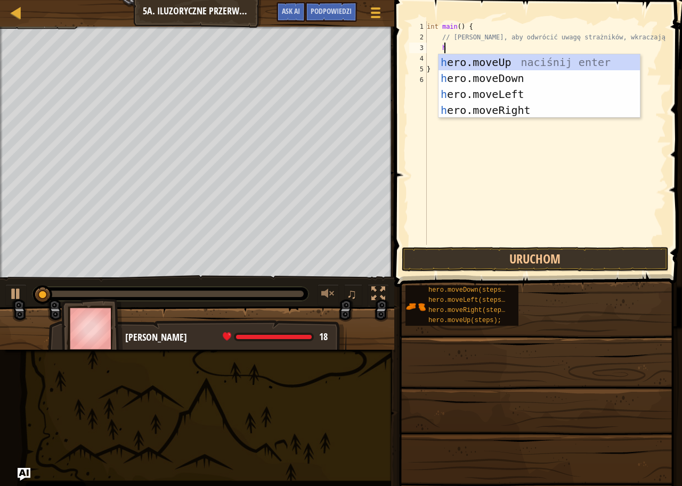
scroll to position [5, 1]
click at [517, 111] on div "h ero.moveUp naciśnij enter h ero.moveDown naciśnij enter h ero.moveLeft naciśn…" at bounding box center [538, 102] width 201 height 96
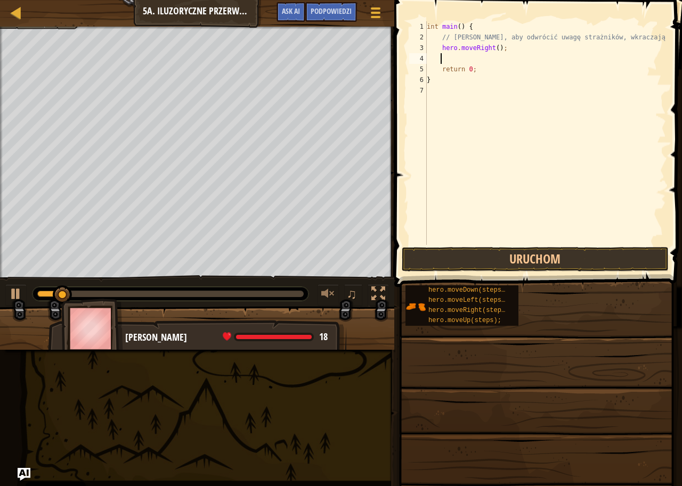
type textarea "h"
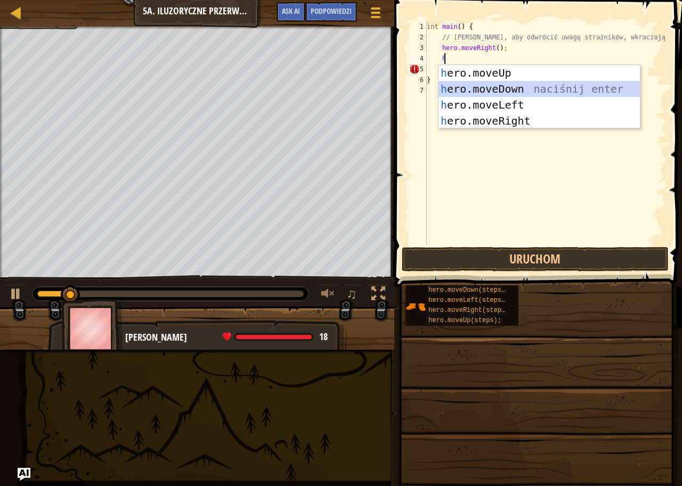
click at [514, 94] on div "h ero.moveUp naciśnij enter h ero.moveDown naciśnij enter h ero.moveLeft naciśn…" at bounding box center [538, 113] width 201 height 96
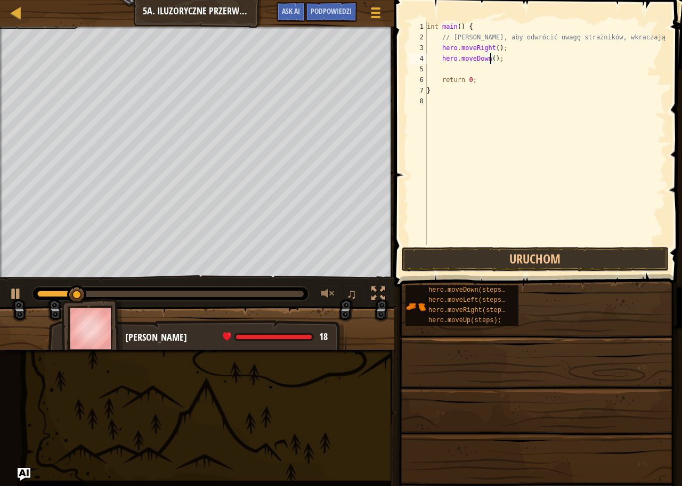
click at [489, 58] on div "int main ( ) { // [PERSON_NAME], aby odwrócić uwagę strażników, wkraczając na X…" at bounding box center [544, 143] width 241 height 245
type textarea "hero.moveDown(3);"
click at [456, 66] on div "int main ( ) { // [PERSON_NAME], aby odwrócić uwagę strażników, wkraczając na X…" at bounding box center [544, 143] width 241 height 245
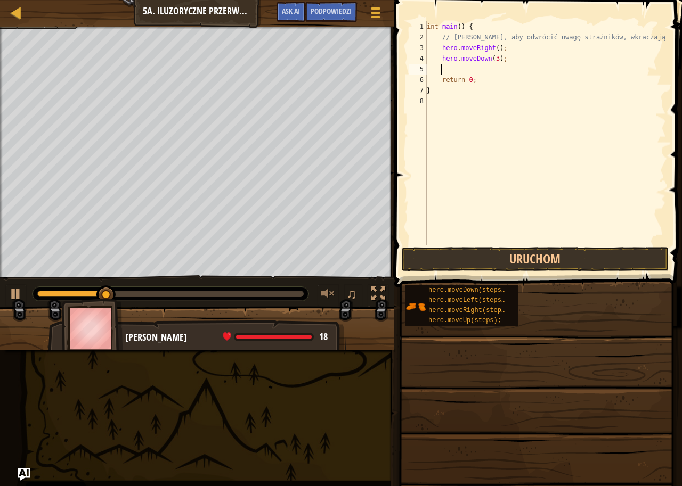
type textarea "h"
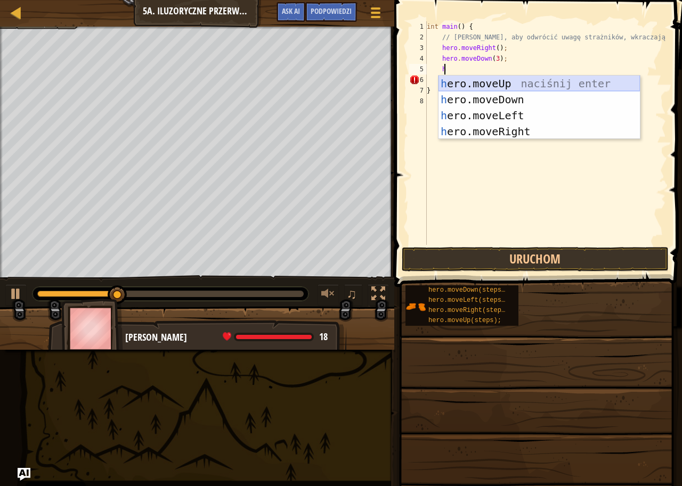
click at [510, 85] on div "h ero.moveUp naciśnij enter h ero.moveDown naciśnij enter h ero.moveLeft naciśn…" at bounding box center [538, 124] width 201 height 96
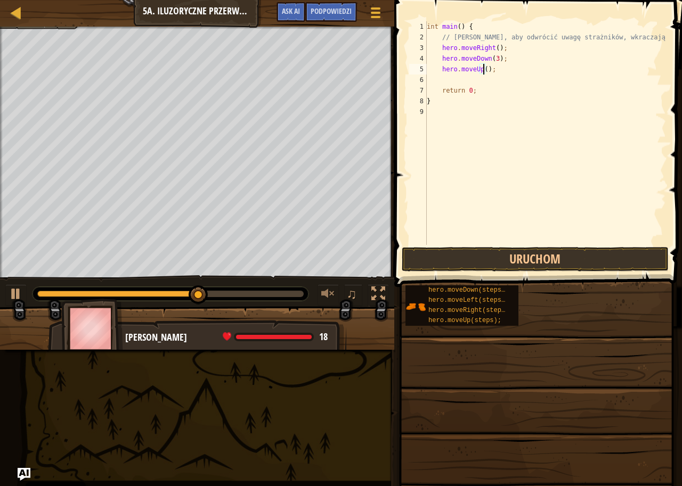
click at [482, 67] on div "int main ( ) { // [PERSON_NAME], aby odwrócić uwagę strażników, wkraczając na X…" at bounding box center [544, 143] width 241 height 245
type textarea "hero.moveUp(3);"
click at [464, 79] on div "int main ( ) { // [PERSON_NAME], aby odwrócić uwagę strażników, wkraczając na X…" at bounding box center [544, 143] width 241 height 245
type textarea "h"
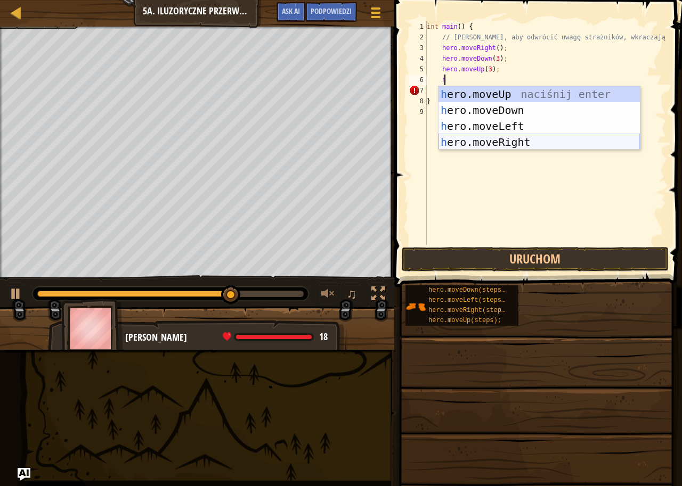
click at [487, 140] on div "h ero.moveUp naciśnij enter h ero.moveDown naciśnij enter h ero.moveLeft naciśn…" at bounding box center [538, 134] width 201 height 96
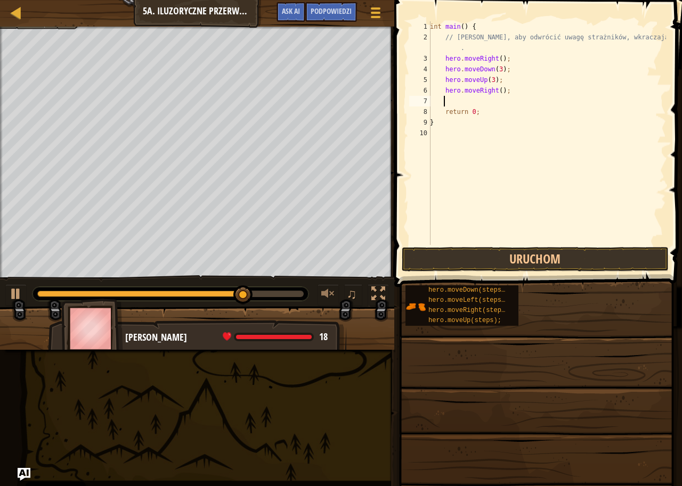
click at [495, 89] on div "int main ( ) { // [PERSON_NAME], aby odwrócić uwagę strażników, wkraczając na X…" at bounding box center [547, 143] width 238 height 245
type textarea "hero.moveRight(5);"
click at [460, 256] on button "Uruchom" at bounding box center [535, 259] width 267 height 24
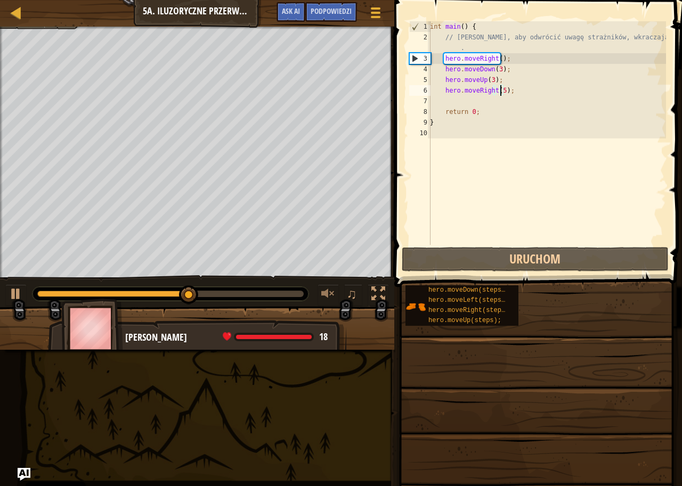
click at [447, 103] on div "int main ( ) { // [PERSON_NAME], aby odwrócić uwagę strażników, wkraczając na X…" at bounding box center [547, 143] width 238 height 245
type textarea "h"
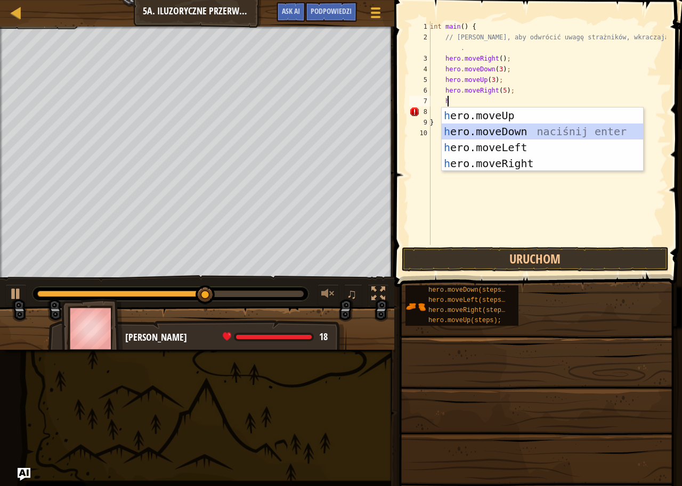
click at [501, 134] on div "h ero.moveUp naciśnij enter h ero.moveDown naciśnij enter h ero.moveLeft naciśn…" at bounding box center [542, 156] width 201 height 96
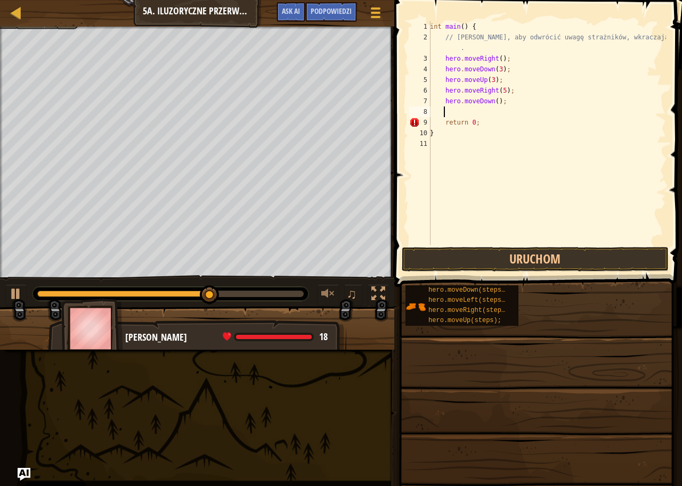
type textarea "h"
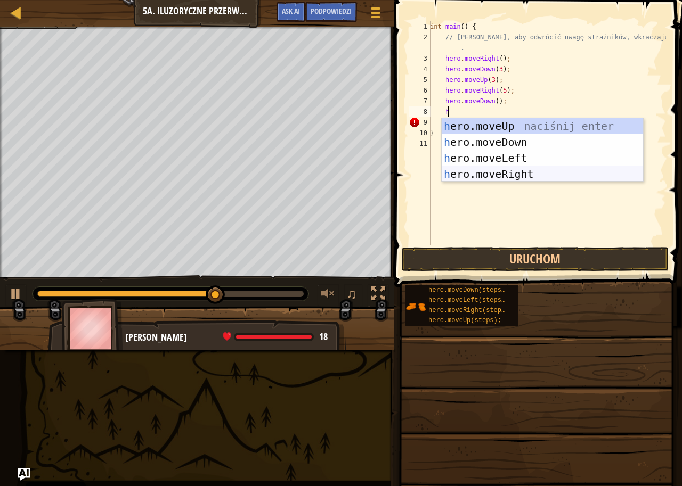
click at [468, 167] on div "h ero.moveUp naciśnij enter h ero.moveDown naciśnij enter h ero.moveLeft naciśn…" at bounding box center [542, 166] width 201 height 96
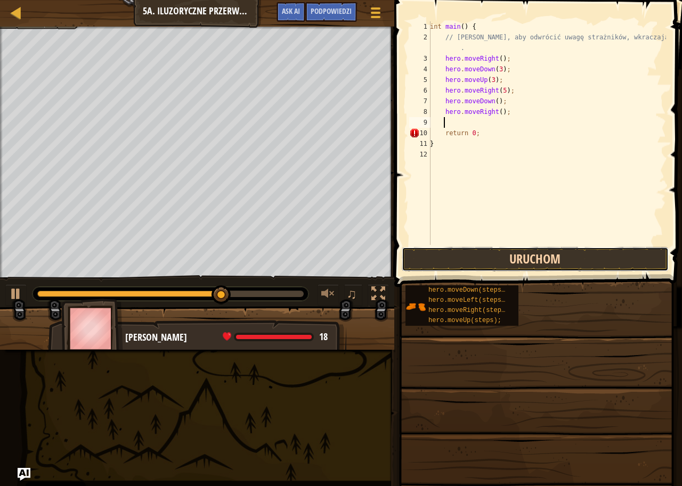
click at [506, 257] on button "Uruchom" at bounding box center [535, 259] width 267 height 24
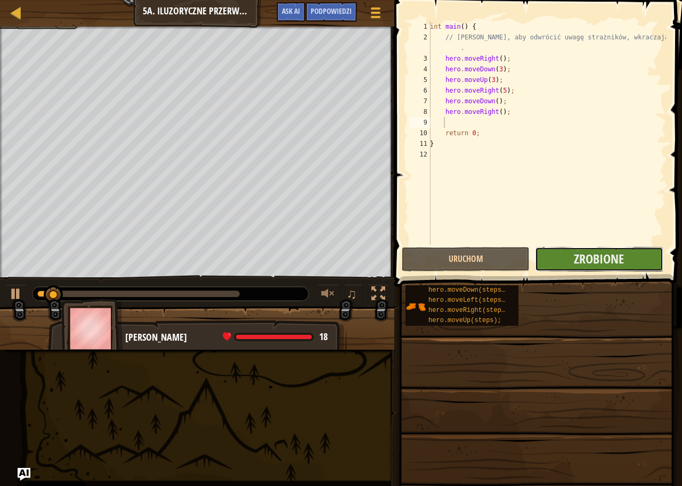
click at [563, 258] on button "Zrobione" at bounding box center [599, 259] width 128 height 24
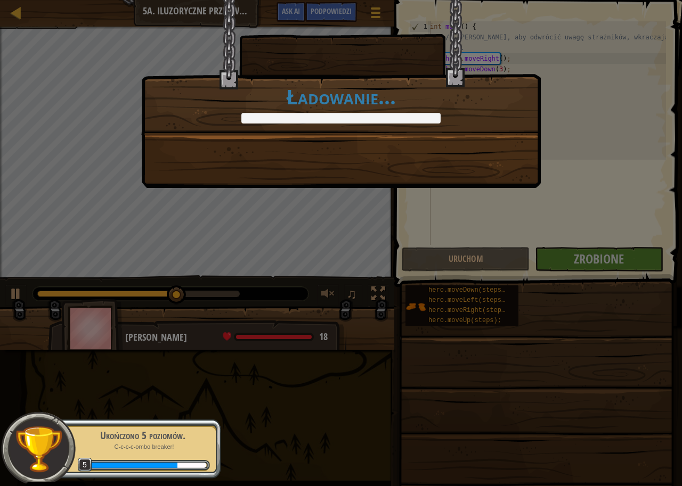
drag, startPoint x: 487, startPoint y: 154, endPoint x: 478, endPoint y: 134, distance: 22.2
click at [478, 134] on div "Dokładnie taki rodzaj rozrywki, jakiego mogliśmy użyć. +0 +0 Dalej Ładowanie..." at bounding box center [340, 66] width 399 height 135
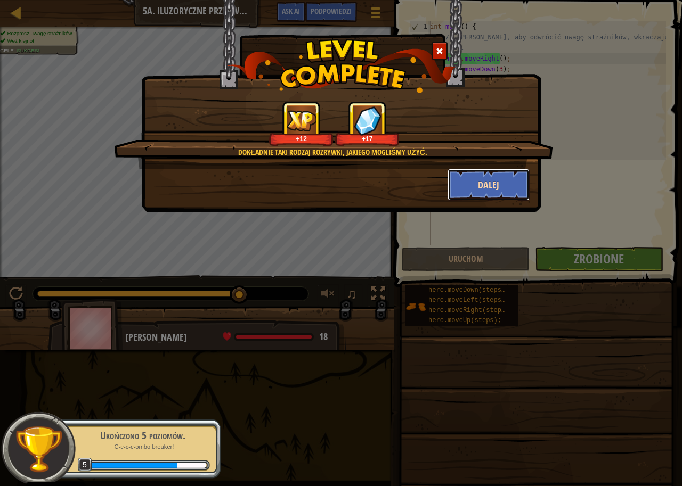
click at [487, 182] on button "Dalej" at bounding box center [488, 185] width 83 height 32
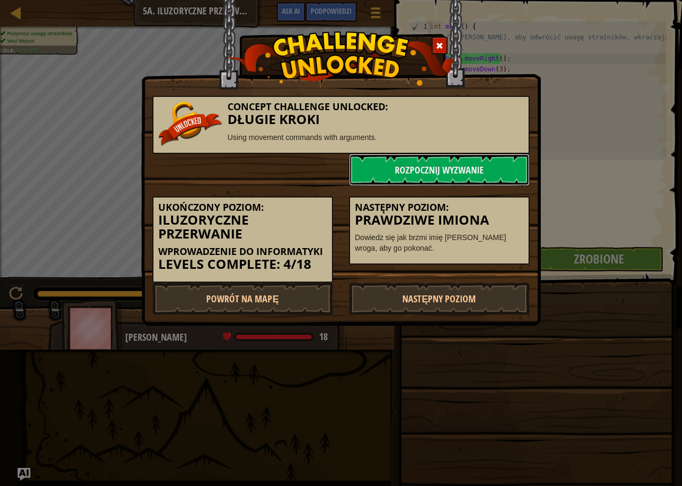
click at [487, 182] on link "Rozpocznij wyzwanie" at bounding box center [439, 170] width 181 height 32
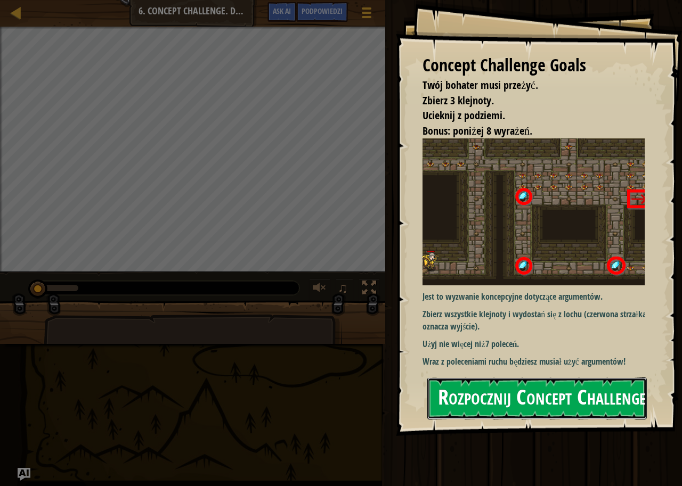
click at [530, 398] on button "Rozpocznij Concept Challenge" at bounding box center [536, 399] width 219 height 42
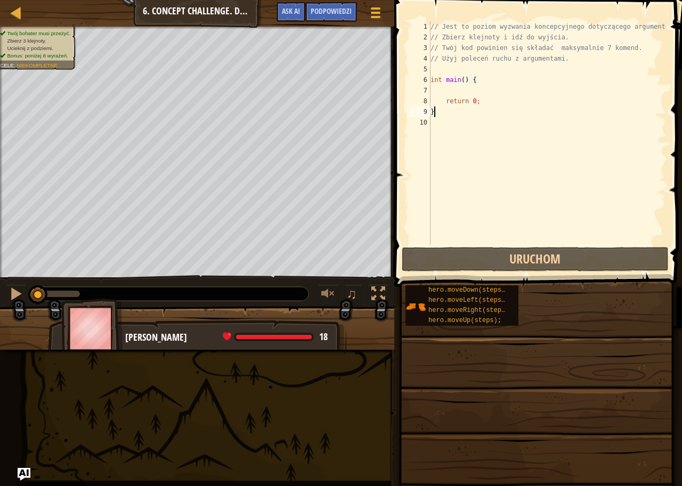
click at [442, 87] on div "// Jest to poziom wyzwania koncepcyjnego dotyczącego argumentów. // Zbierz klej…" at bounding box center [547, 143] width 238 height 245
click at [24, 64] on span "Niekompletne" at bounding box center [37, 65] width 41 height 6
click at [454, 93] on div "// Jest to poziom wyzwania koncepcyjnego dotyczącego argumentów. // Zbierz klej…" at bounding box center [547, 143] width 238 height 245
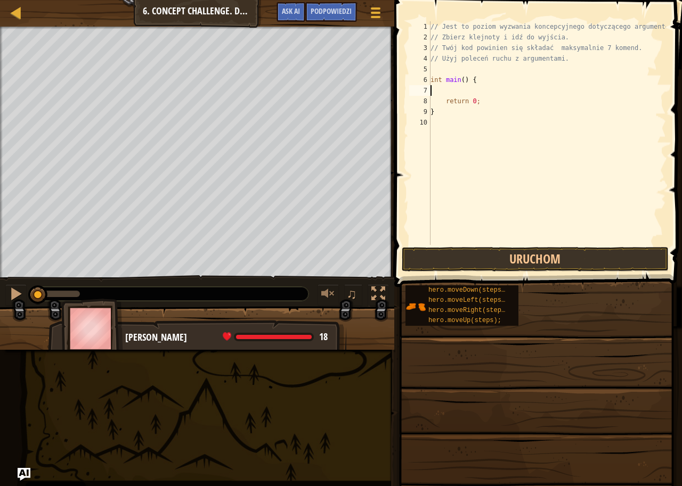
type textarea "h"
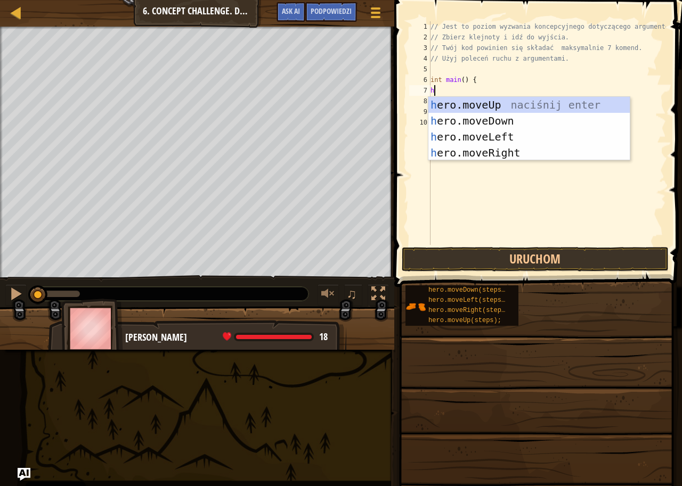
scroll to position [5, 0]
click at [501, 155] on div "h ero.moveUp naciśnij enter h ero.moveDown naciśnij enter h ero.moveLeft naciśn…" at bounding box center [528, 145] width 201 height 96
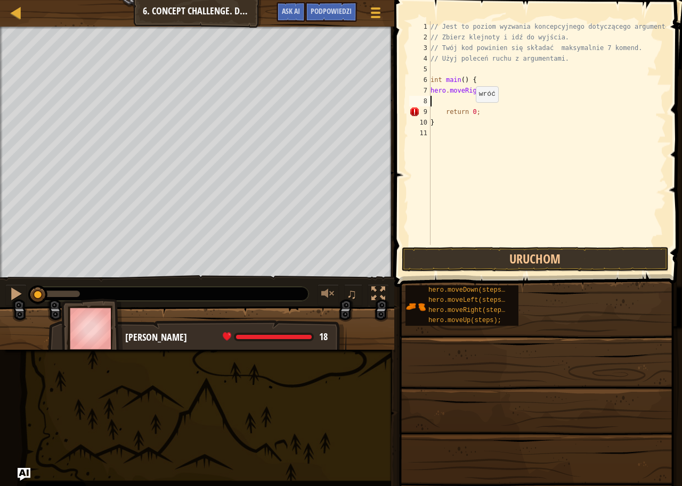
type textarea "h"
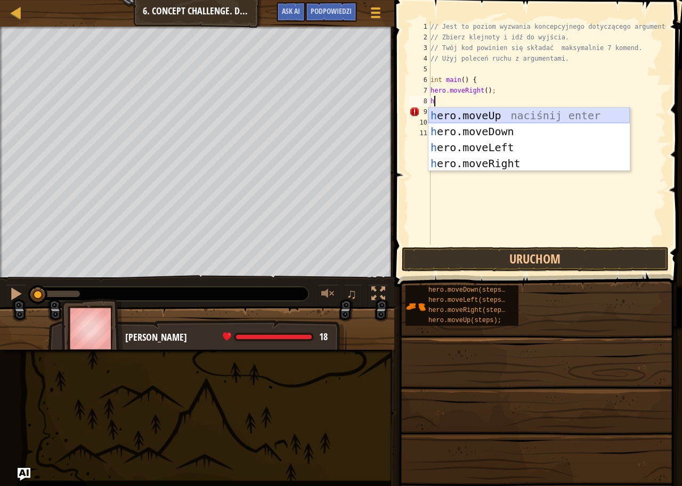
click at [491, 113] on div "h ero.moveUp naciśnij enter h ero.moveDown naciśnij enter h ero.moveLeft naciśn…" at bounding box center [528, 156] width 201 height 96
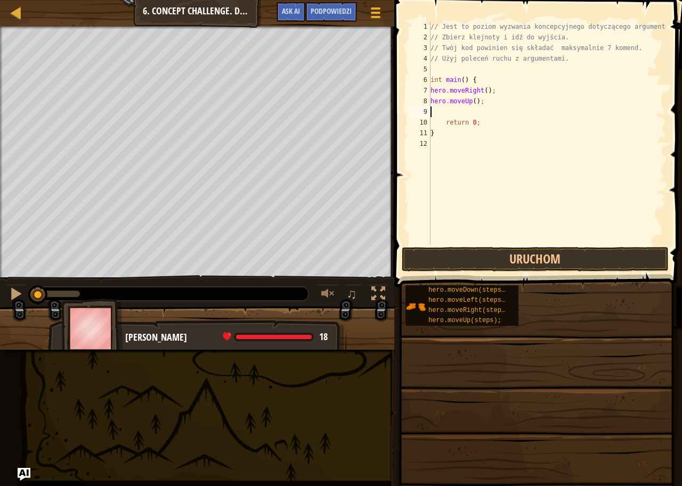
click at [471, 98] on div "// Jest to poziom wyzwania koncepcyjnego dotyczącego argumentów. // Zbierz klej…" at bounding box center [547, 143] width 238 height 245
type textarea "hero.moveUp(3);"
click at [448, 115] on div "// Jest to poziom wyzwania koncepcyjnego dotyczącego argumentów. // Zbierz klej…" at bounding box center [547, 143] width 238 height 245
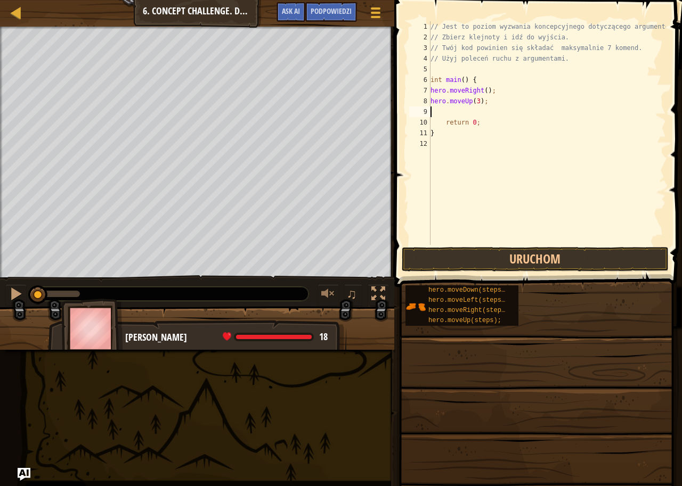
type textarea "h"
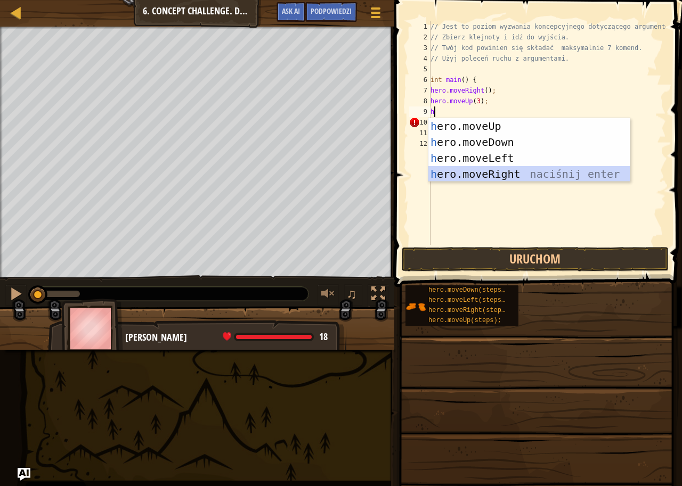
click at [490, 171] on div "h ero.moveUp naciśnij enter h ero.moveDown naciśnij enter h ero.moveLeft naciśn…" at bounding box center [528, 166] width 201 height 96
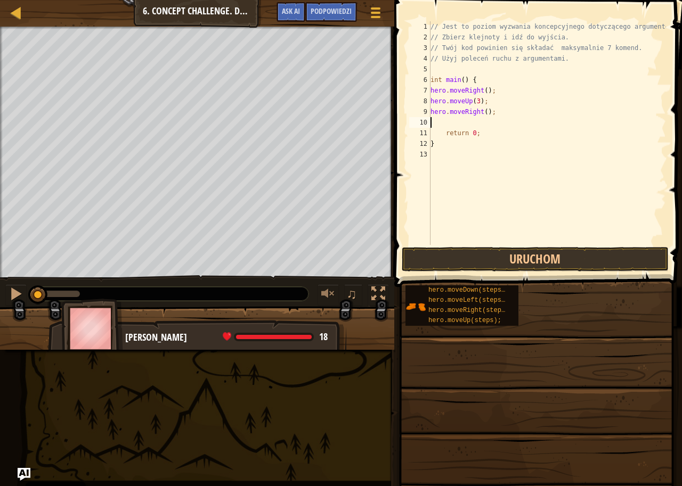
click at [483, 111] on div "// Jest to poziom wyzwania koncepcyjnego dotyczącego argumentów. // Zbierz klej…" at bounding box center [547, 143] width 238 height 245
click at [474, 100] on div "// Jest to poziom wyzwania koncepcyjnego dotyczącego argumentów. // Zbierz klej…" at bounding box center [547, 143] width 238 height 245
click at [475, 100] on div "// Jest to poziom wyzwania koncepcyjnego dotyczącego argumentów. // Zbierz klej…" at bounding box center [547, 143] width 238 height 245
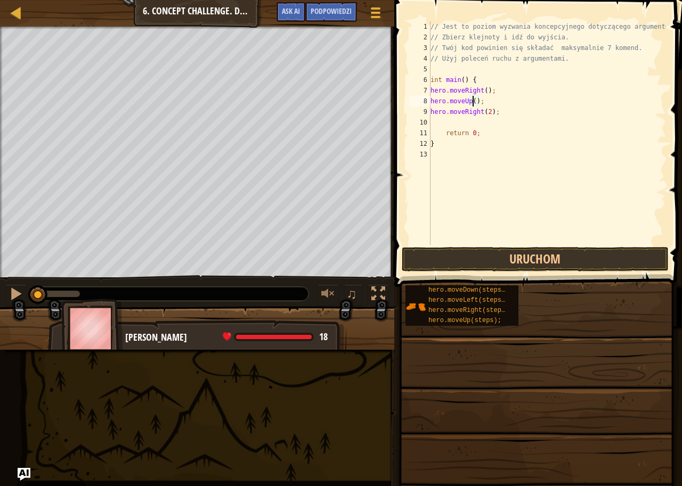
type textarea "hero.moveUp(3);"
click at [435, 125] on div "// Jest to poziom wyzwania koncepcyjnego dotyczącego argumentów. // Zbierz klej…" at bounding box center [547, 143] width 238 height 245
type textarea "h"
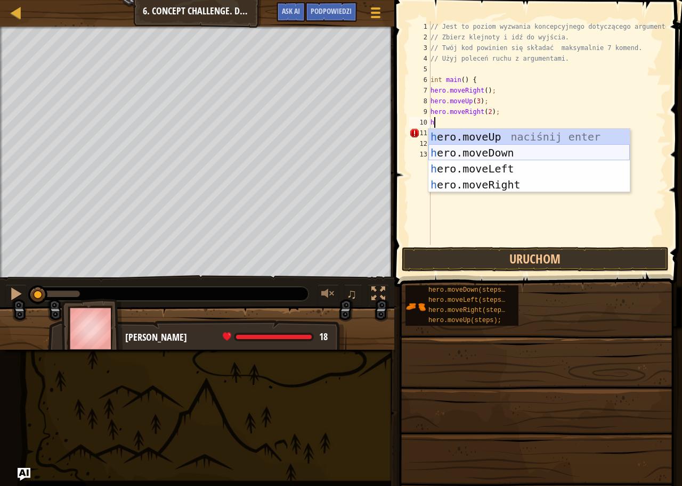
click at [530, 153] on div "h ero.moveUp naciśnij enter h ero.moveDown naciśnij enter h ero.moveLeft naciśn…" at bounding box center [528, 177] width 201 height 96
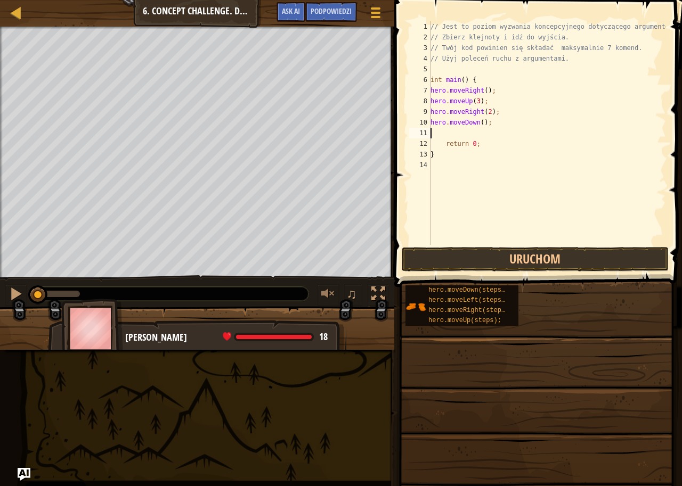
type textarea "h"
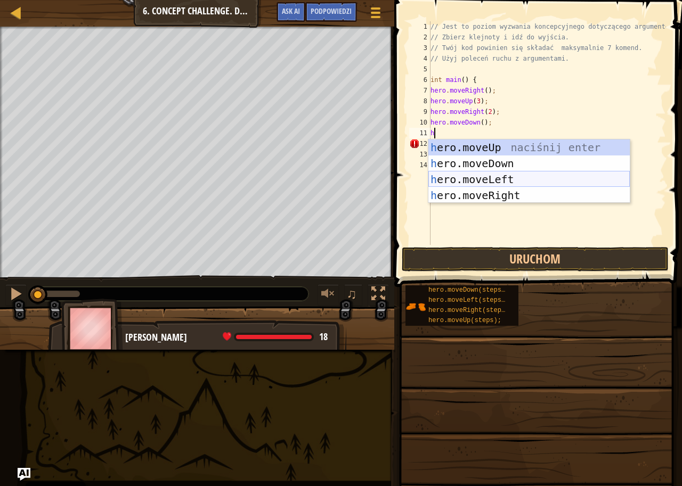
click at [482, 176] on div "h ero.moveUp naciśnij enter h ero.moveDown naciśnij enter h ero.moveLeft naciśn…" at bounding box center [528, 188] width 201 height 96
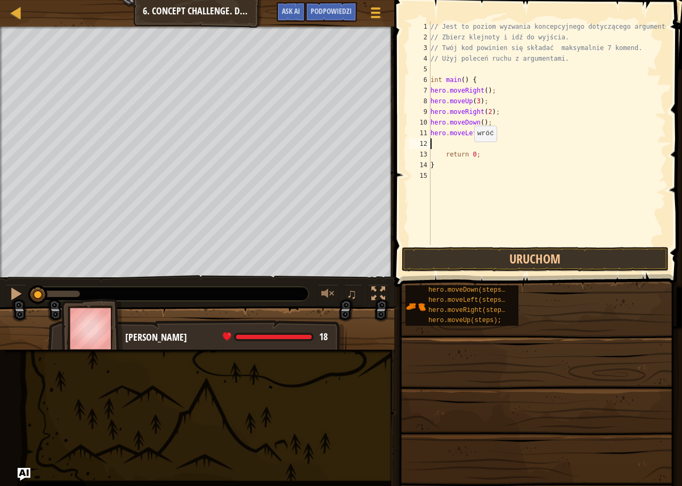
type textarea "h"
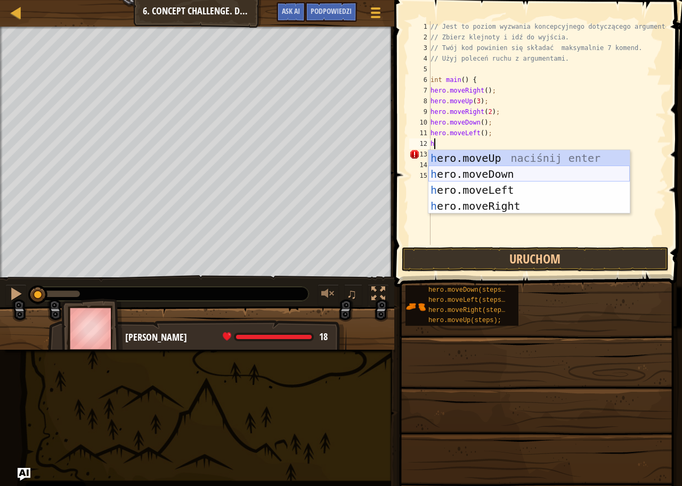
click at [476, 174] on div "h ero.moveUp naciśnij enter h ero.moveDown naciśnij enter h ero.moveLeft naciśn…" at bounding box center [528, 198] width 201 height 96
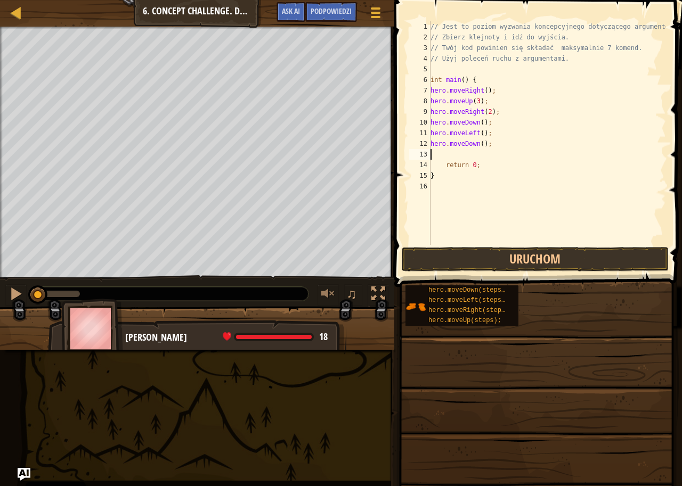
click at [479, 144] on div "// Jest to poziom wyzwania koncepcyjnego dotyczącego argumentów. // Zbierz klej…" at bounding box center [547, 143] width 238 height 245
type textarea "hero.moveDown(2);"
click at [458, 158] on div "// Jest to poziom wyzwania koncepcyjnego dotyczącego argumentów. // Zbierz klej…" at bounding box center [547, 143] width 238 height 245
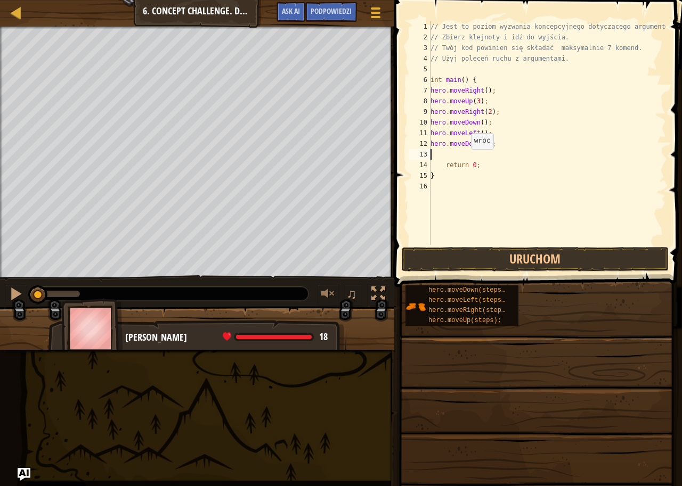
type textarea "h"
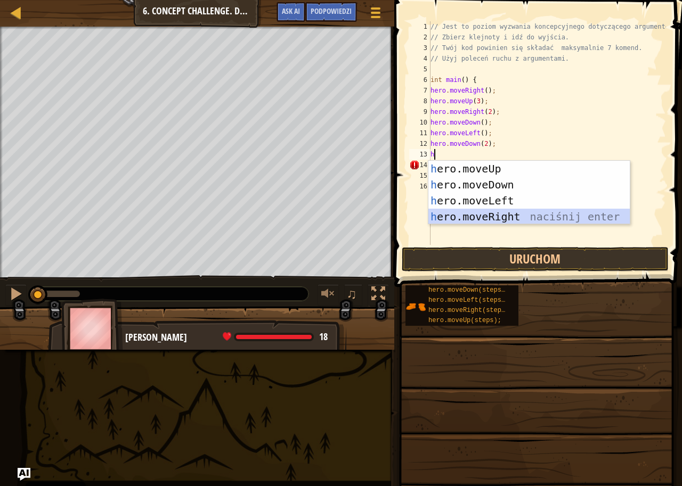
click at [494, 218] on div "h ero.moveUp naciśnij enter h ero.moveDown naciśnij enter h ero.moveLeft naciśn…" at bounding box center [528, 209] width 201 height 96
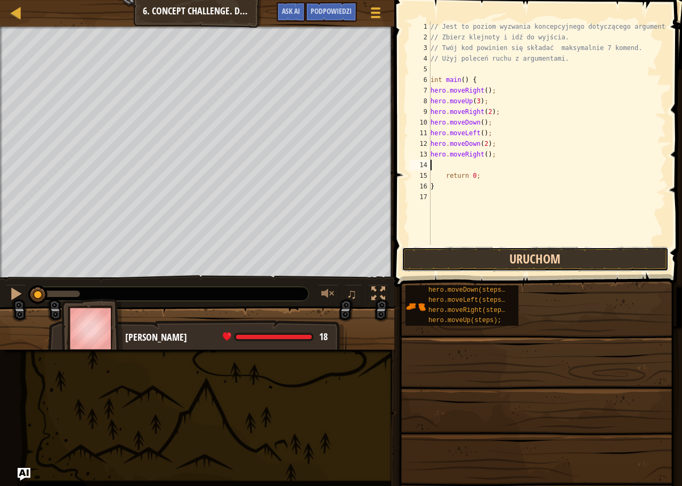
click at [529, 255] on button "Uruchom" at bounding box center [535, 259] width 267 height 24
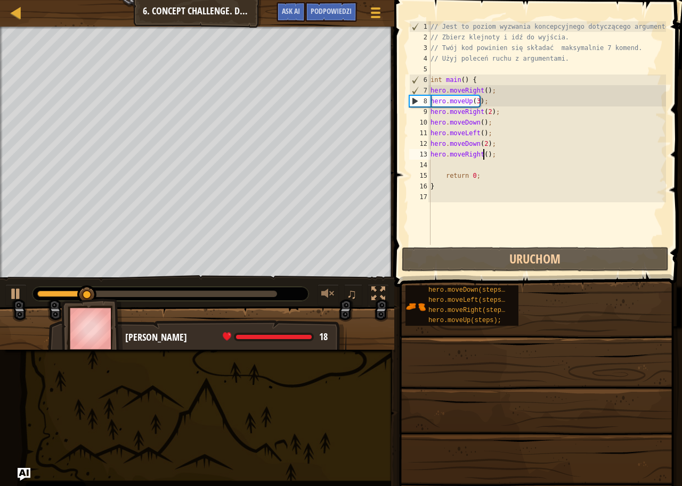
click at [483, 154] on div "// Jest to poziom wyzwania koncepcyjnego dotyczącego argumentów. // Zbierz klej…" at bounding box center [547, 143] width 238 height 245
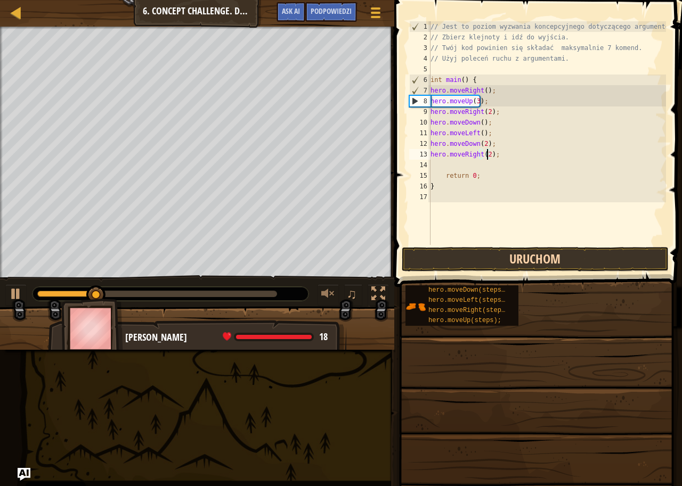
type textarea "hero.moveRight(2);"
click at [492, 266] on button "Uruchom" at bounding box center [535, 259] width 267 height 24
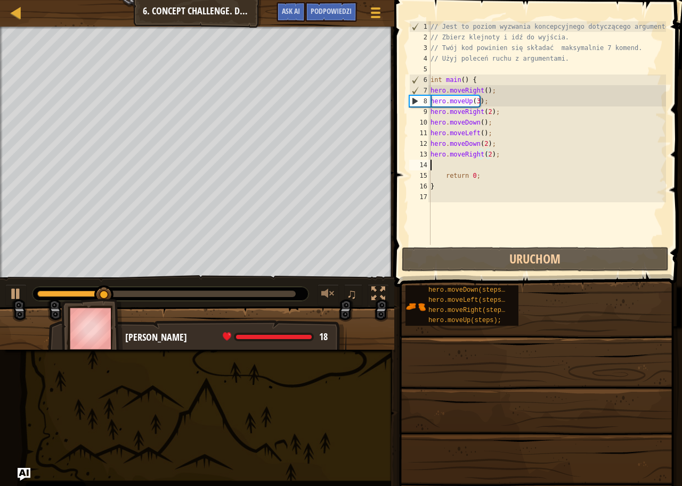
click at [455, 165] on div "// Jest to poziom wyzwania koncepcyjnego dotyczącego argumentów. // Zbierz klej…" at bounding box center [547, 143] width 238 height 245
type textarea "h"
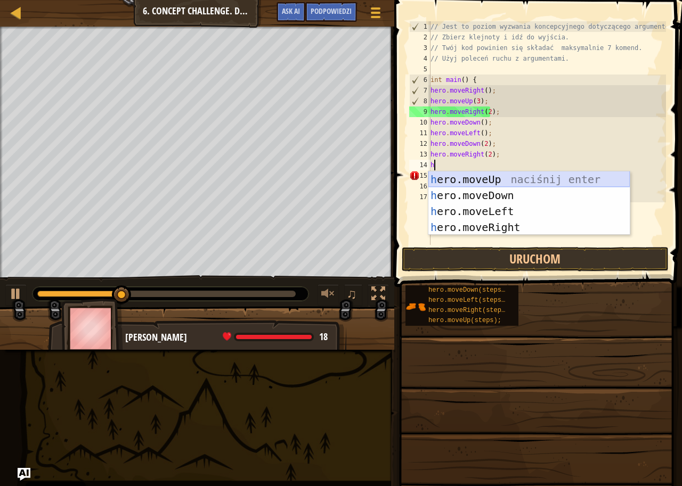
click at [496, 180] on div "h ero.moveUp naciśnij enter h ero.moveDown naciśnij enter h ero.moveLeft naciśn…" at bounding box center [528, 219] width 201 height 96
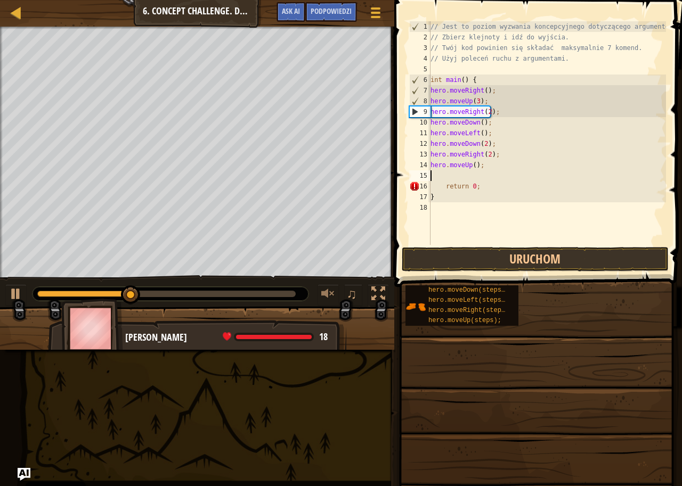
click at [472, 166] on div "// Jest to poziom wyzwania koncepcyjnego dotyczącego argumentów. // Zbierz klej…" at bounding box center [547, 143] width 238 height 245
type textarea "hero.moveUp(3);"
click at [498, 251] on button "Uruchom" at bounding box center [535, 259] width 267 height 24
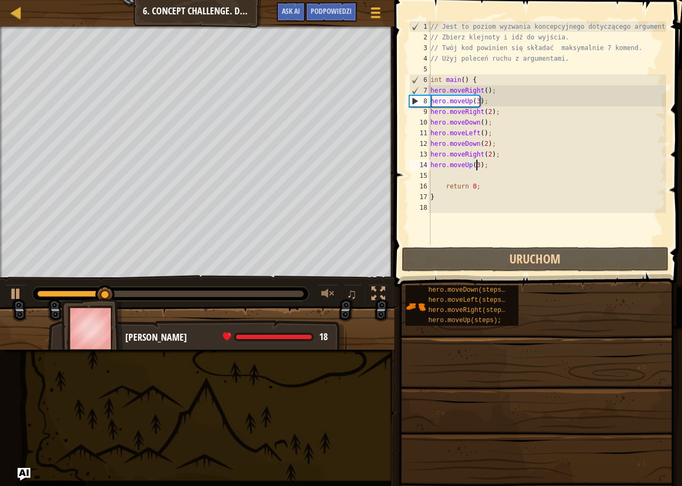
click at [463, 175] on div "// Jest to poziom wyzwania koncepcyjnego dotyczącego argumentów. // Zbierz klej…" at bounding box center [547, 143] width 238 height 245
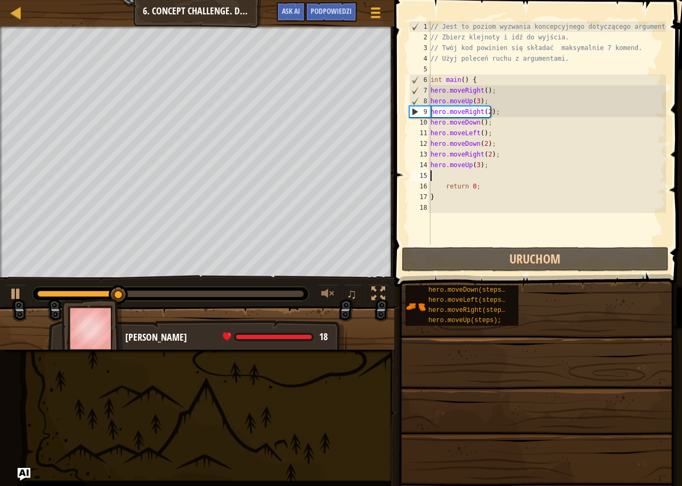
type textarea "h"
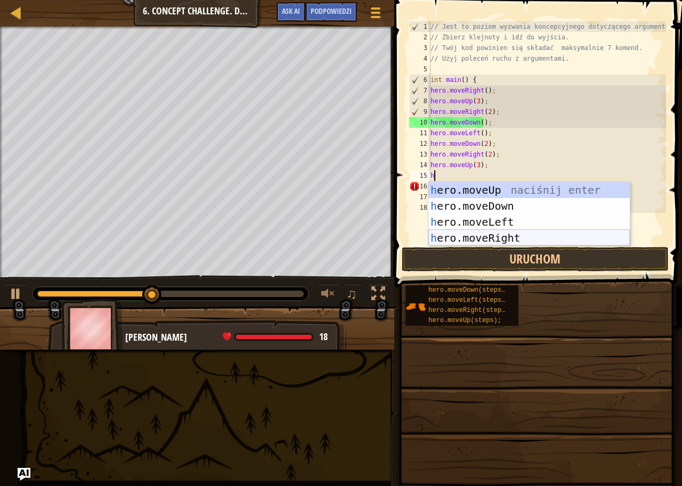
click at [492, 236] on div "h ero.moveUp naciśnij enter h ero.moveDown naciśnij enter h ero.moveLeft naciśn…" at bounding box center [528, 230] width 201 height 96
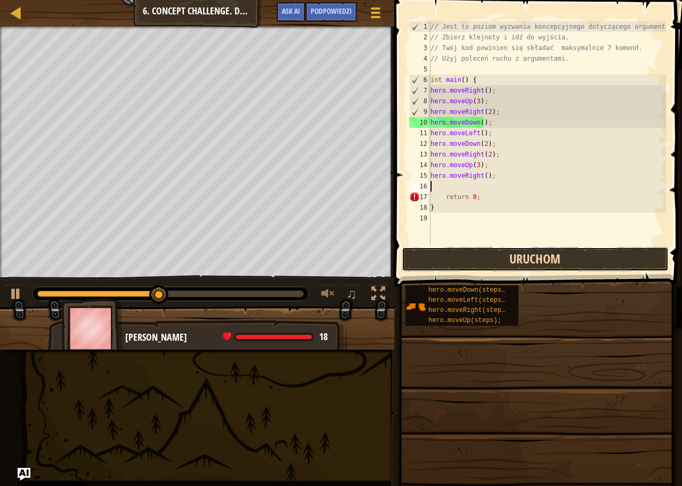
click at [495, 255] on button "Uruchom" at bounding box center [535, 259] width 267 height 24
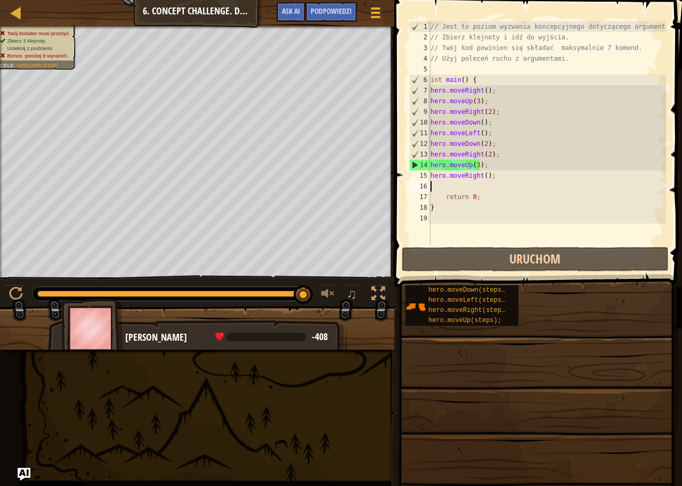
click at [473, 165] on div "// Jest to poziom wyzwania koncepcyjnego dotyczącego argumentów. // Zbierz klej…" at bounding box center [547, 143] width 238 height 245
click at [475, 165] on div "// Jest to poziom wyzwania koncepcyjnego dotyczącego argumentów. // Zbierz klej…" at bounding box center [547, 143] width 238 height 245
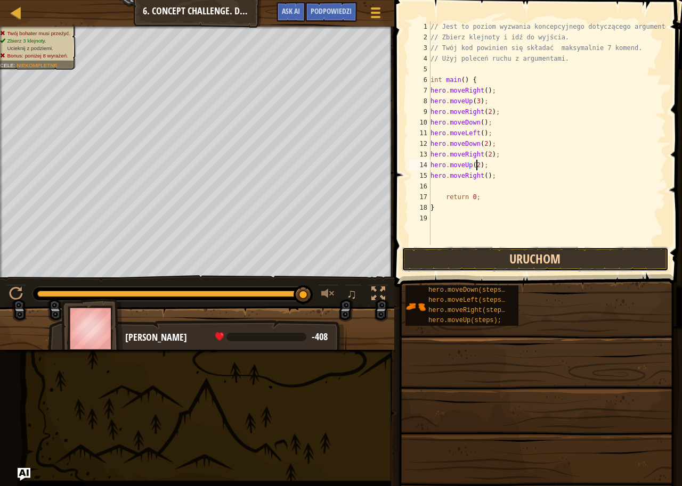
click at [457, 256] on button "Uruchom" at bounding box center [535, 259] width 267 height 24
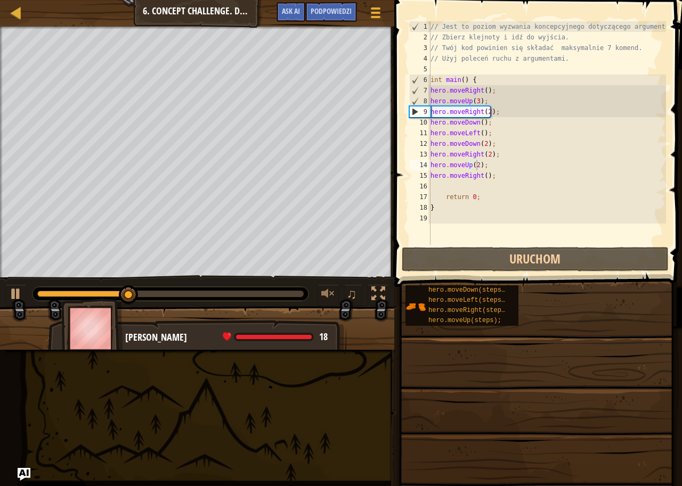
click at [228, 289] on div at bounding box center [170, 294] width 276 height 14
click at [228, 290] on div at bounding box center [170, 294] width 276 height 14
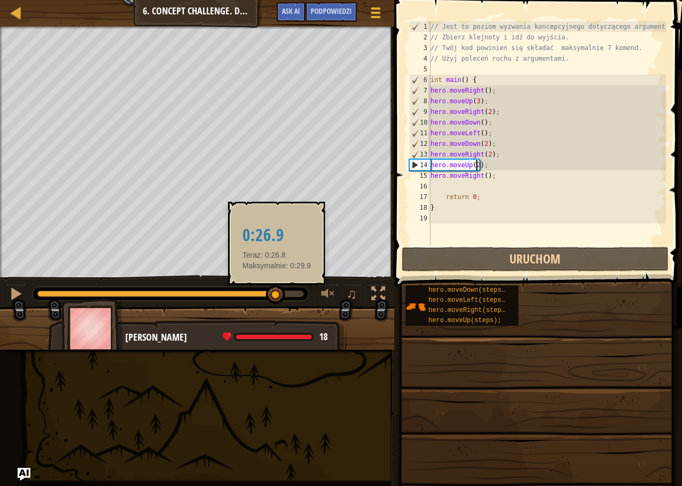
drag, startPoint x: 146, startPoint y: 292, endPoint x: 276, endPoint y: 289, distance: 130.0
click at [276, 289] on div at bounding box center [275, 294] width 19 height 19
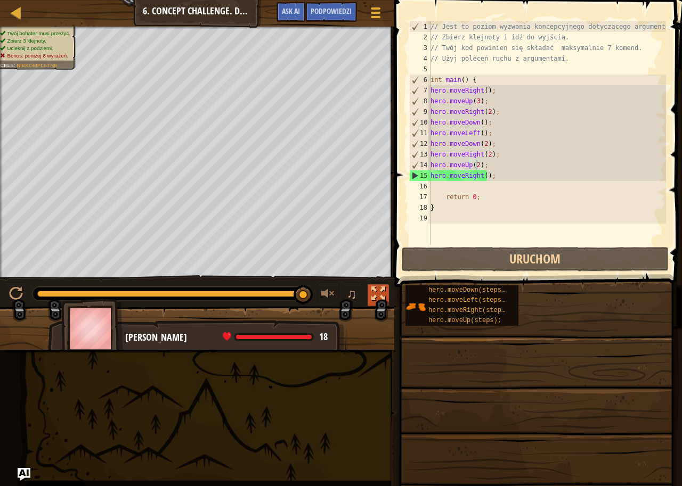
click at [370, 285] on button at bounding box center [377, 295] width 21 height 22
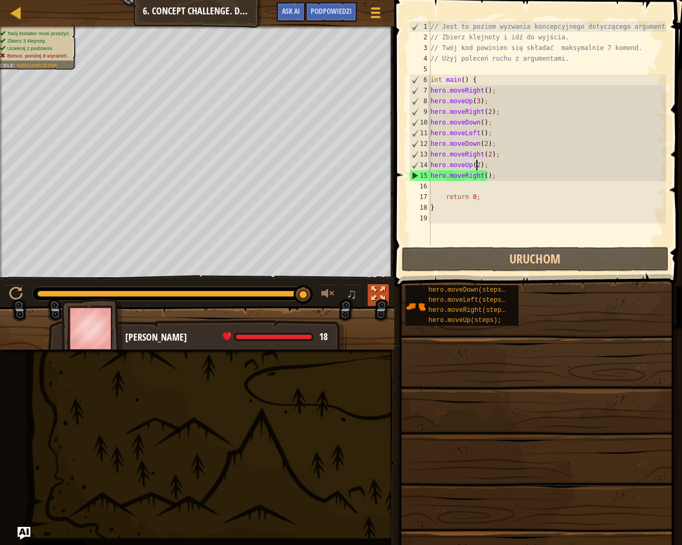
click at [368, 292] on button at bounding box center [377, 295] width 21 height 22
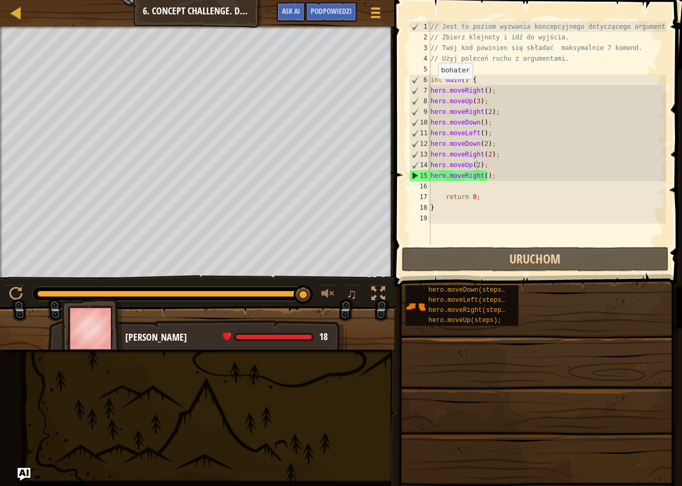
click at [398, 92] on span at bounding box center [539, 128] width 296 height 318
click at [402, 93] on span at bounding box center [539, 128] width 296 height 318
click at [398, 94] on span at bounding box center [539, 128] width 296 height 318
click at [397, 95] on span at bounding box center [539, 128] width 296 height 318
click at [483, 177] on div "// Jest to poziom wyzwania koncepcyjnego dotyczącego argumentów. // Zbierz klej…" at bounding box center [547, 143] width 238 height 245
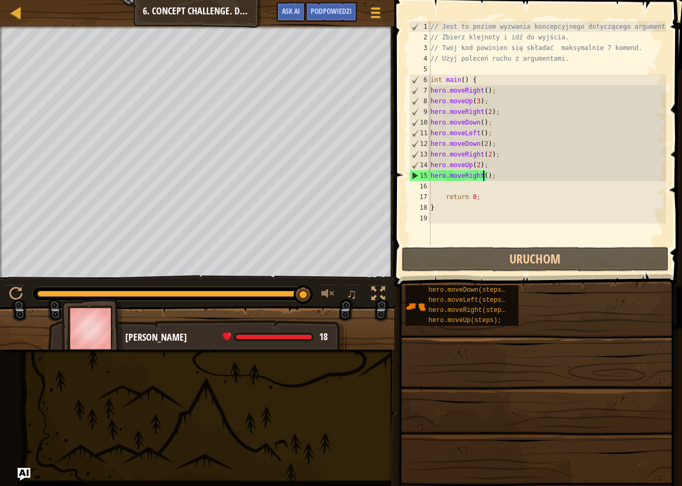
scroll to position [5, 4]
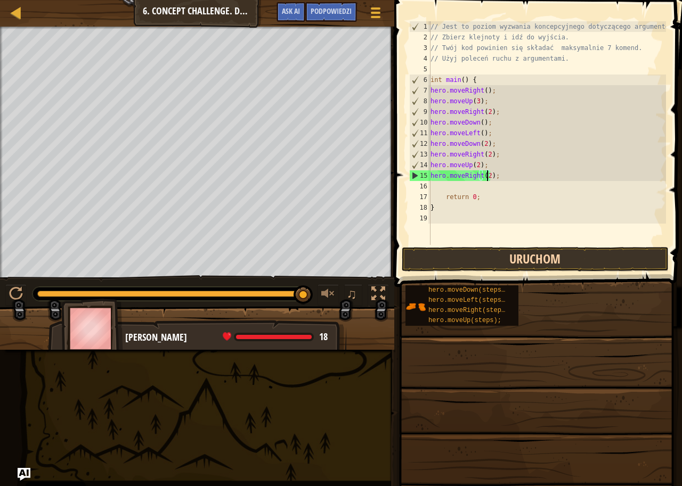
type textarea "hero.moveRight(2);"
click at [545, 250] on button "Uruchom" at bounding box center [535, 259] width 267 height 24
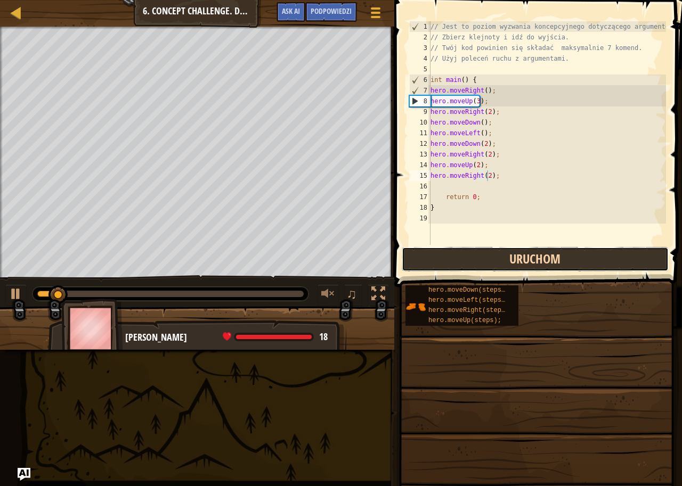
click at [578, 259] on button "Uruchom" at bounding box center [535, 259] width 267 height 24
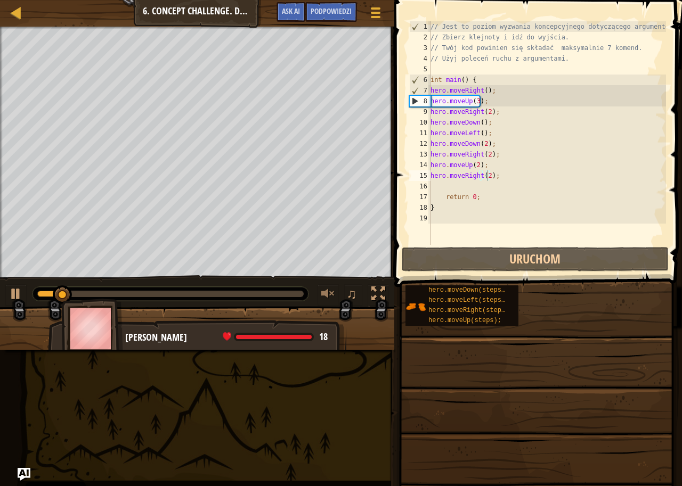
drag, startPoint x: 169, startPoint y: 286, endPoint x: 186, endPoint y: 289, distance: 16.7
click at [186, 289] on div "♫" at bounding box center [197, 291] width 394 height 32
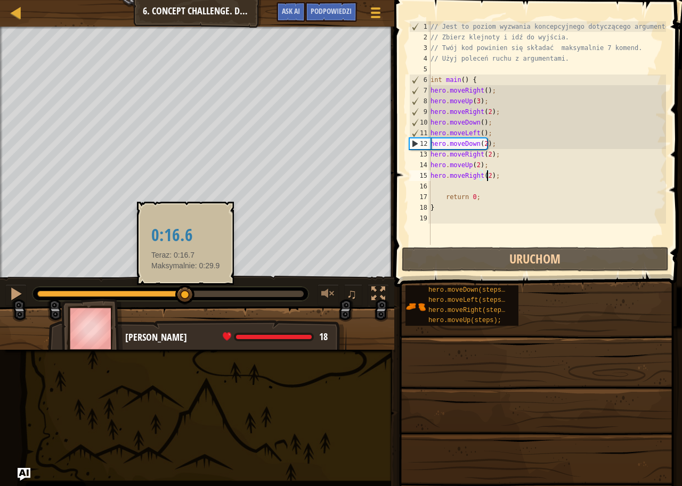
drag, startPoint x: 191, startPoint y: 295, endPoint x: 193, endPoint y: 300, distance: 6.0
click at [189, 297] on div at bounding box center [170, 294] width 266 height 6
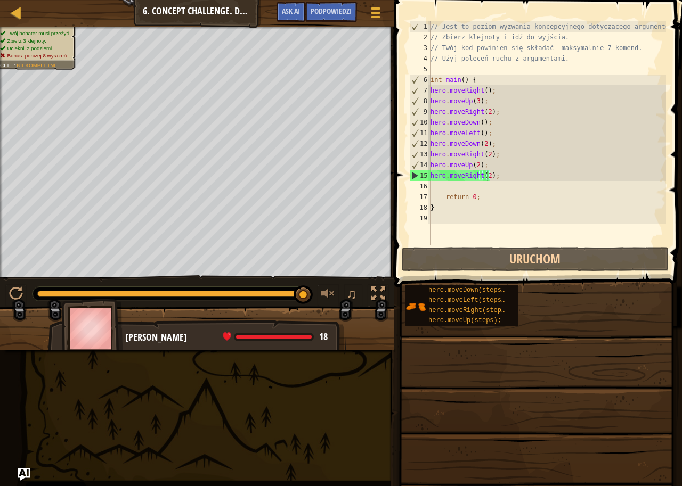
drag, startPoint x: 378, startPoint y: 368, endPoint x: 518, endPoint y: 179, distance: 234.9
click at [525, 183] on div "// Jest to poziom wyzwania koncepcyjnego dotyczącego argumentów. // Zbierz klej…" at bounding box center [547, 143] width 238 height 245
drag, startPoint x: 509, startPoint y: 173, endPoint x: 496, endPoint y: 180, distance: 14.8
click at [496, 180] on div "// Jest to poziom wyzwania koncepcyjnego dotyczącego argumentów. // Zbierz klej…" at bounding box center [547, 143] width 238 height 245
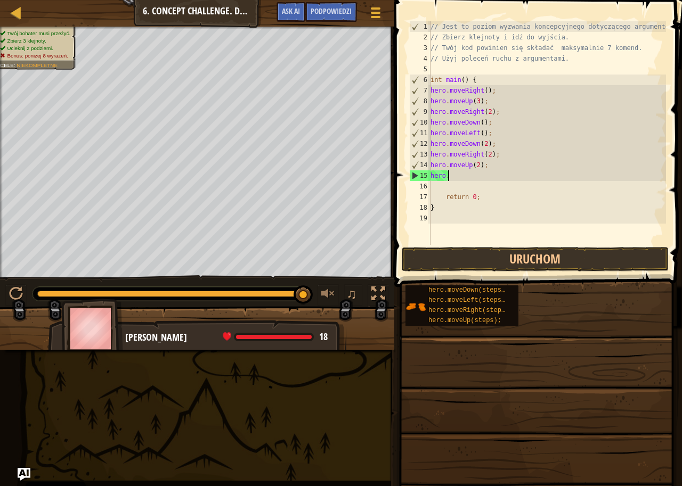
type textarea "h"
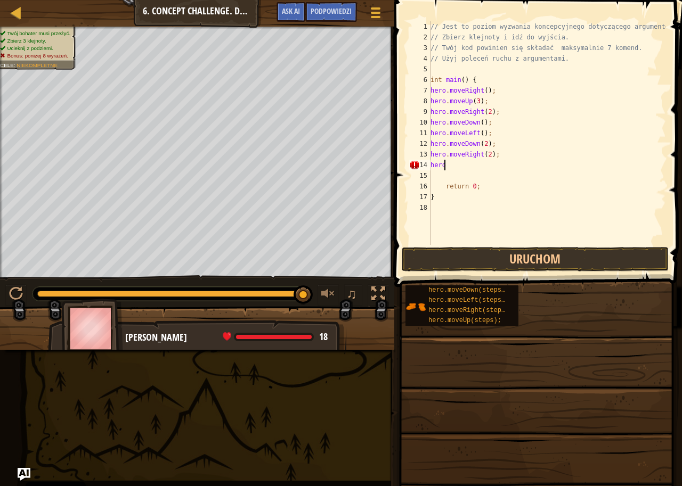
type textarea "h"
type textarea "hero.moveRight(2)"
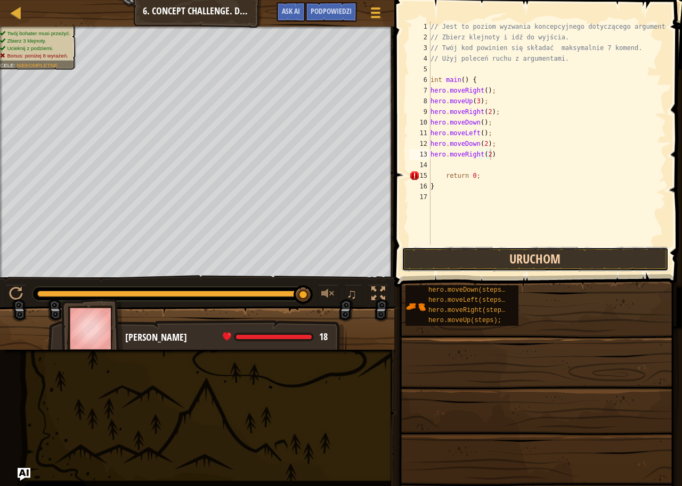
click at [495, 263] on button "Uruchom" at bounding box center [535, 259] width 267 height 24
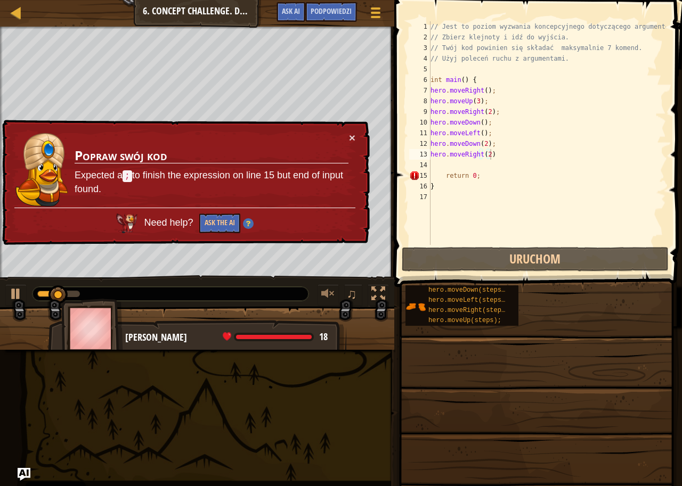
click at [357, 133] on div "× Popraw swój kod Expected a ; to finish the expression on line 15 but end of i…" at bounding box center [185, 183] width 370 height 126
click at [469, 165] on div "// Jest to poziom wyzwania koncepcyjnego dotyczącego argumentów. // Zbierz klej…" at bounding box center [547, 143] width 238 height 245
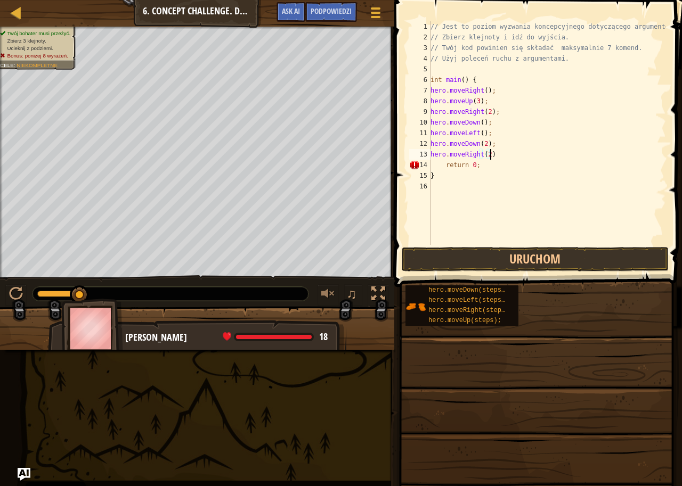
scroll to position [5, 4]
click at [490, 258] on button "Uruchom" at bounding box center [535, 259] width 267 height 24
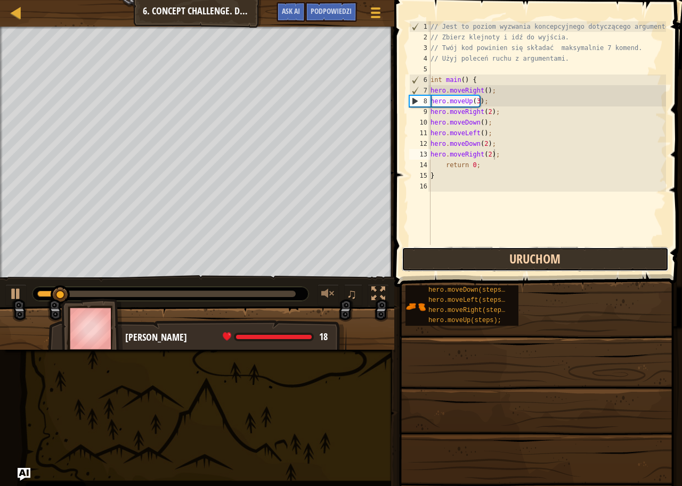
click at [490, 258] on button "Uruchom" at bounding box center [535, 259] width 267 height 24
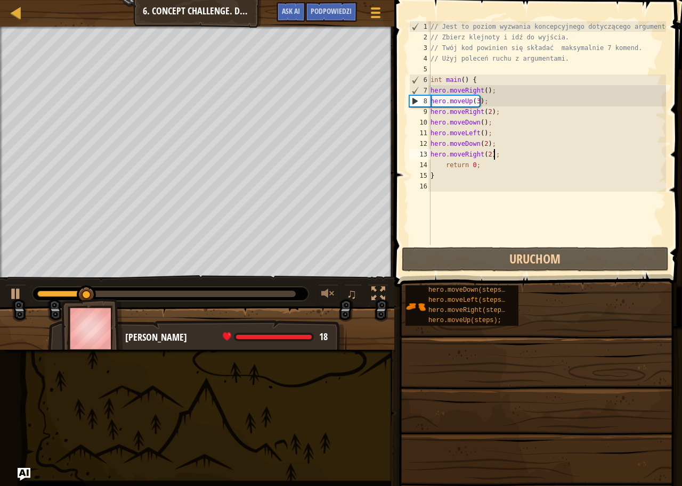
click at [486, 154] on div "// Jest to poziom wyzwania koncepcyjnego dotyczącego argumentów. // Zbierz klej…" at bounding box center [547, 143] width 238 height 245
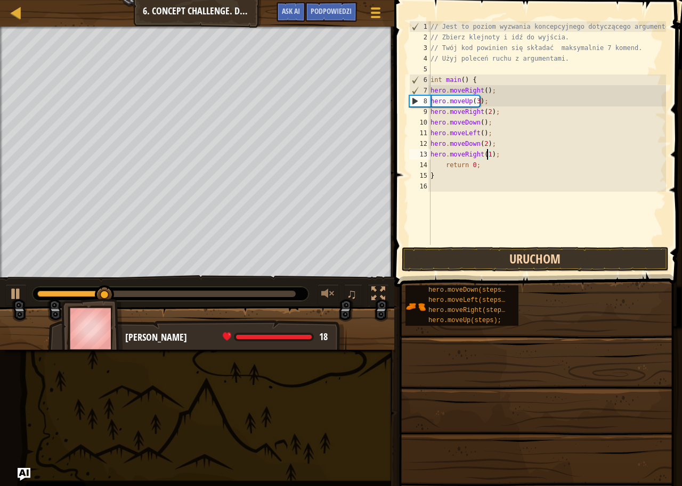
type textarea "hero.moveRight(1);"
click at [434, 248] on button "Uruchom" at bounding box center [535, 259] width 267 height 24
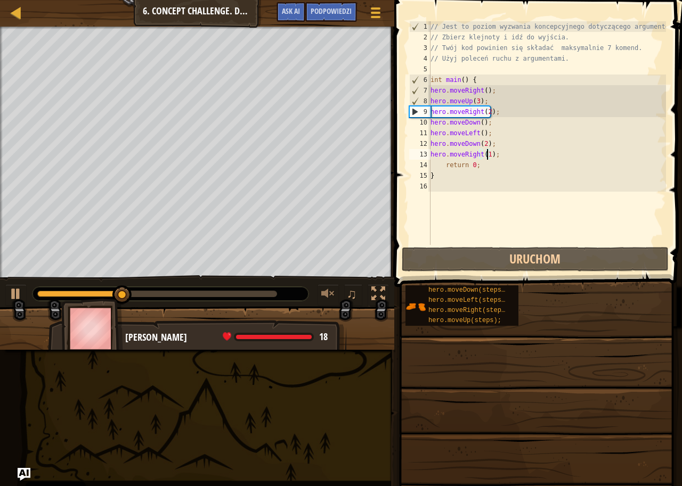
click at [496, 154] on div "// Jest to poziom wyzwania koncepcyjnego dotyczącego argumentów. // Zbierz klej…" at bounding box center [547, 143] width 238 height 245
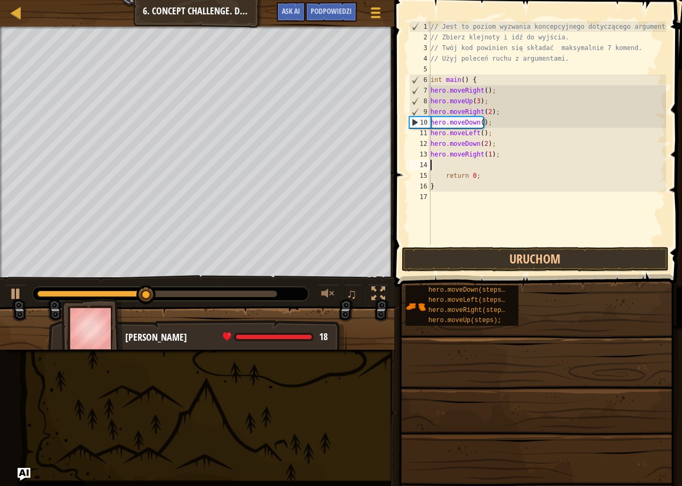
type textarea "h"
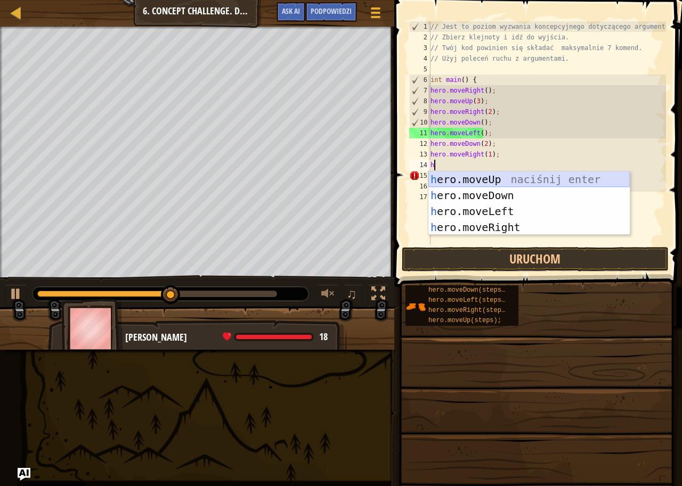
click at [493, 179] on div "h ero.moveUp naciśnij enter h ero.moveDown naciśnij enter h ero.moveLeft naciśn…" at bounding box center [528, 219] width 201 height 96
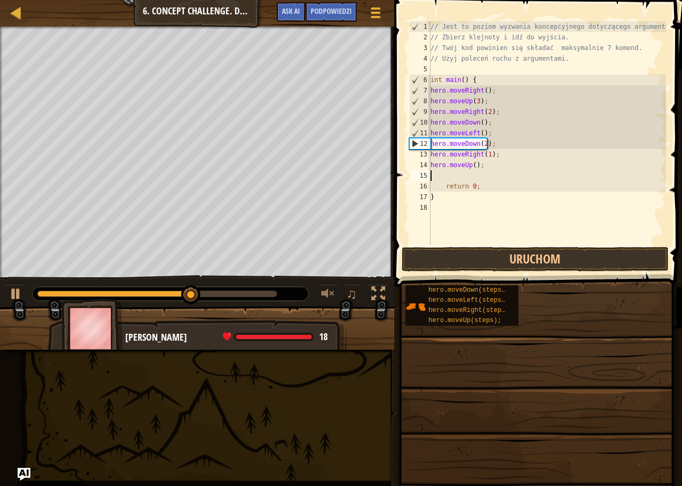
type textarea "h"
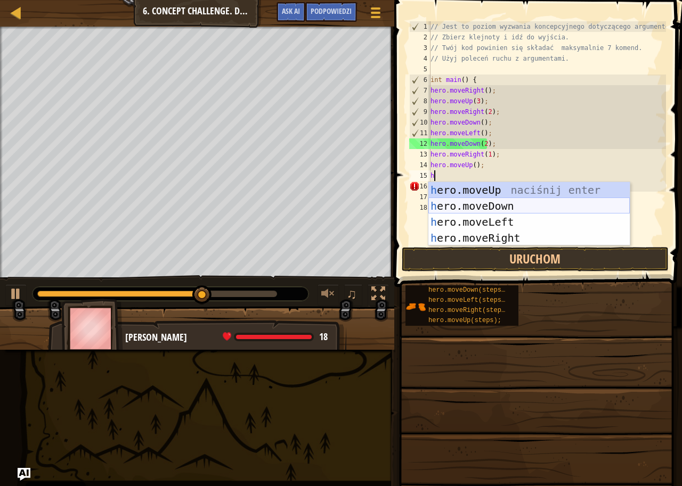
click at [488, 202] on div "h ero.moveUp naciśnij enter h ero.moveDown naciśnij enter h ero.moveLeft naciśn…" at bounding box center [528, 230] width 201 height 96
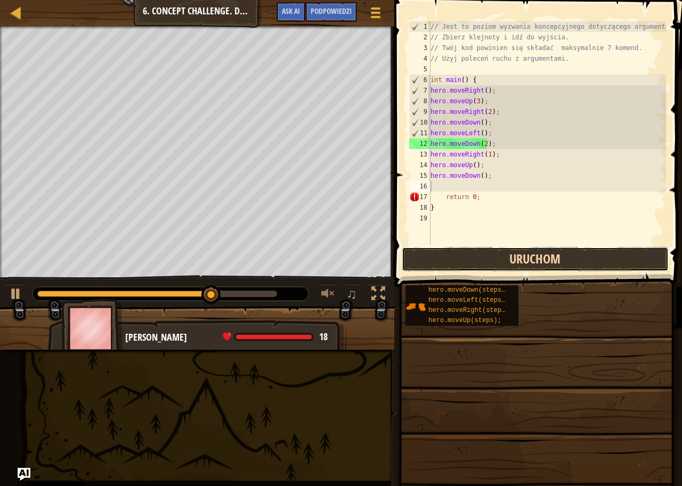
click at [476, 260] on button "Uruchom" at bounding box center [535, 259] width 267 height 24
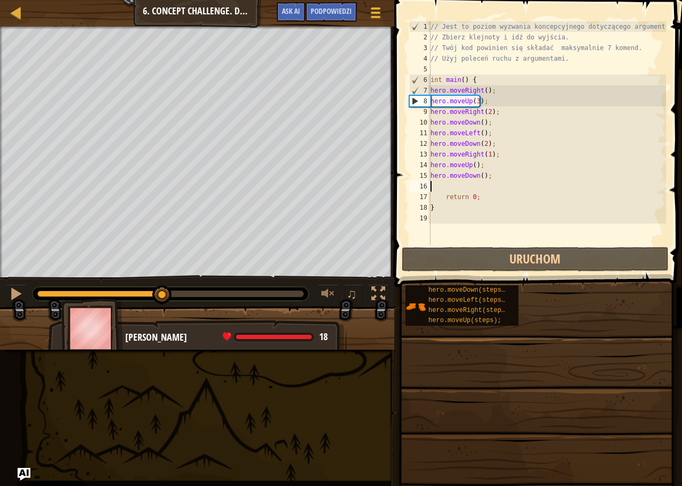
click at [165, 293] on div at bounding box center [170, 294] width 266 height 6
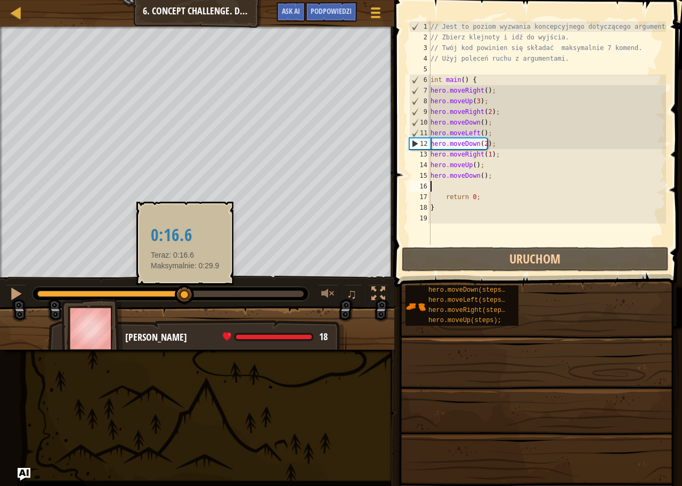
click at [185, 295] on div at bounding box center [170, 294] width 266 height 6
click at [195, 295] on div at bounding box center [186, 294] width 19 height 19
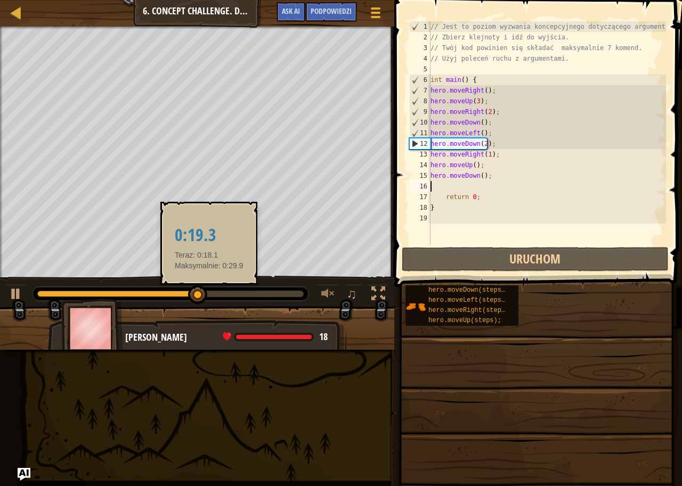
click at [222, 295] on div at bounding box center [170, 294] width 266 height 6
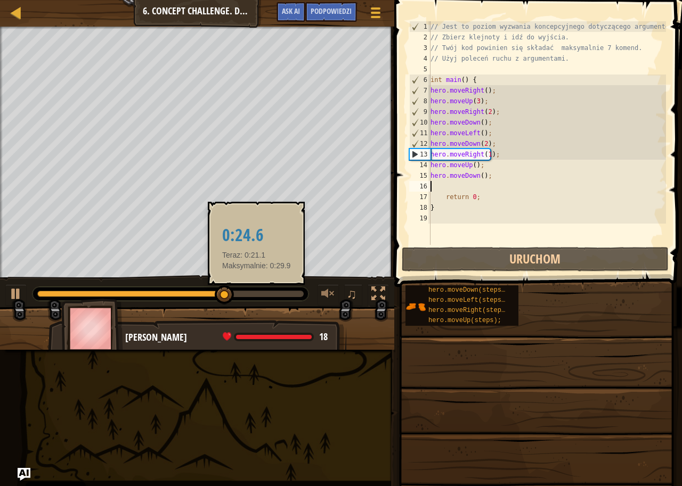
click at [256, 292] on div at bounding box center [170, 294] width 266 height 6
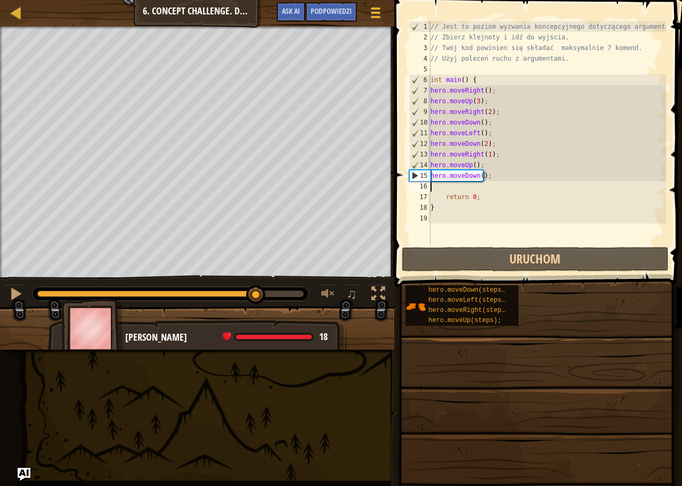
click at [477, 177] on div "// Jest to poziom wyzwania koncepcyjnego dotyczącego argumentów. // Zbierz klej…" at bounding box center [547, 143] width 238 height 245
click at [479, 177] on div "// Jest to poziom wyzwania koncepcyjnego dotyczącego argumentów. // Zbierz klej…" at bounding box center [547, 143] width 238 height 245
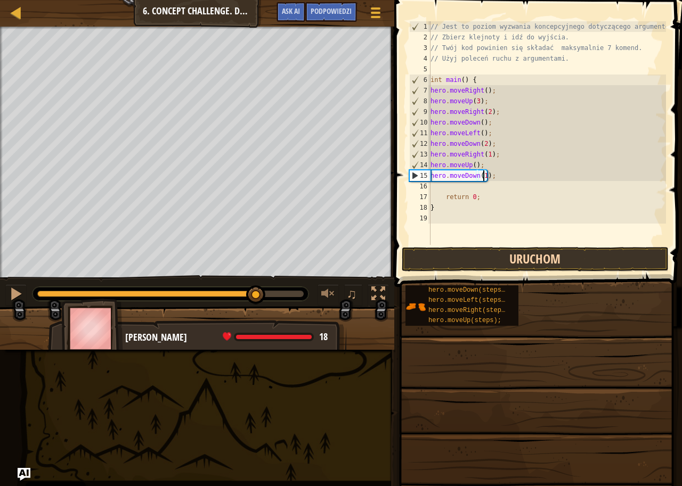
type textarea "hero.moveDown(1);"
click at [457, 263] on button "Uruchom" at bounding box center [535, 259] width 267 height 24
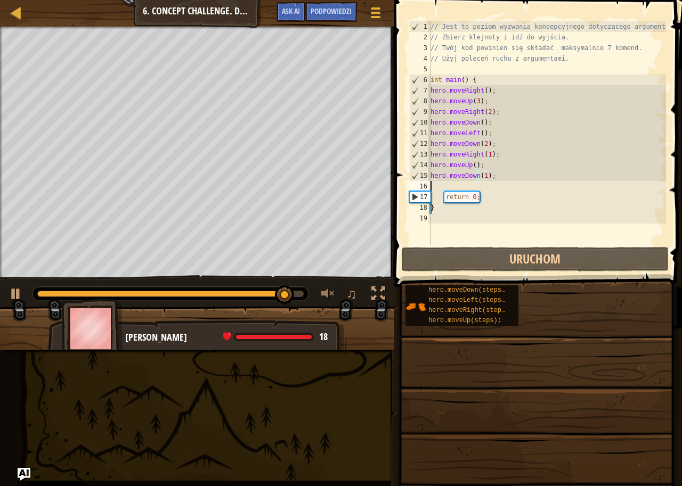
click at [446, 186] on div "// Jest to poziom wyzwania koncepcyjnego dotyczącego argumentów. // Zbierz klej…" at bounding box center [547, 143] width 238 height 245
type textarea "h"
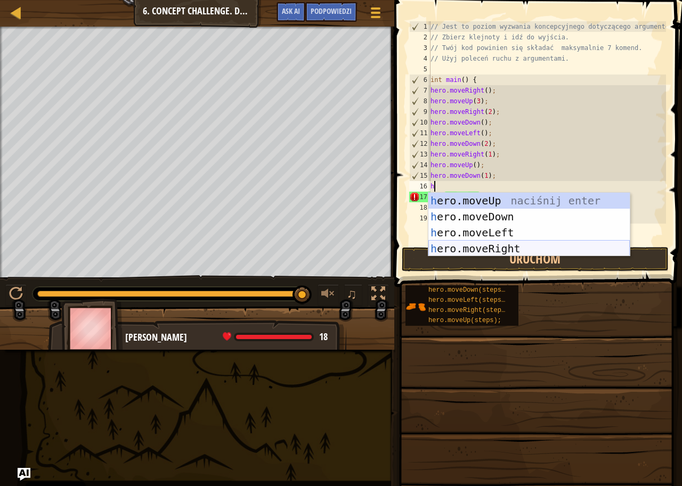
click at [456, 243] on div "h ero.moveUp naciśnij enter h ero.moveDown naciśnij enter h ero.moveLeft naciśn…" at bounding box center [528, 241] width 201 height 96
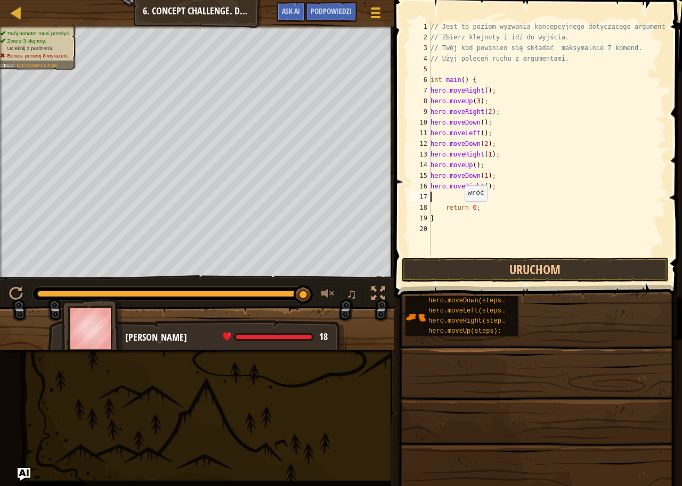
type textarea "h"
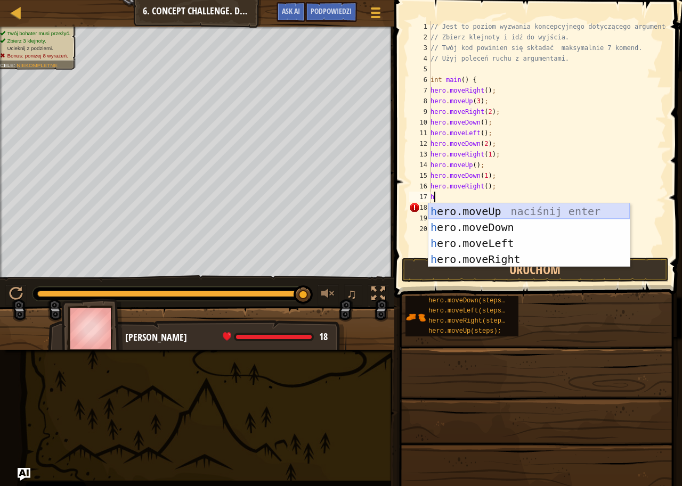
click at [497, 211] on div "h ero.moveUp naciśnij enter h ero.moveDown naciśnij enter h ero.moveLeft naciśn…" at bounding box center [528, 251] width 201 height 96
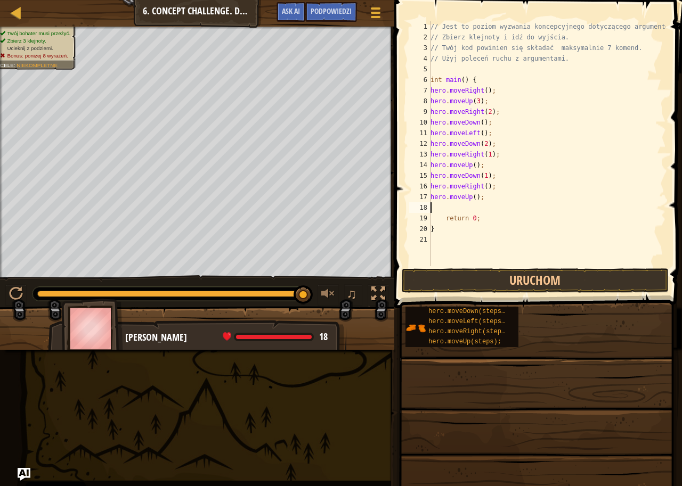
click at [473, 195] on div "// Jest to poziom wyzwania koncepcyjnego dotyczącego argumentów. // Zbierz klej…" at bounding box center [547, 154] width 238 height 266
type textarea "hero.moveUp(2);"
click at [443, 210] on div "// Jest to poziom wyzwania koncepcyjnego dotyczącego argumentów. // Zbierz klej…" at bounding box center [547, 154] width 238 height 266
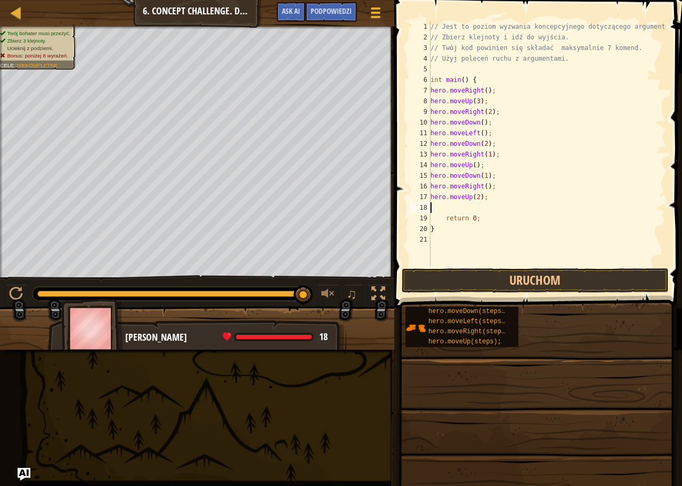
type textarea "h"
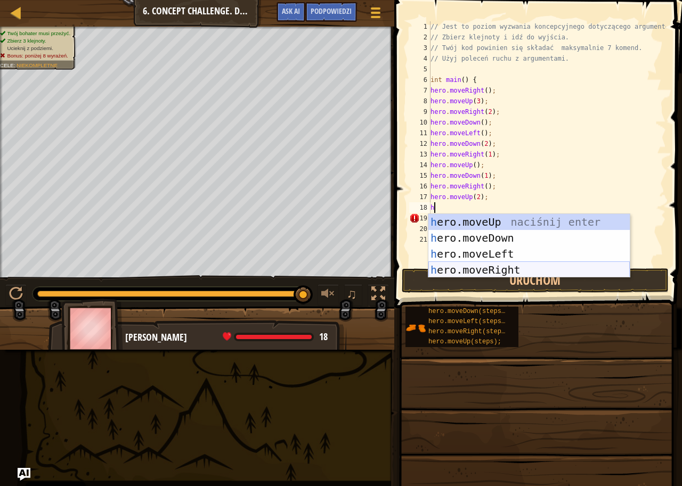
click at [490, 268] on div "h ero.moveUp naciśnij enter h ero.moveDown naciśnij enter h ero.moveLeft naciśn…" at bounding box center [528, 262] width 201 height 96
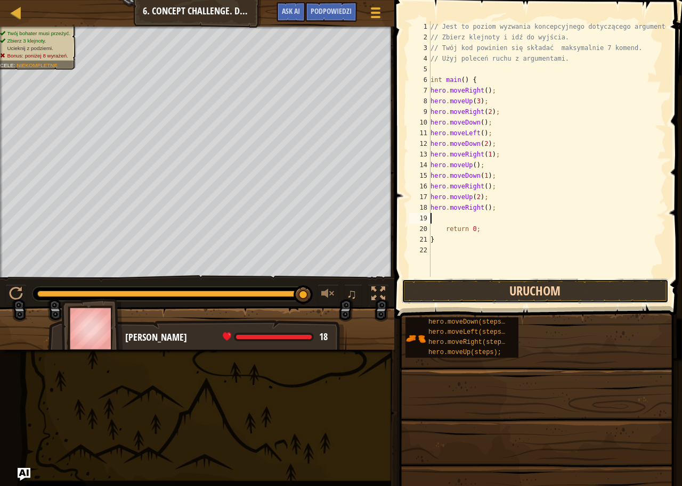
click at [494, 290] on button "Uruchom" at bounding box center [535, 291] width 267 height 24
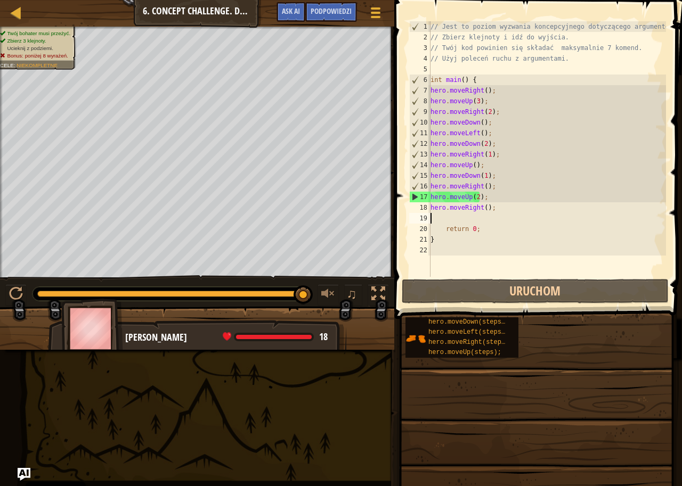
click at [476, 197] on div "// Jest to poziom wyzwania koncepcyjnego dotyczącego argumentów. // Zbierz klej…" at bounding box center [547, 159] width 238 height 277
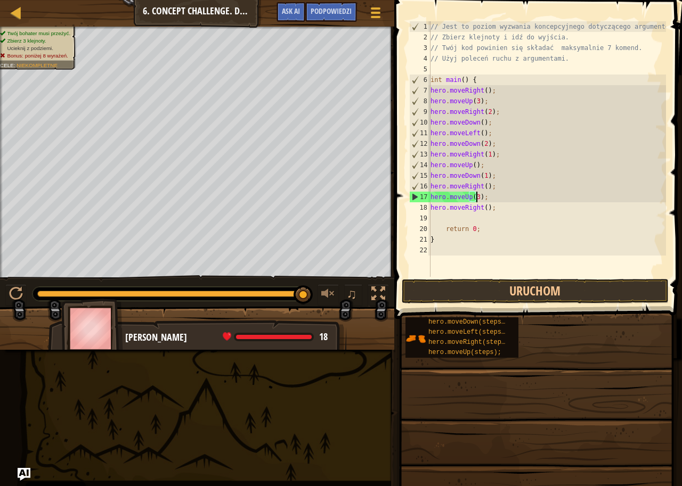
scroll to position [5, 4]
click at [472, 289] on button "Uruchom" at bounding box center [535, 291] width 267 height 24
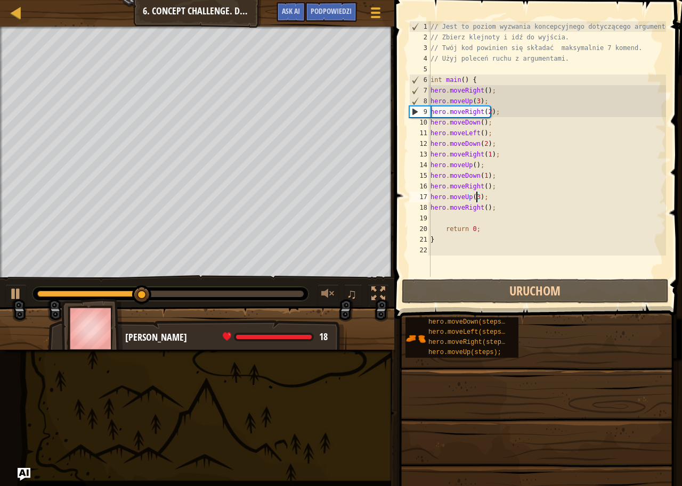
click at [497, 208] on div "// Jest to poziom wyzwania koncepcyjnego dotyczącego argumentów. // Zbierz klej…" at bounding box center [547, 159] width 238 height 277
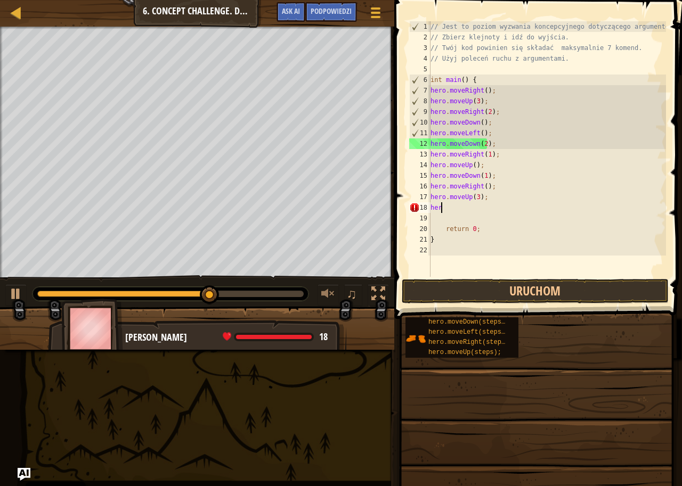
scroll to position [5, 0]
click at [489, 195] on div "// Jest to poziom wyzwania koncepcyjnego dotyczącego argumentów. // Zbierz klej…" at bounding box center [547, 159] width 238 height 277
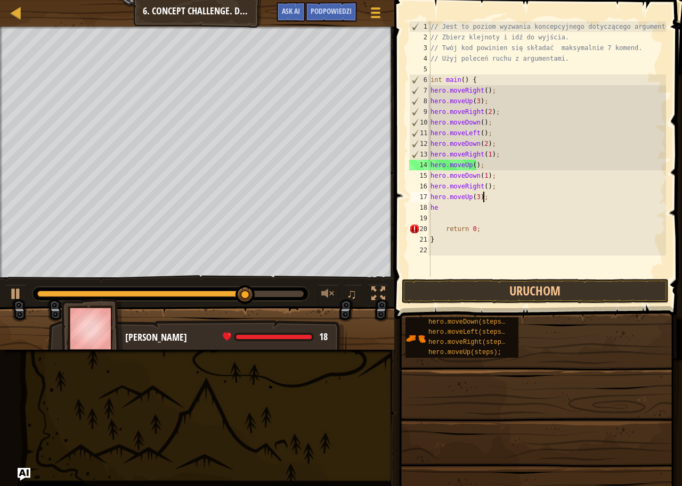
click at [438, 203] on div "// Jest to poziom wyzwania koncepcyjnego dotyczącego argumentów. // Zbierz klej…" at bounding box center [547, 159] width 238 height 277
type textarea "h"
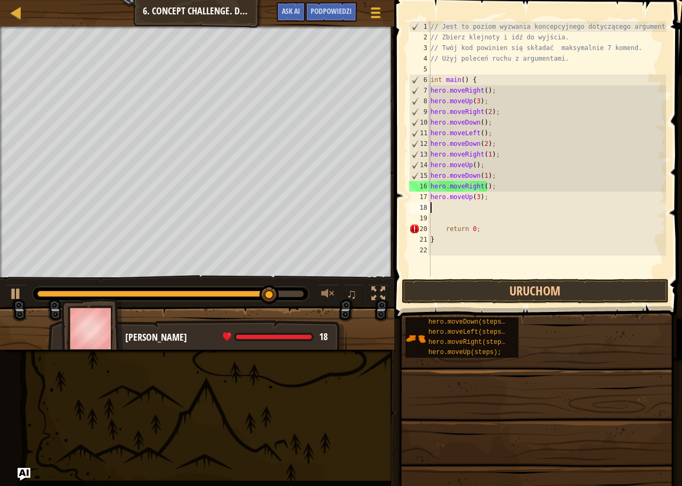
click at [445, 214] on div "// Jest to poziom wyzwania koncepcyjnego dotyczącego argumentów. // Zbierz klej…" at bounding box center [547, 159] width 238 height 277
drag, startPoint x: 429, startPoint y: 217, endPoint x: 418, endPoint y: 215, distance: 11.4
click at [420, 217] on div "1 2 3 4 5 6 7 8 9 10 11 12 13 14 15 16 17 18 19 20 21 22 // Jest to poziom wyzw…" at bounding box center [536, 149] width 259 height 256
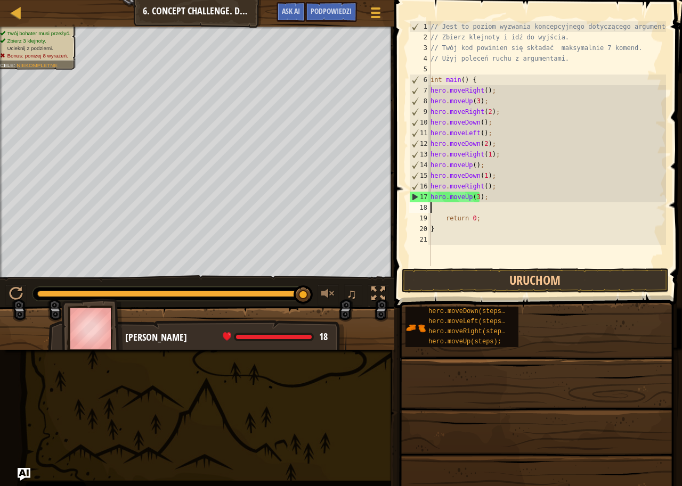
click at [496, 196] on div "// Jest to poziom wyzwania koncepcyjnego dotyczącego argumentów. // Zbierz klej…" at bounding box center [547, 154] width 238 height 266
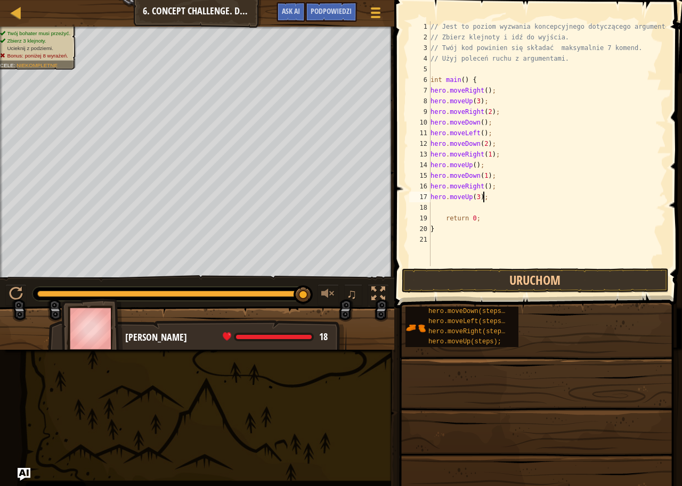
click at [476, 197] on div "// Jest to poziom wyzwania koncepcyjnego dotyczącego argumentów. // Zbierz klej…" at bounding box center [547, 154] width 238 height 266
click at [450, 289] on button "Uruchom" at bounding box center [535, 280] width 267 height 24
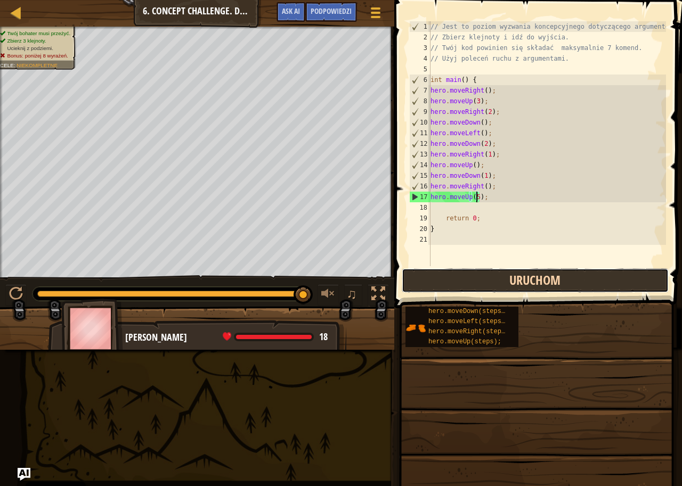
click at [452, 280] on button "Uruchom" at bounding box center [535, 280] width 267 height 24
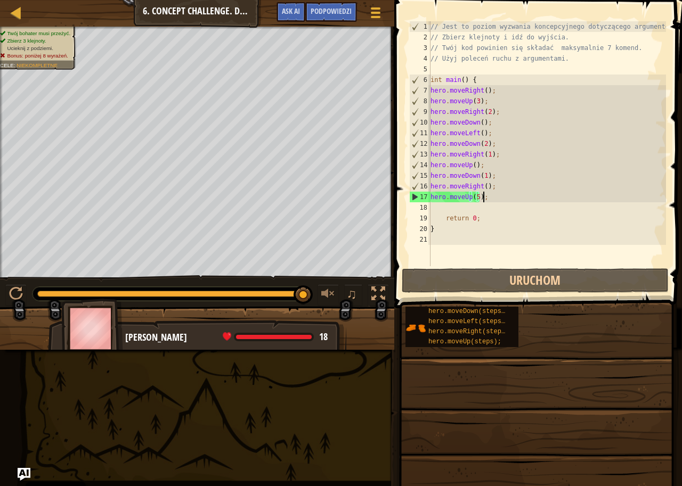
click at [497, 199] on div "// Jest to poziom wyzwania koncepcyjnego dotyczącego argumentów. // Zbierz klej…" at bounding box center [547, 154] width 238 height 266
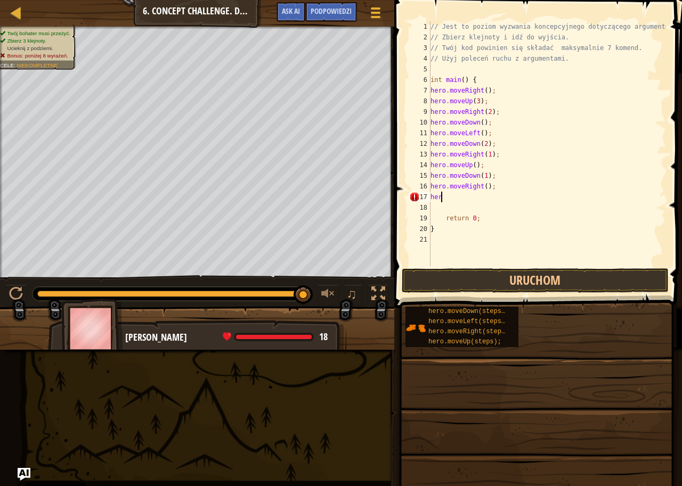
scroll to position [5, 0]
type textarea "h"
type textarea "hero.moveRight();"
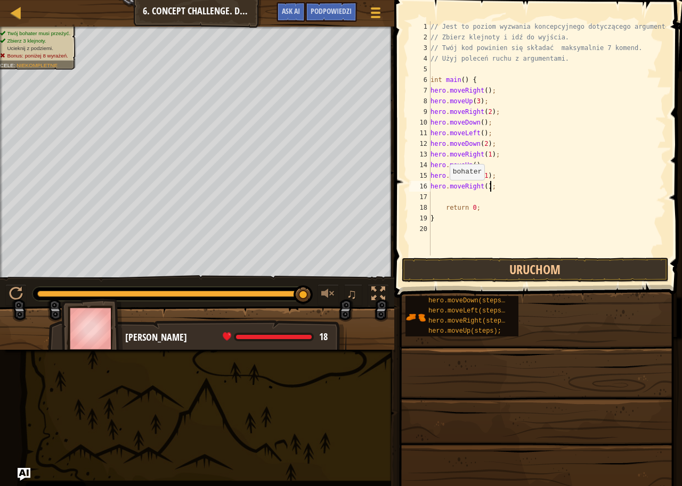
click at [437, 191] on div "// Jest to poziom wyzwania koncepcyjnego dotyczącego argumentów. // Zbierz klej…" at bounding box center [547, 149] width 238 height 256
click at [439, 195] on div "// Jest to poziom wyzwania koncepcyjnego dotyczącego argumentów. // Zbierz klej…" at bounding box center [547, 149] width 238 height 256
type textarea "h"
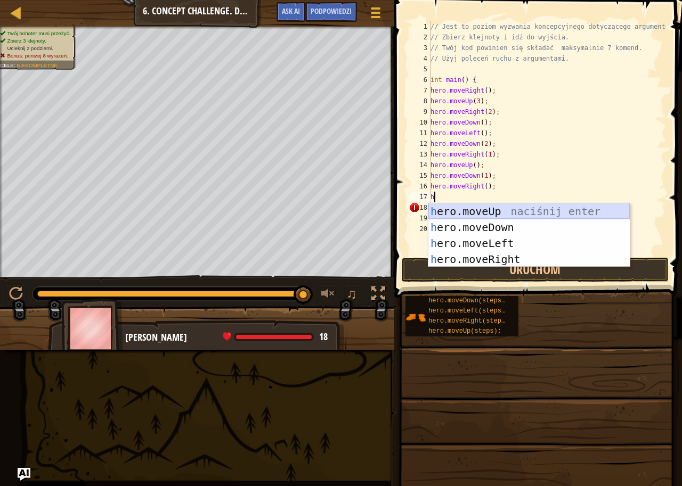
click at [493, 214] on div "h ero.moveUp naciśnij enter h ero.moveDown naciśnij enter h ero.moveLeft naciśn…" at bounding box center [528, 251] width 201 height 96
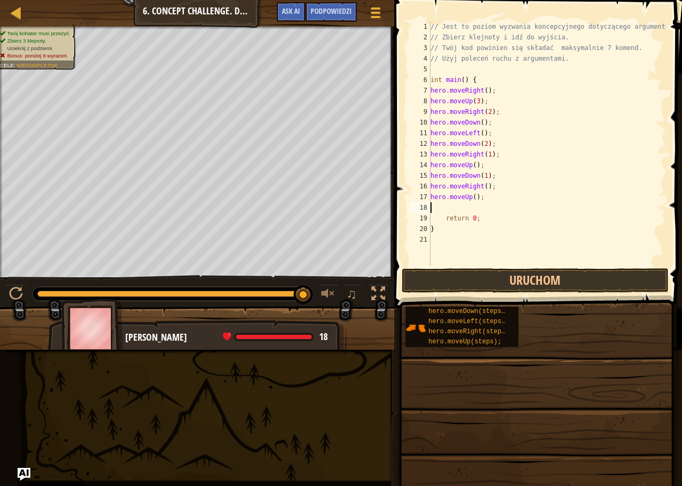
click at [473, 193] on div "// Jest to poziom wyzwania koncepcyjnego dotyczącego argumentów. // Zbierz klej…" at bounding box center [547, 154] width 238 height 266
type textarea "hero.moveUp(3);"
drag, startPoint x: 484, startPoint y: 266, endPoint x: 487, endPoint y: 272, distance: 7.1
click at [485, 266] on div "// Jest to poziom wyzwania koncepcyjnego dotyczącego argumentów. // Zbierz klej…" at bounding box center [547, 154] width 238 height 266
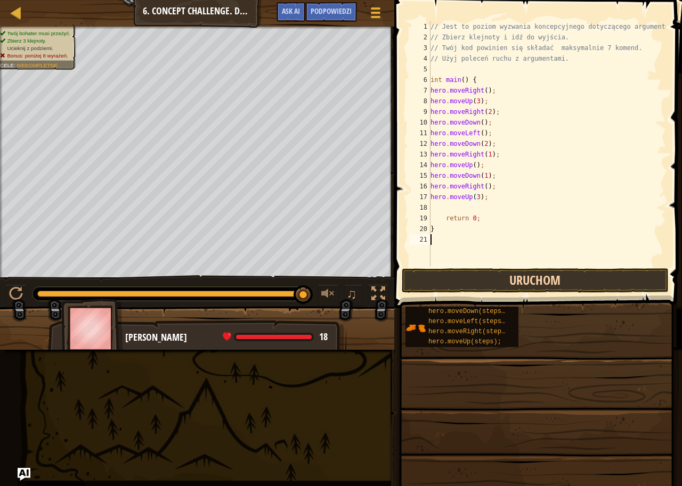
scroll to position [5, 0]
click at [487, 272] on button "Uruchom" at bounding box center [535, 280] width 267 height 24
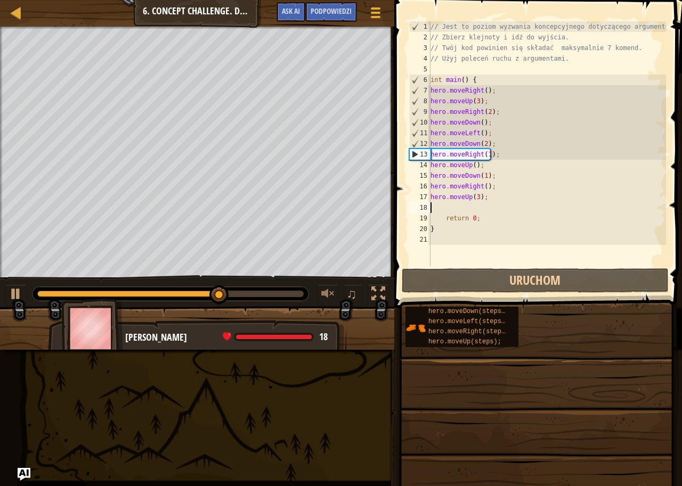
drag, startPoint x: 431, startPoint y: 211, endPoint x: 420, endPoint y: 206, distance: 12.4
click at [420, 206] on div "1 2 3 4 5 6 7 8 9 10 11 12 13 14 15 16 17 18 19 20 21 // Jest to poziom wyzwani…" at bounding box center [536, 143] width 259 height 245
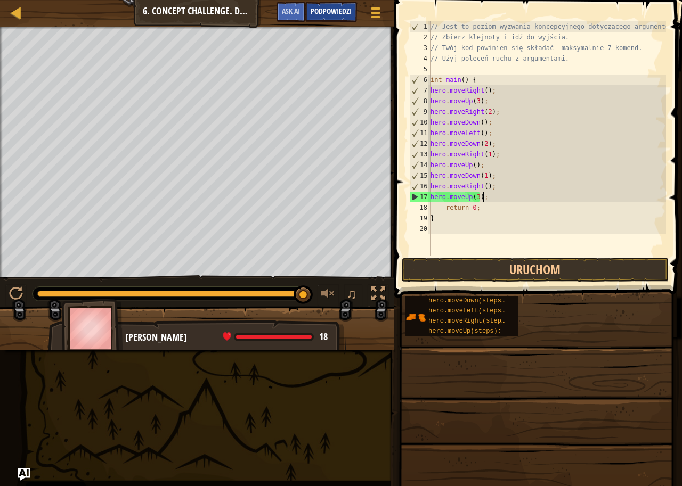
click at [328, 10] on span "Podpowiedzi" at bounding box center [330, 11] width 41 height 10
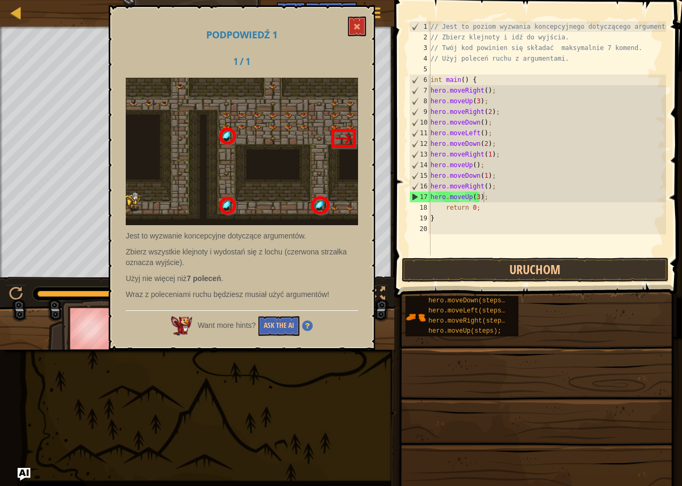
click at [370, 9] on div "Podpowiedź 1 1 / 1 Jest to wyzwanie koncepcyjne dotyczące argumentów. Zbierz ws…" at bounding box center [242, 177] width 266 height 345
click at [357, 27] on span at bounding box center [356, 26] width 7 height 7
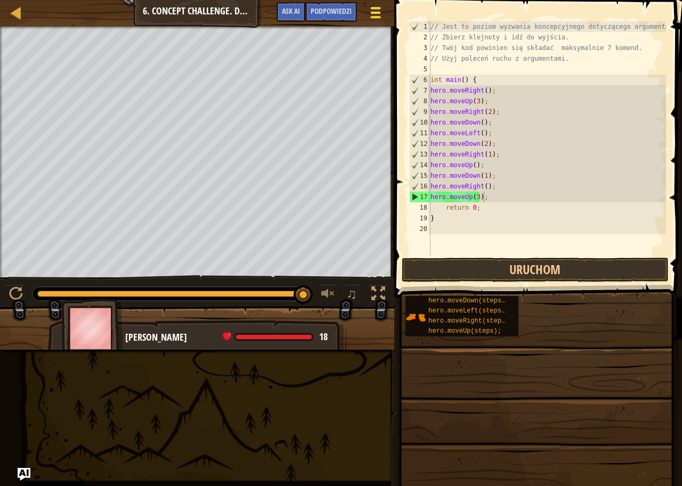
click at [375, 14] on div at bounding box center [375, 12] width 14 height 15
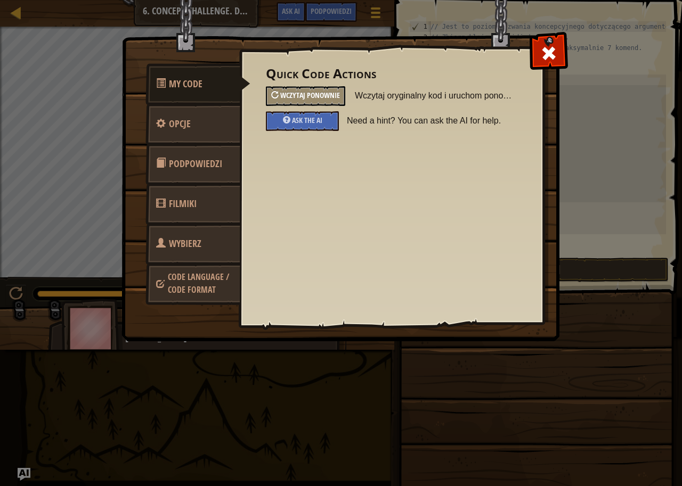
click at [291, 97] on span "Wczytaj ponownie" at bounding box center [310, 95] width 60 height 10
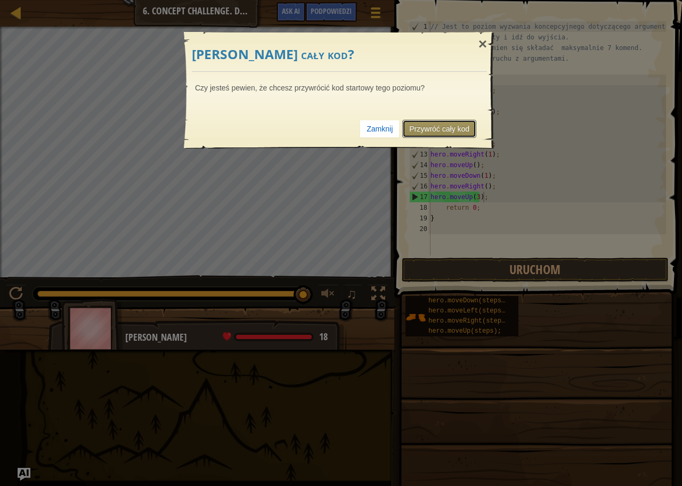
click at [447, 128] on link "Przywróć cały kod" at bounding box center [439, 129] width 74 height 18
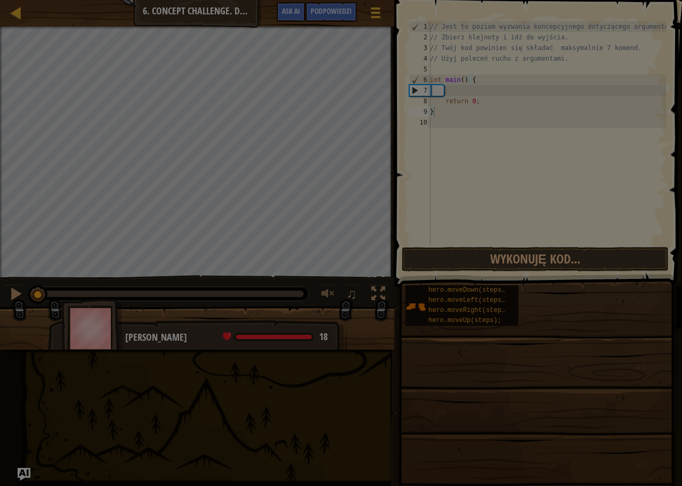
type textarea "}"
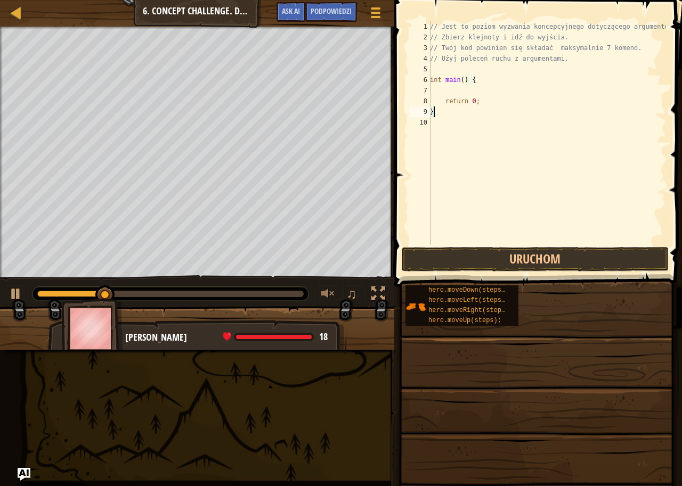
click at [438, 91] on div "// Jest to poziom wyzwania koncepcyjnego dotyczącego argumentów. // Zbierz klej…" at bounding box center [547, 143] width 238 height 245
type textarea "h"
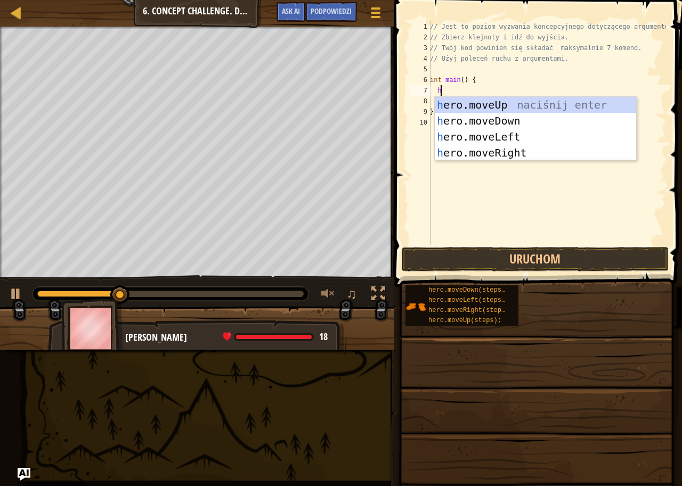
scroll to position [5, 1]
click at [458, 101] on div "h ero.moveUp naciśnij enter h ero.moveDown naciśnij enter h ero.moveLeft naciśn…" at bounding box center [535, 145] width 201 height 96
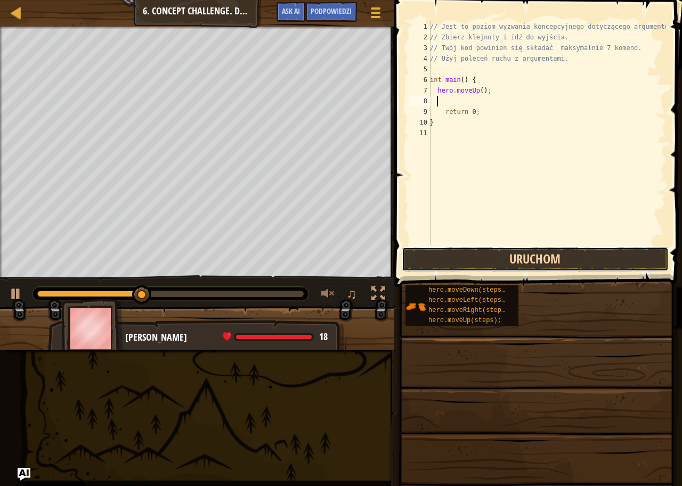
click at [464, 253] on button "Uruchom" at bounding box center [535, 259] width 267 height 24
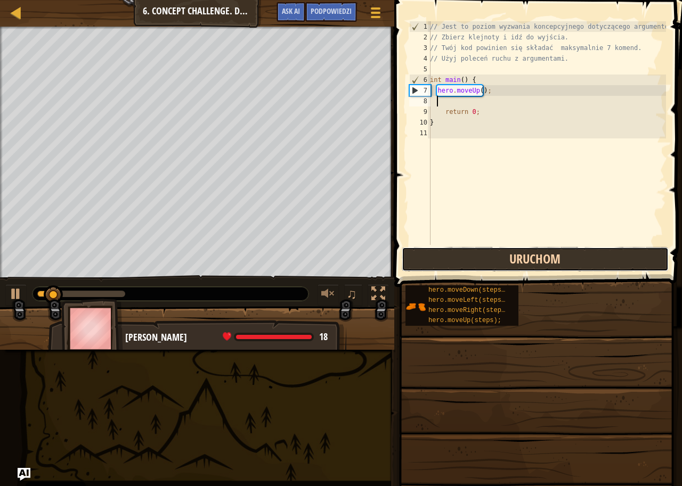
click at [464, 253] on button "Uruchom" at bounding box center [535, 259] width 267 height 24
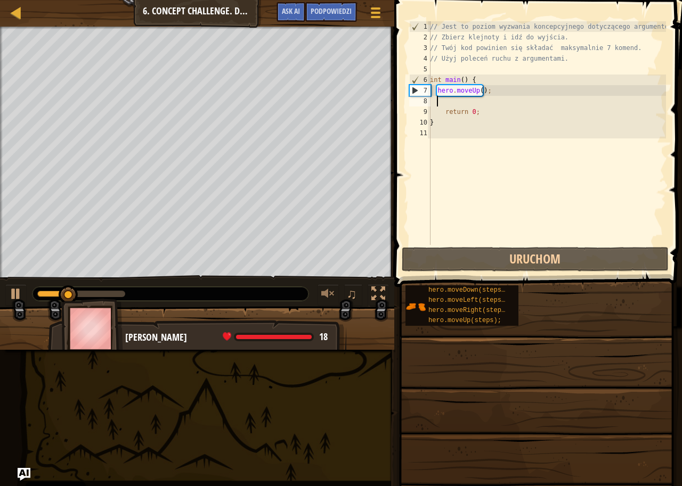
click at [531, 92] on div "// Jest to poziom wyzwania koncepcyjnego dotyczącego argumentów. // Zbierz klej…" at bounding box center [547, 143] width 238 height 245
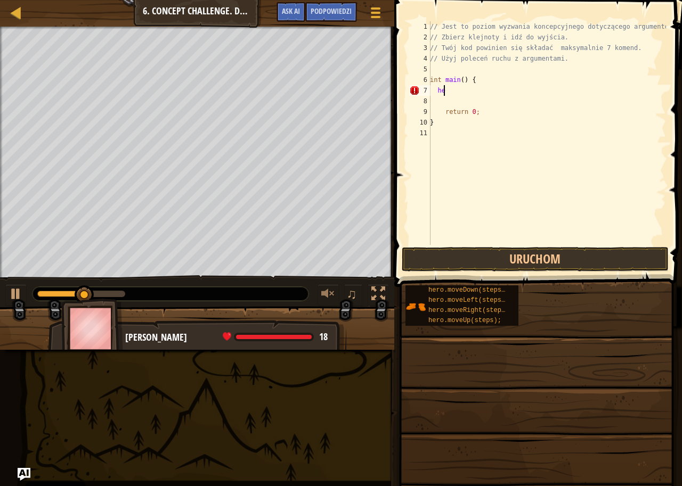
type textarea "h"
click at [506, 265] on button "Uruchom" at bounding box center [535, 259] width 267 height 24
type textarea "h"
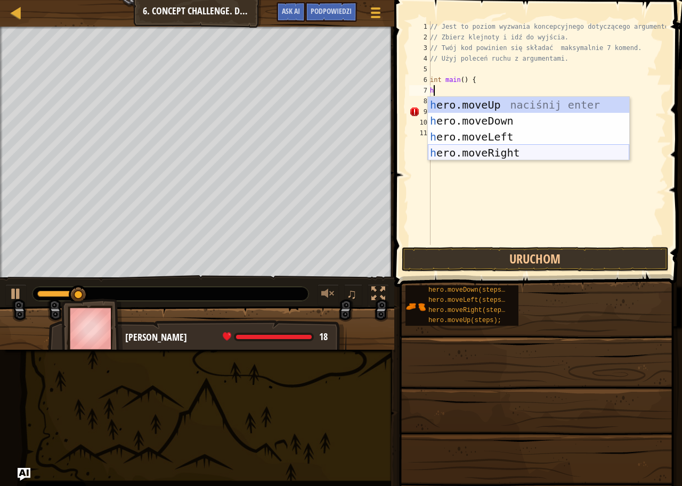
click at [485, 158] on div "h ero.moveUp naciśnij enter h ero.moveDown naciśnij enter h ero.moveLeft naciśn…" at bounding box center [528, 145] width 201 height 96
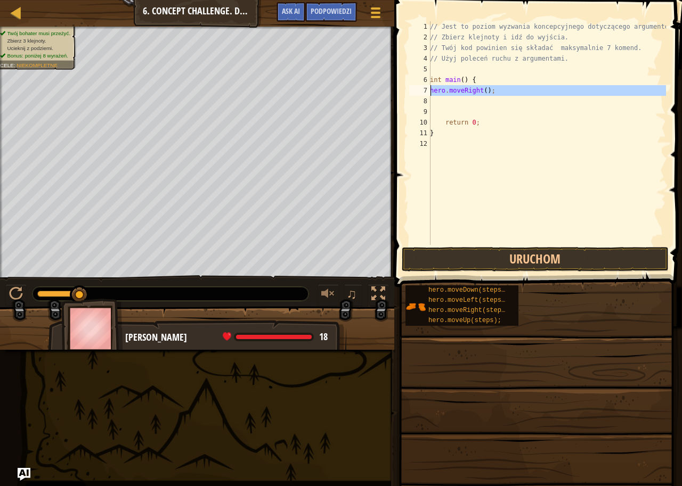
click at [428, 89] on div "7" at bounding box center [419, 90] width 21 height 11
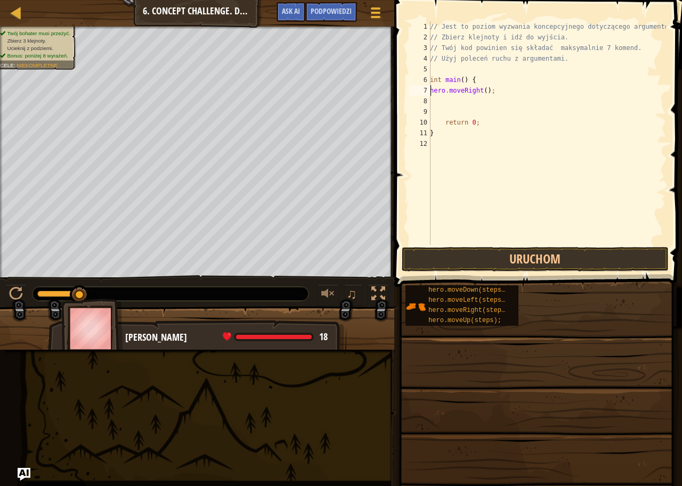
click at [427, 89] on div "7" at bounding box center [419, 90] width 21 height 11
click at [529, 90] on div "// Jest to poziom wyzwania koncepcyjnego dotyczącego argumentów. // Zbierz klej…" at bounding box center [547, 143] width 238 height 245
type textarea "hero.moveRight();"
click at [471, 261] on button "Uruchom" at bounding box center [535, 259] width 267 height 24
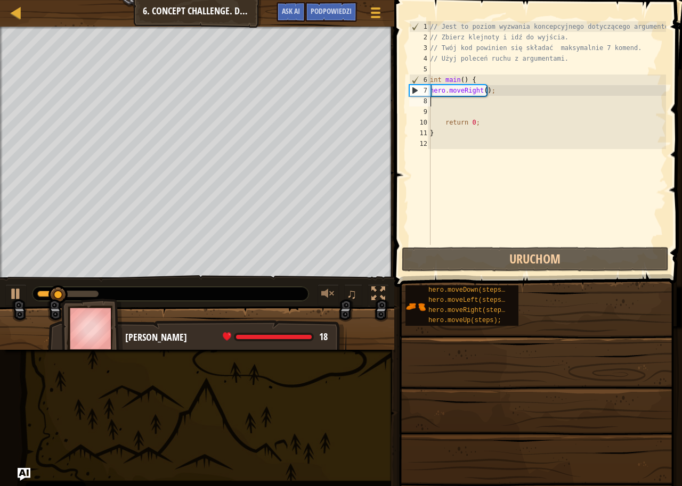
click at [461, 101] on div "// Jest to poziom wyzwania koncepcyjnego dotyczącego argumentów. // Zbierz klej…" at bounding box center [547, 143] width 238 height 245
type textarea "h"
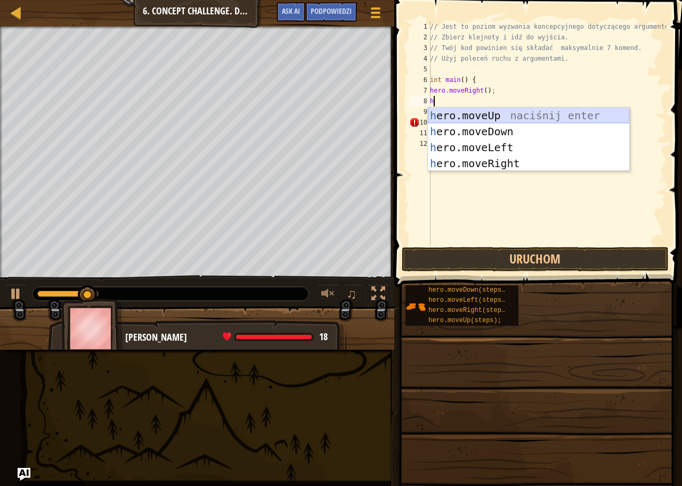
click at [461, 116] on div "h ero.moveUp naciśnij enter h ero.moveDown naciśnij enter h ero.moveLeft naciśn…" at bounding box center [528, 156] width 201 height 96
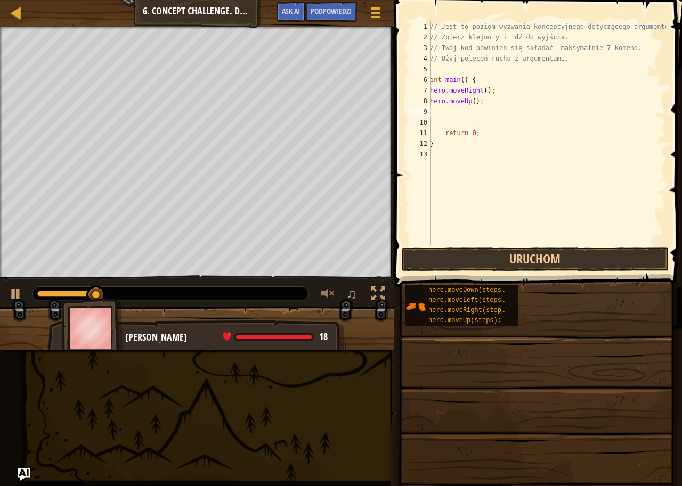
click at [473, 101] on div "// Jest to poziom wyzwania koncepcyjnego dotyczącego argumentów. // Zbierz klej…" at bounding box center [547, 143] width 238 height 245
type textarea "hero.moveUp(3);"
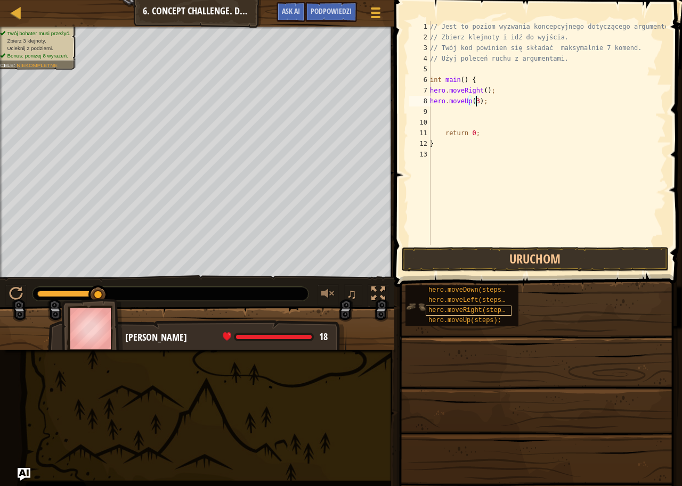
drag, startPoint x: 477, startPoint y: 219, endPoint x: 448, endPoint y: 307, distance: 92.6
click at [451, 299] on div "Podpowiedzi Filmiki hero.moveUp(3); 1 2 3 4 5 6 7 8 9 10 11 12 13 // Jest to po…" at bounding box center [536, 240] width 291 height 481
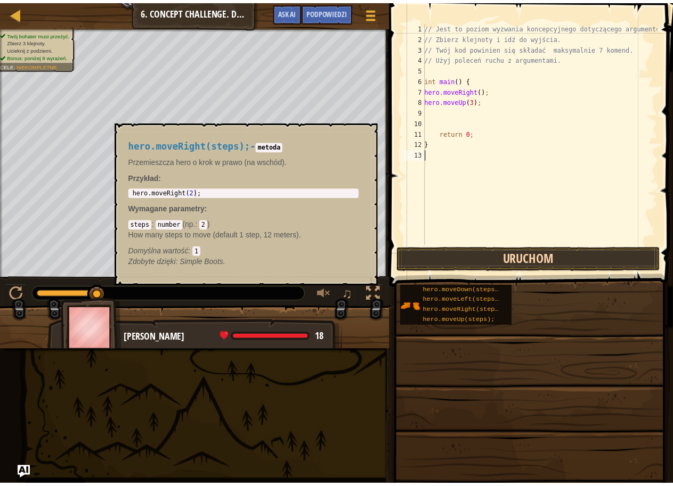
scroll to position [5, 0]
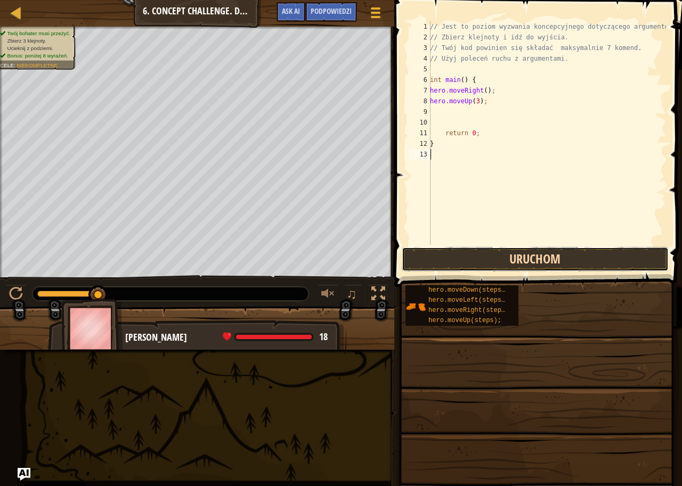
click at [451, 270] on button "Uruchom" at bounding box center [535, 259] width 267 height 24
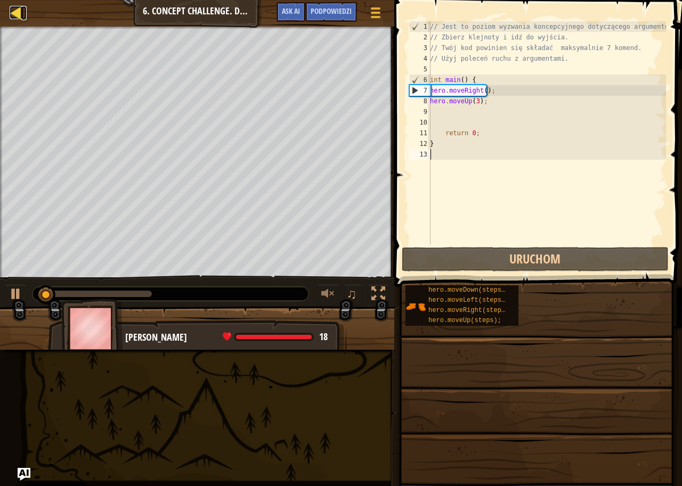
click at [11, 6] on div at bounding box center [16, 12] width 13 height 13
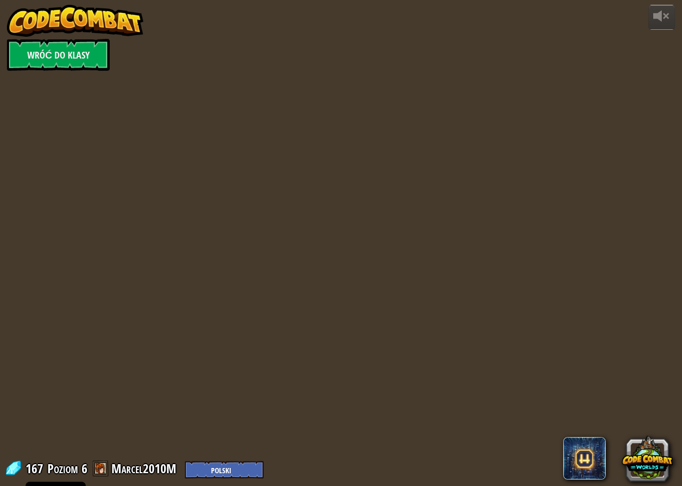
select select "pl"
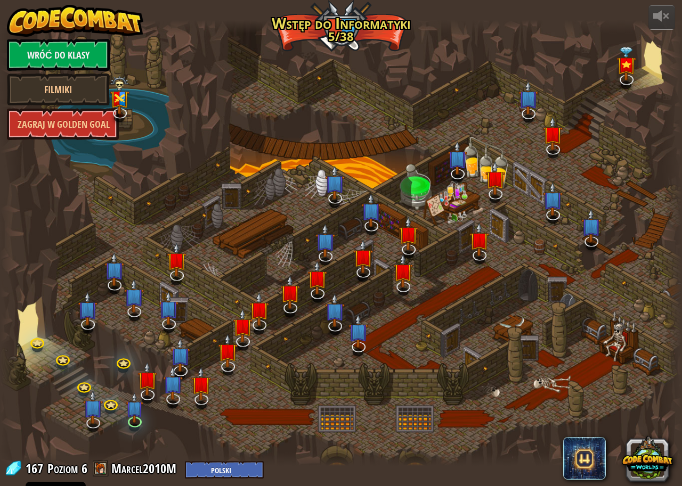
select select "pl"
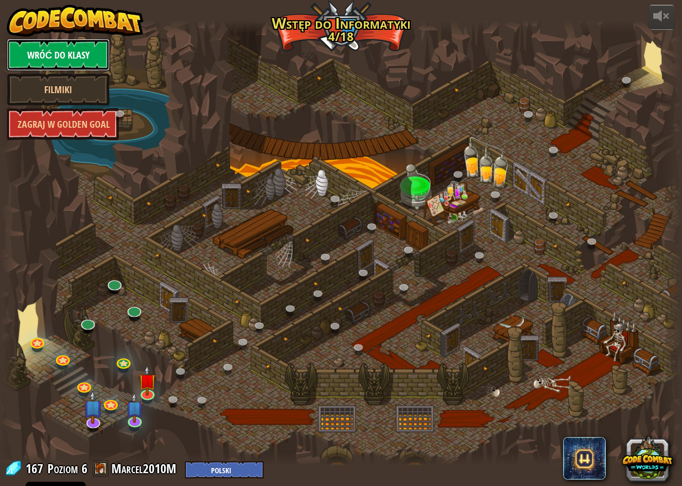
click at [46, 52] on link "Wróć do klasy" at bounding box center [58, 55] width 103 height 32
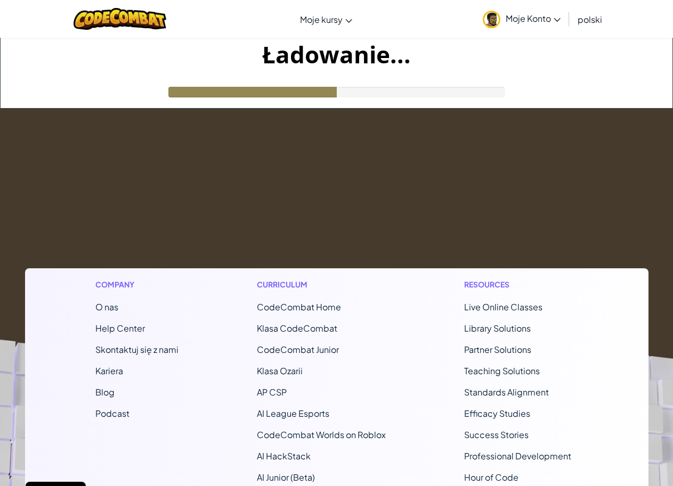
click at [560, 20] on icon at bounding box center [556, 20] width 7 height 4
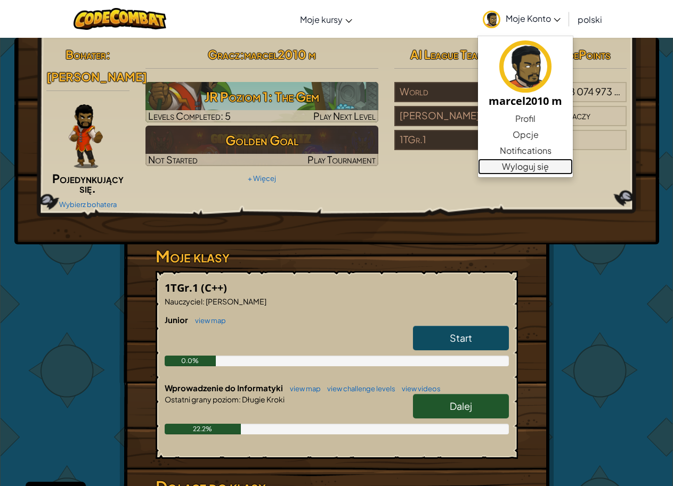
click at [522, 166] on link "Wyloguj się" at bounding box center [525, 167] width 95 height 16
